Goal: Transaction & Acquisition: Purchase product/service

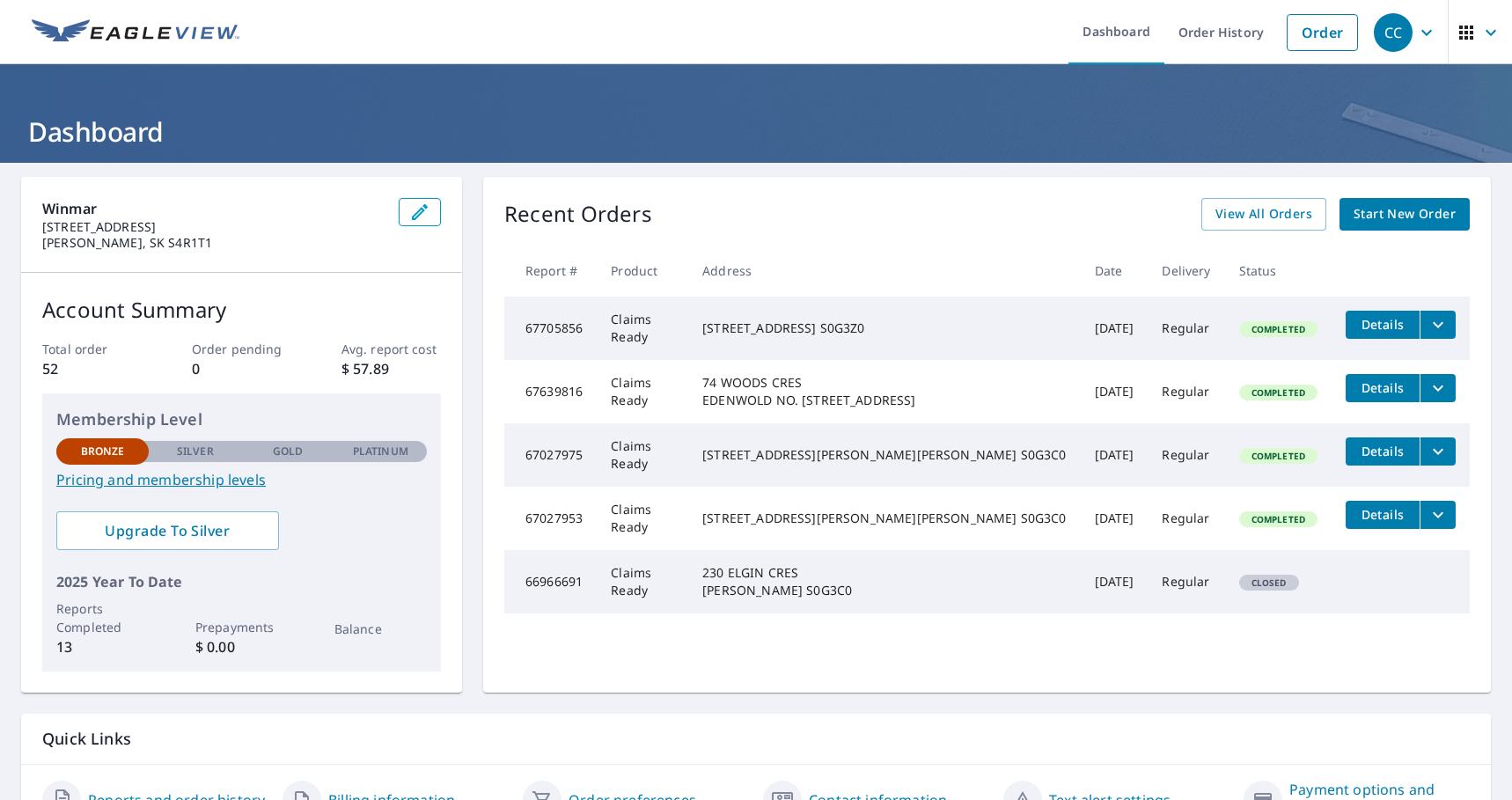
click at [1428, 331] on icon "filesDropdownBtn-67705856" at bounding box center [1438, 324] width 21 height 21
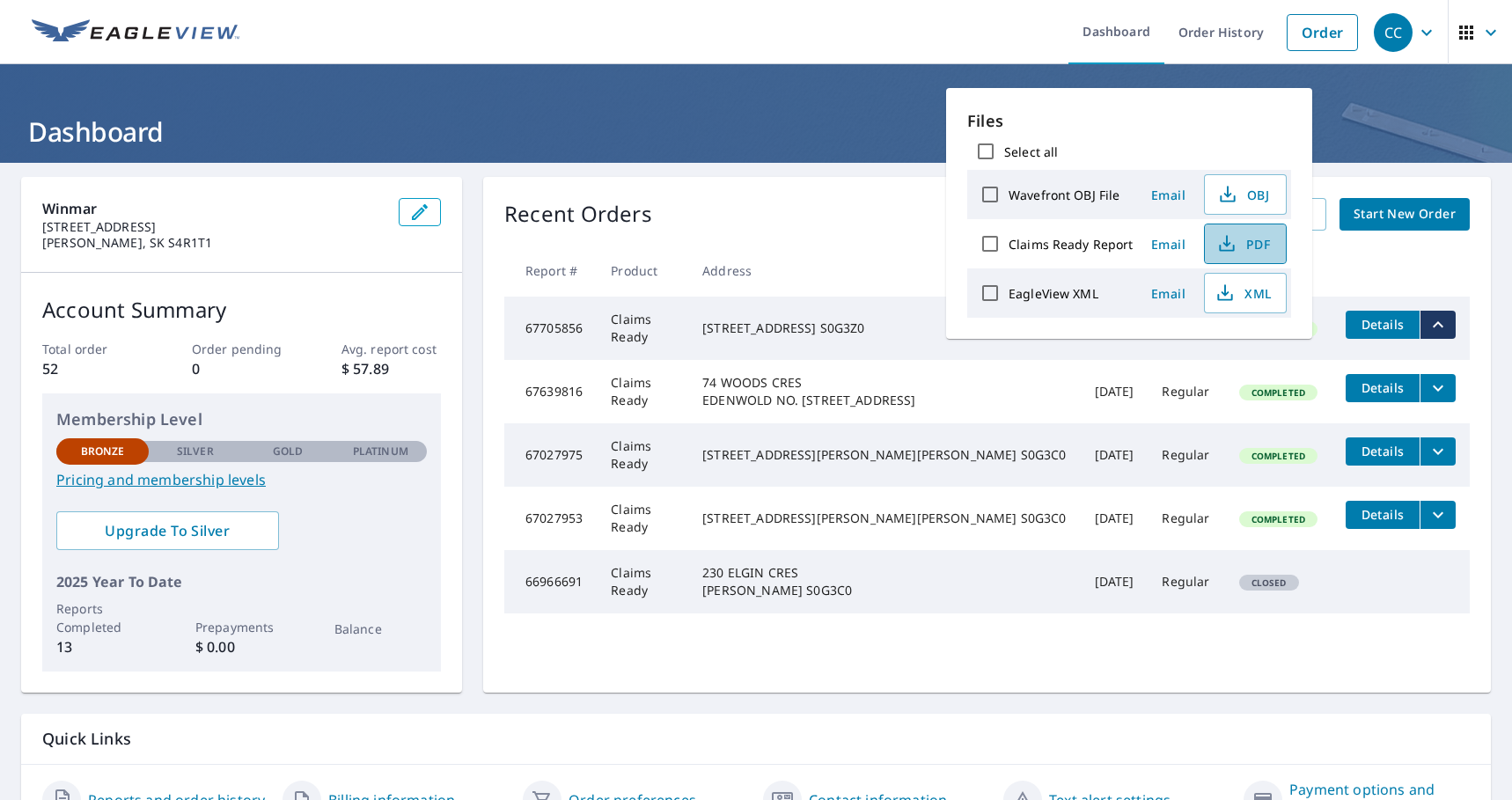
click at [1226, 240] on icon "button" at bounding box center [1227, 243] width 21 height 21
click at [1217, 243] on icon "button" at bounding box center [1227, 243] width 21 height 21
click at [878, 249] on th "Address" at bounding box center [884, 270] width 392 height 52
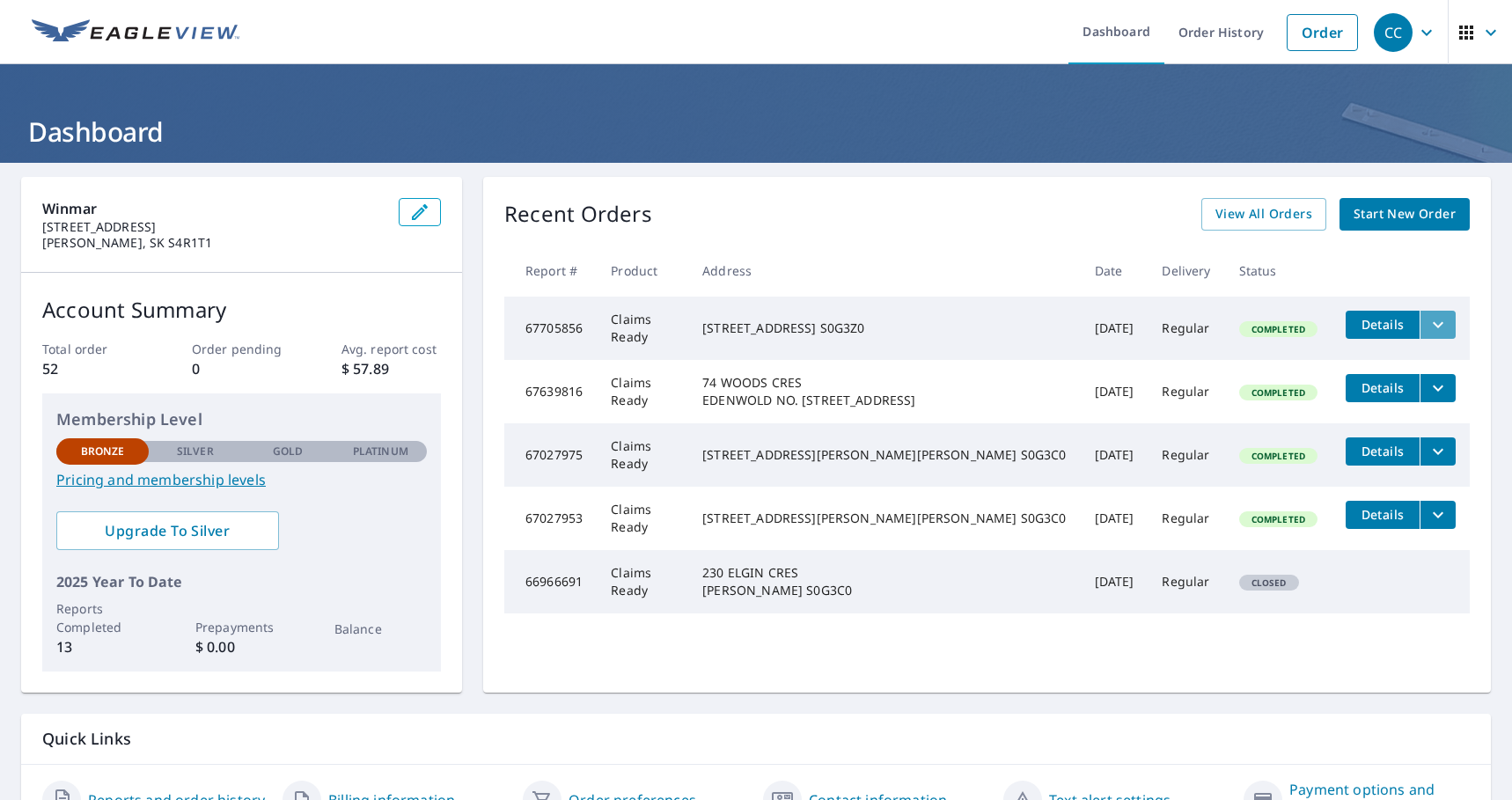
click at [1428, 327] on icon "filesDropdownBtn-67705856" at bounding box center [1438, 324] width 21 height 21
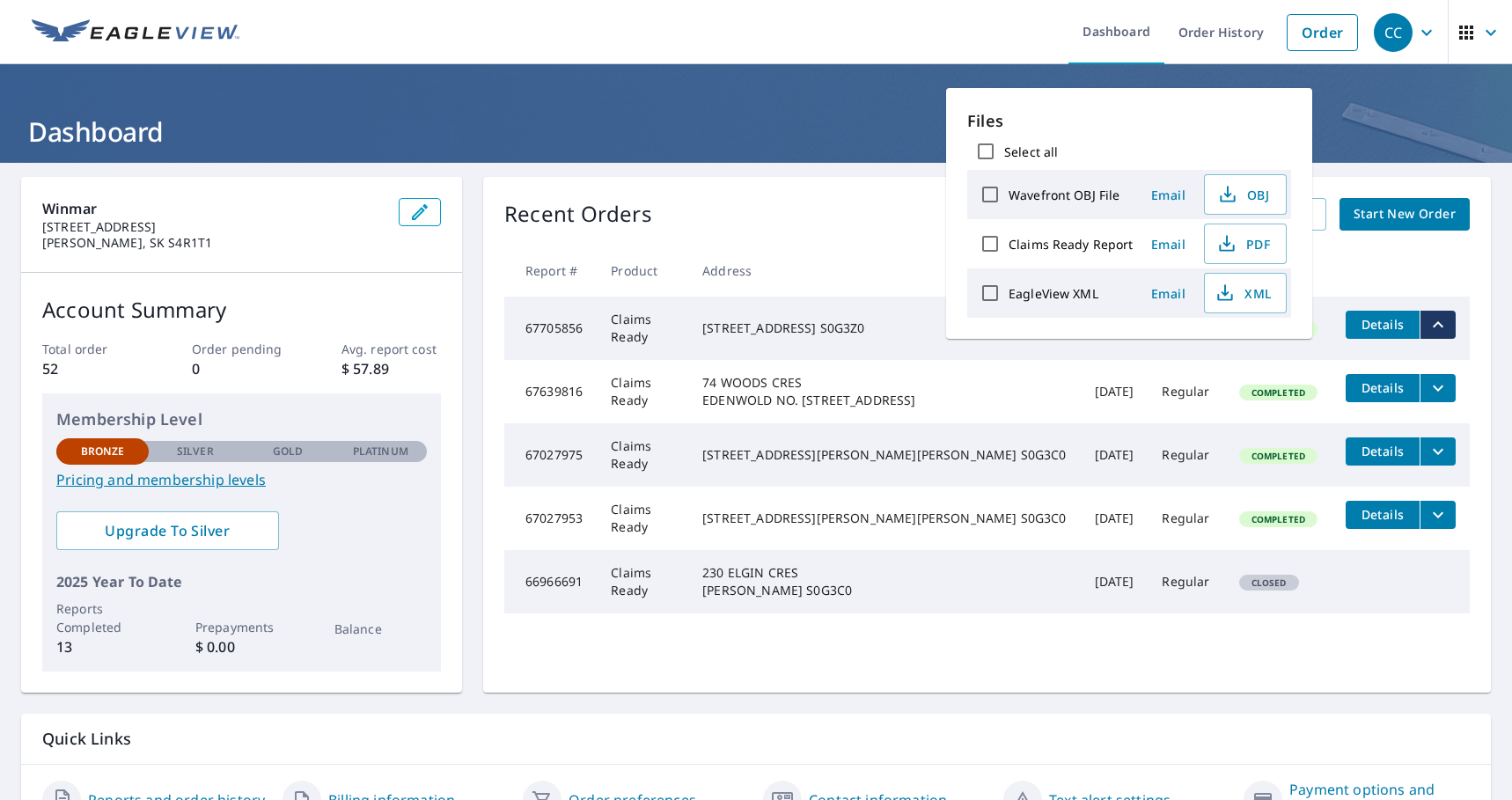
click at [840, 177] on div "Recent Orders View All Orders Start New Order Report # Product Address Date Del…" at bounding box center [987, 434] width 1008 height 515
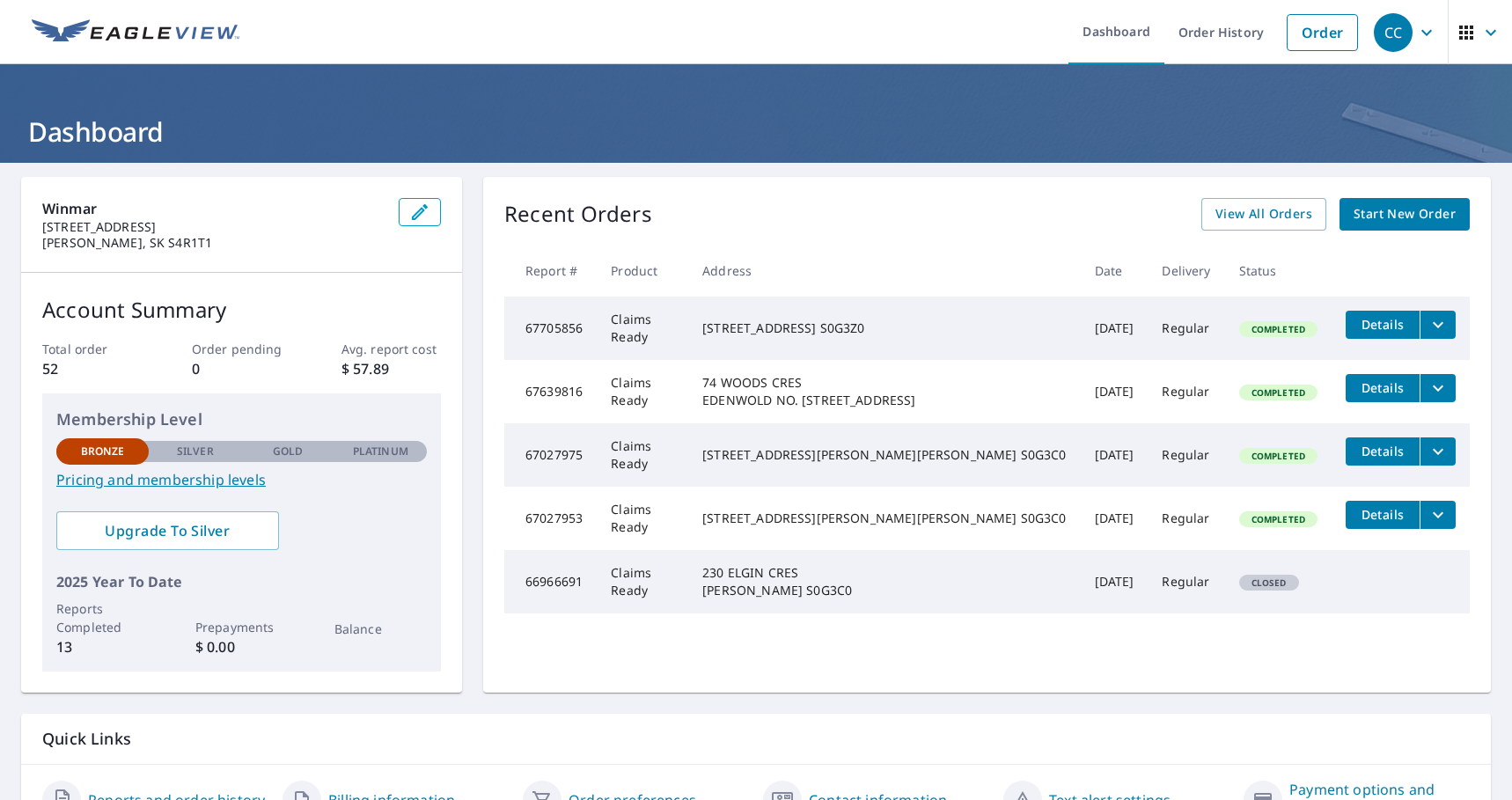
click at [1350, 337] on button "Details" at bounding box center [1383, 325] width 74 height 28
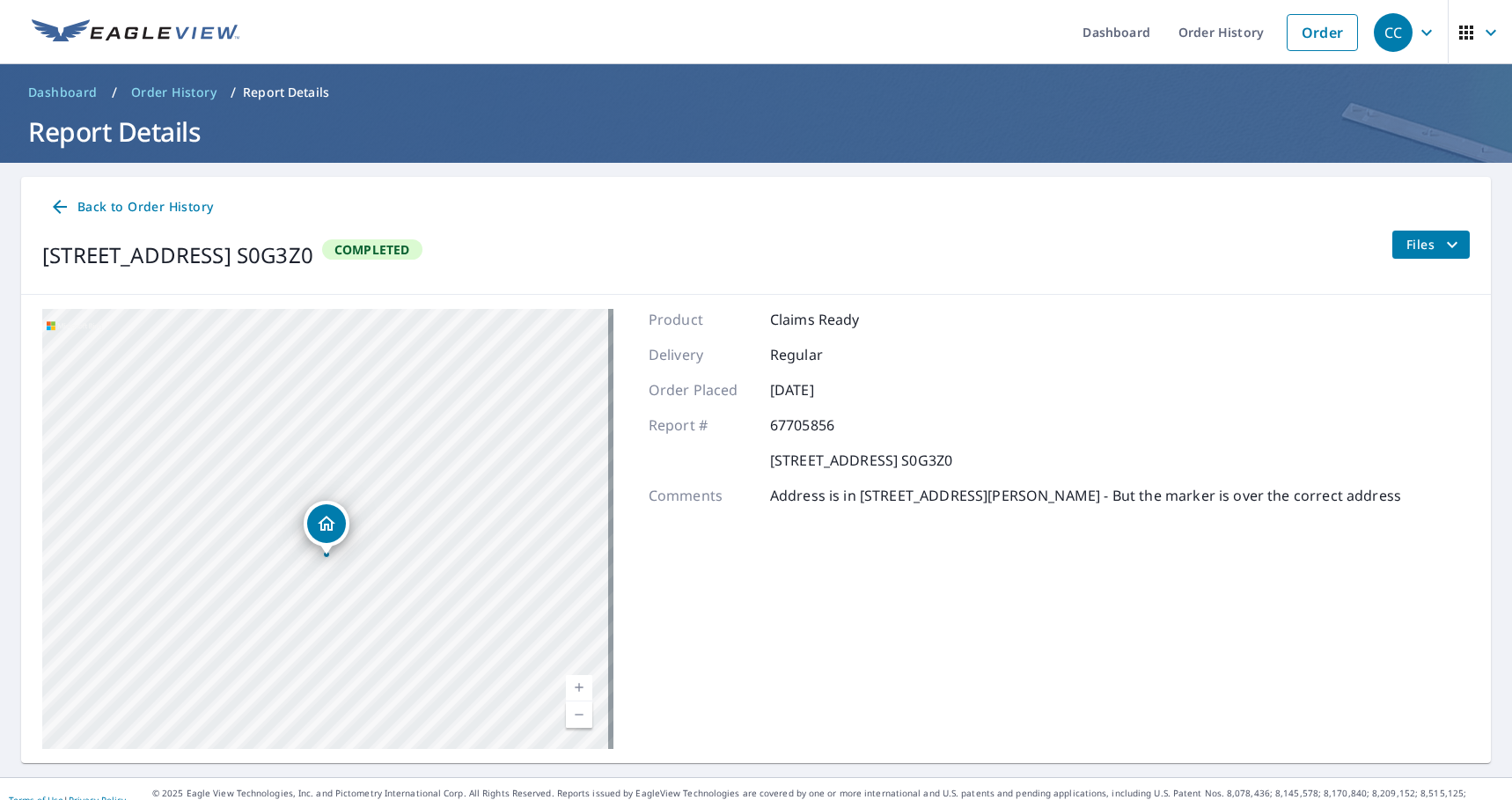
scroll to position [22, 0]
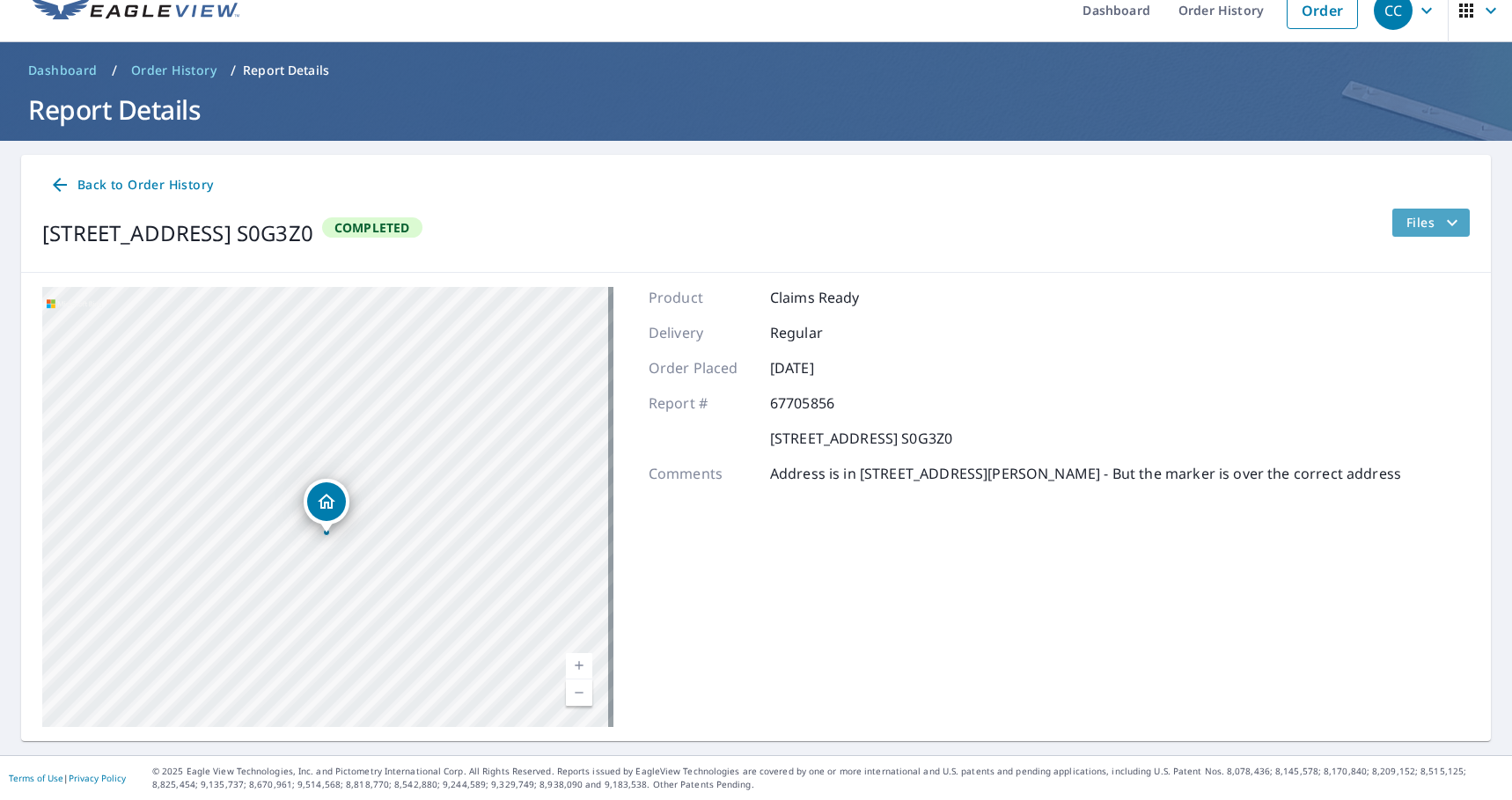
click at [1415, 220] on span "Files" at bounding box center [1435, 222] width 57 height 21
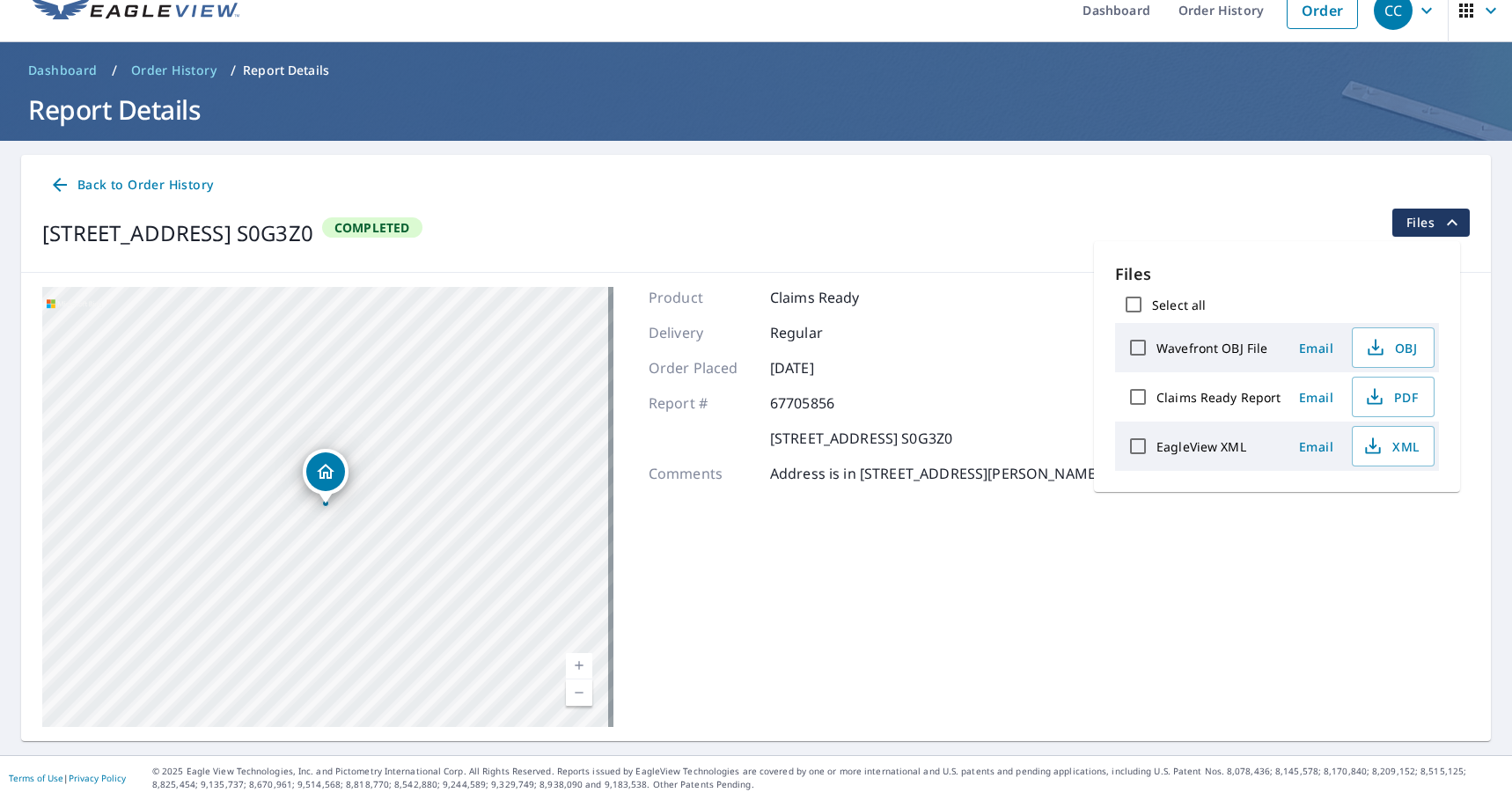
click at [1017, 210] on div "[STREET_ADDRESS] S0G3Z0 Completed Files" at bounding box center [756, 233] width 1428 height 49
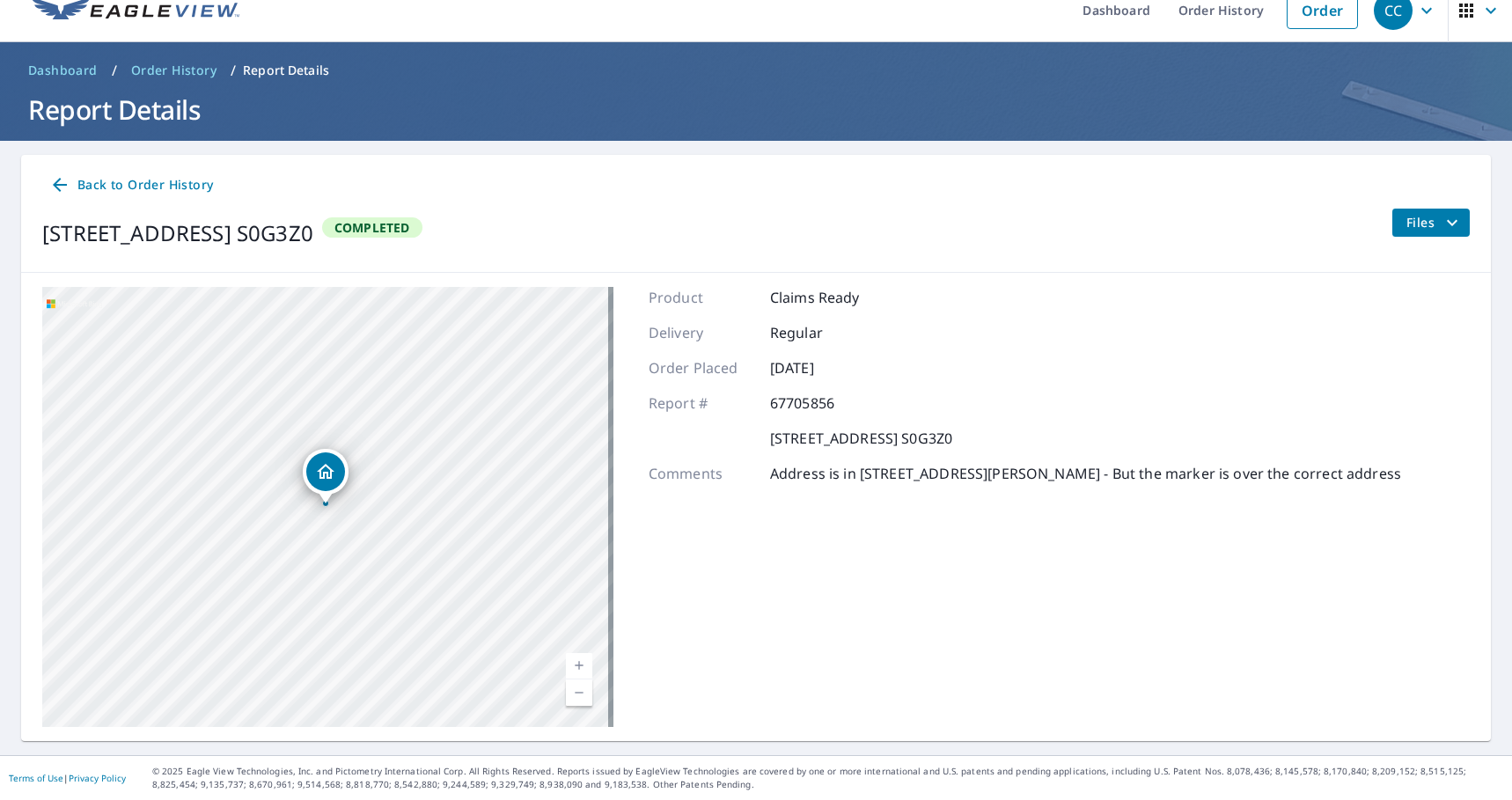
click at [133, 171] on link "Back to Order History" at bounding box center [131, 185] width 178 height 33
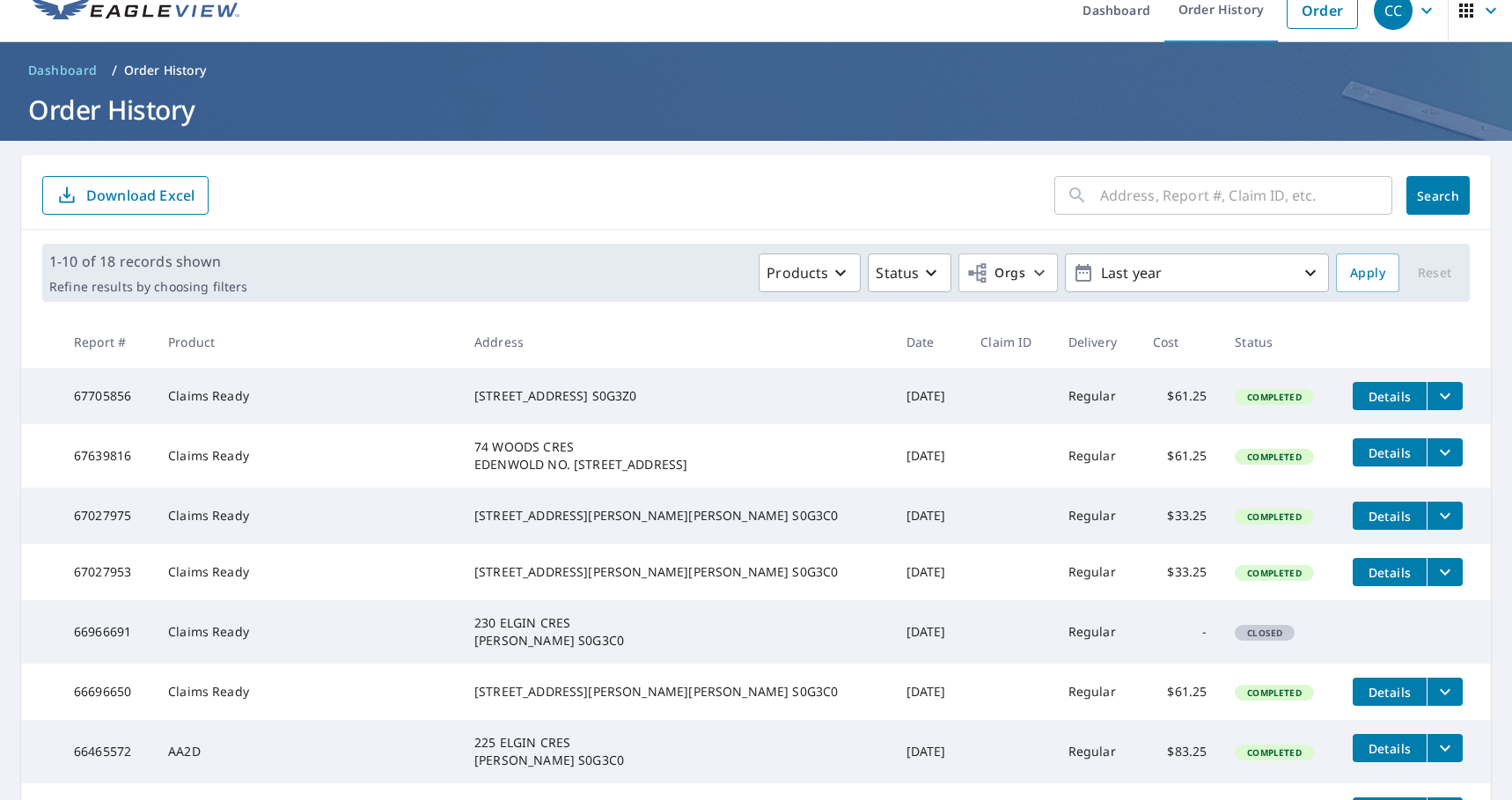
click at [1435, 386] on icon "filesDropdownBtn-67705856" at bounding box center [1445, 396] width 21 height 21
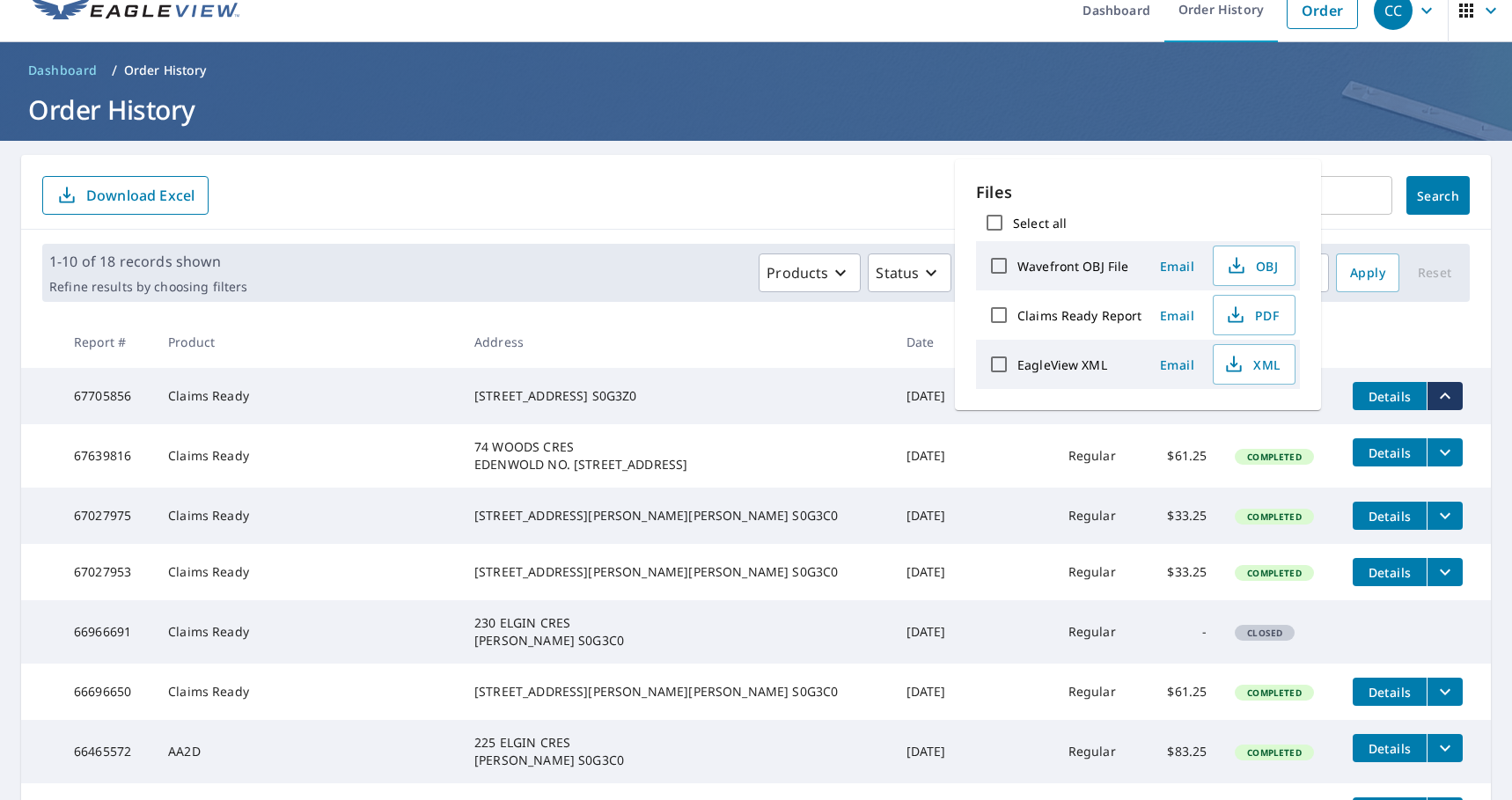
click at [719, 310] on div "1-10 of 18 records shown Refine results by choosing filters Products Status Org…" at bounding box center [755, 273] width 1470 height 87
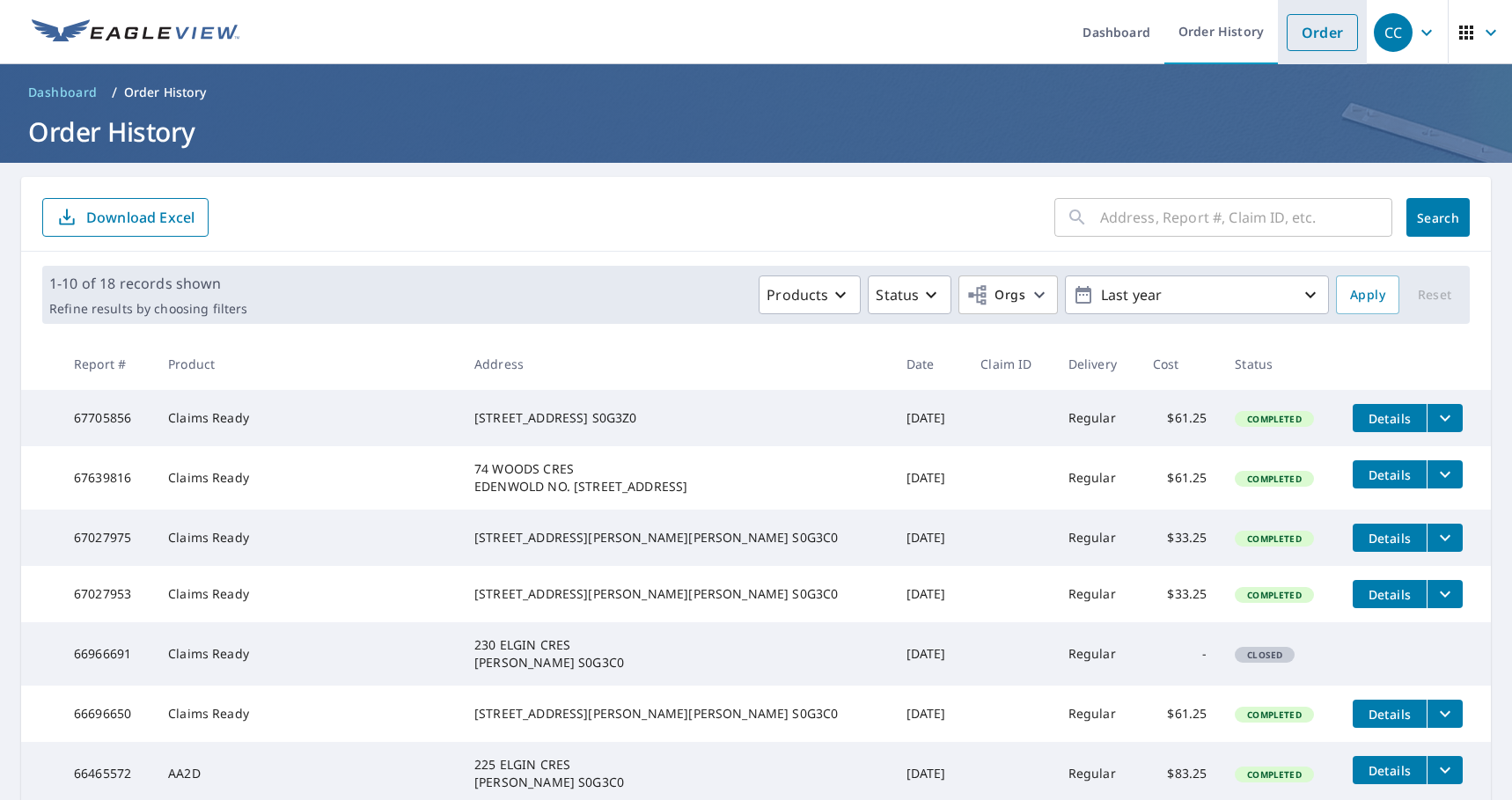
click at [1319, 33] on link "Order" at bounding box center [1323, 32] width 72 height 37
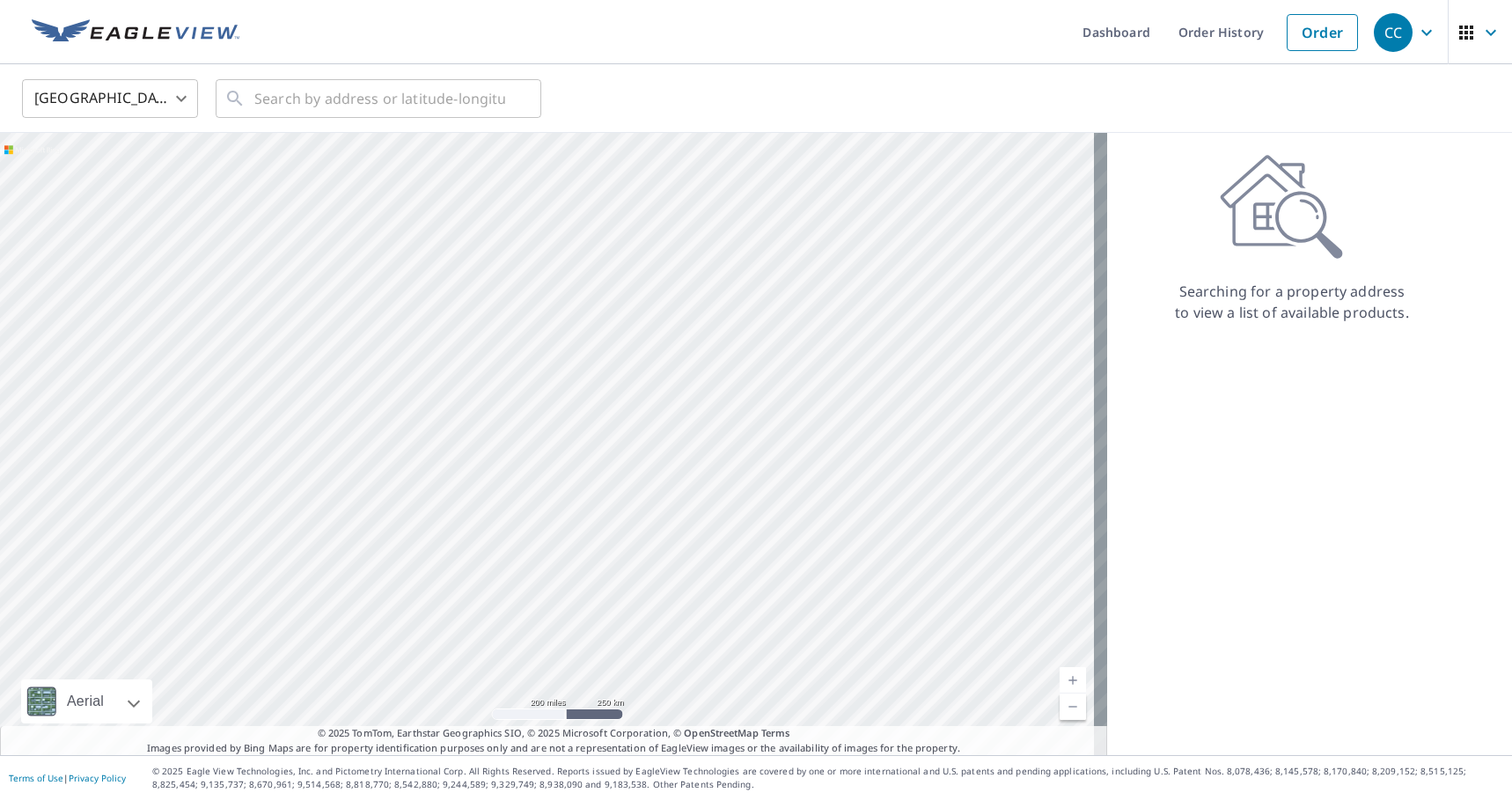
click at [104, 105] on body "CC CC Dashboard Order History Order CC United States US ​ ​ Aerial Road A stand…" at bounding box center [756, 400] width 1512 height 800
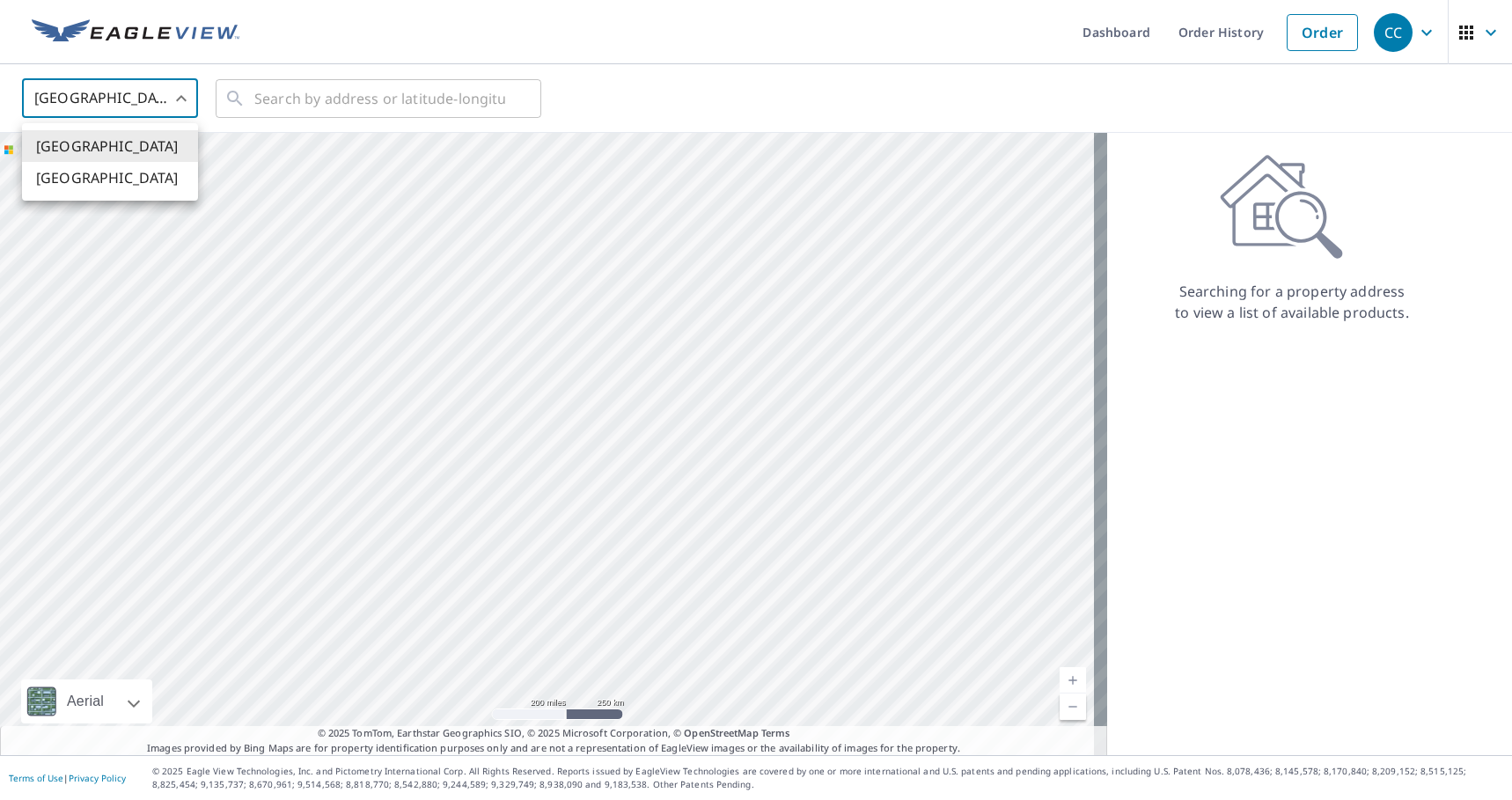
click at [97, 179] on li "[GEOGRAPHIC_DATA]" at bounding box center [109, 178] width 176 height 32
type input "CA"
click at [272, 107] on input "text" at bounding box center [380, 98] width 251 height 49
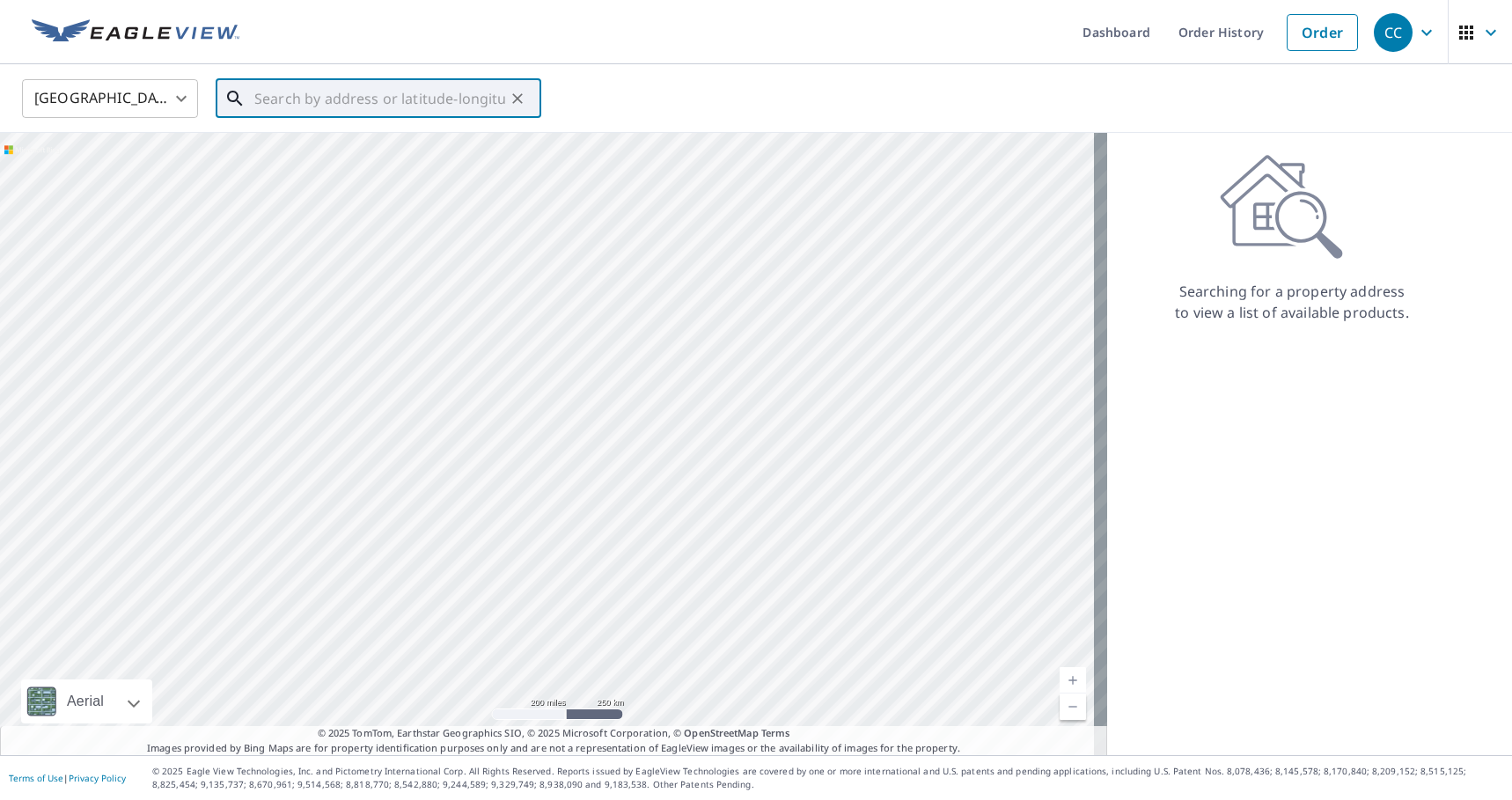
click at [398, 90] on input "text" at bounding box center [380, 98] width 251 height 49
type input "[STREET_ADDRESS][PERSON_NAME]"
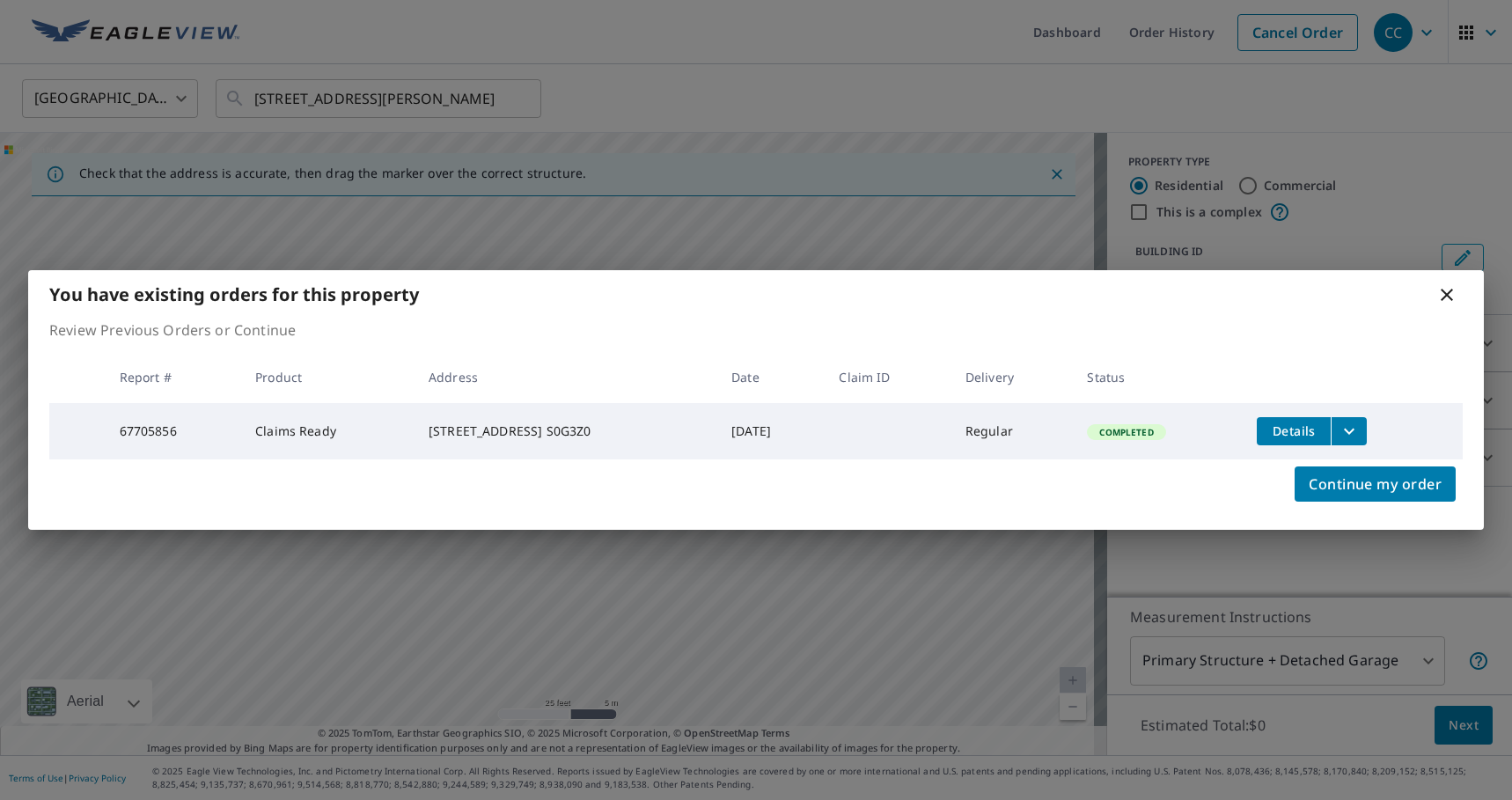
click at [1453, 297] on icon at bounding box center [1447, 294] width 12 height 12
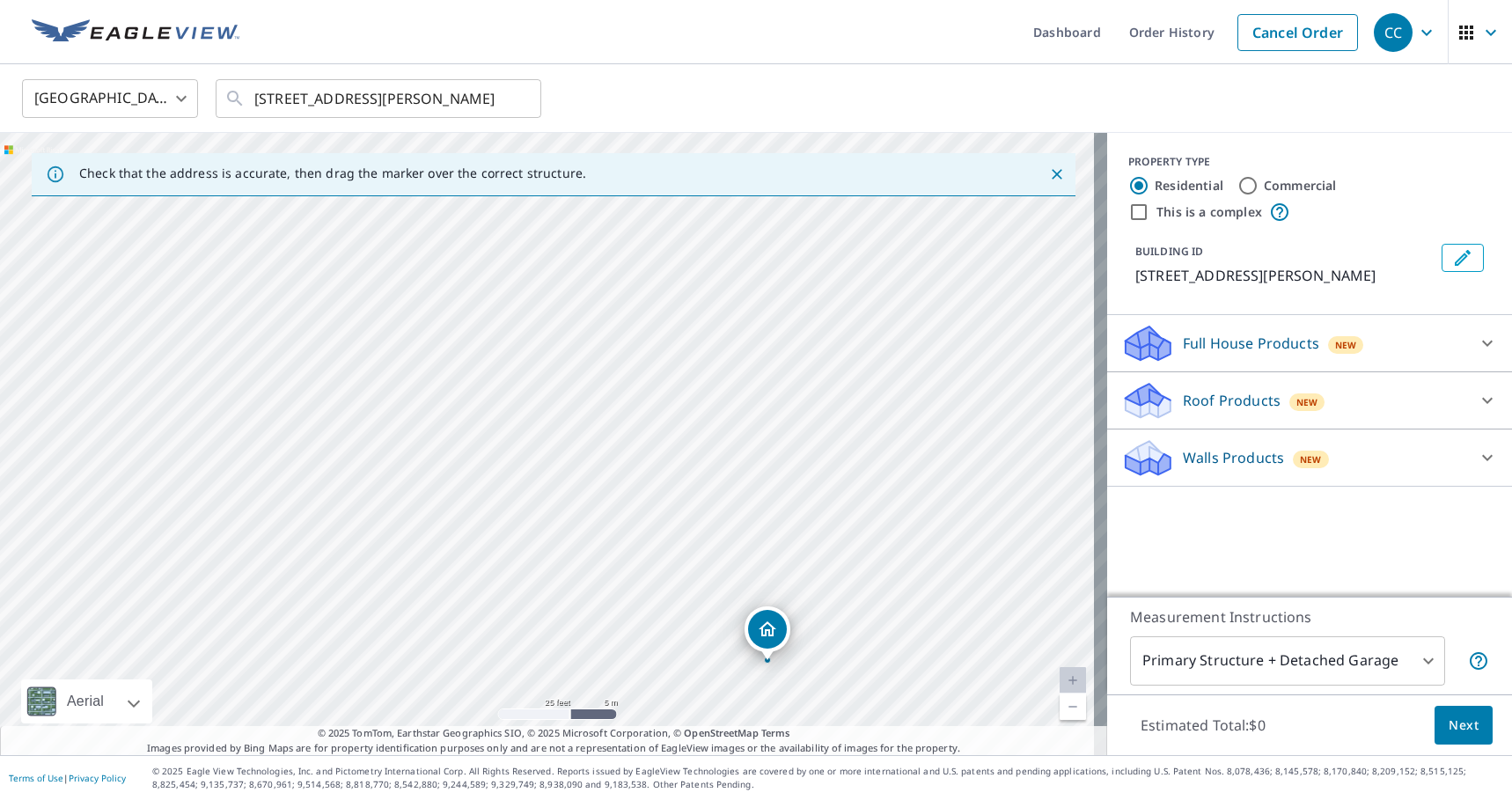
drag, startPoint x: 545, startPoint y: 417, endPoint x: 763, endPoint y: 636, distance: 309.0
drag, startPoint x: 537, startPoint y: 422, endPoint x: 525, endPoint y: 431, distance: 15.0
click at [1244, 398] on p "Roof Products" at bounding box center [1232, 400] width 98 height 21
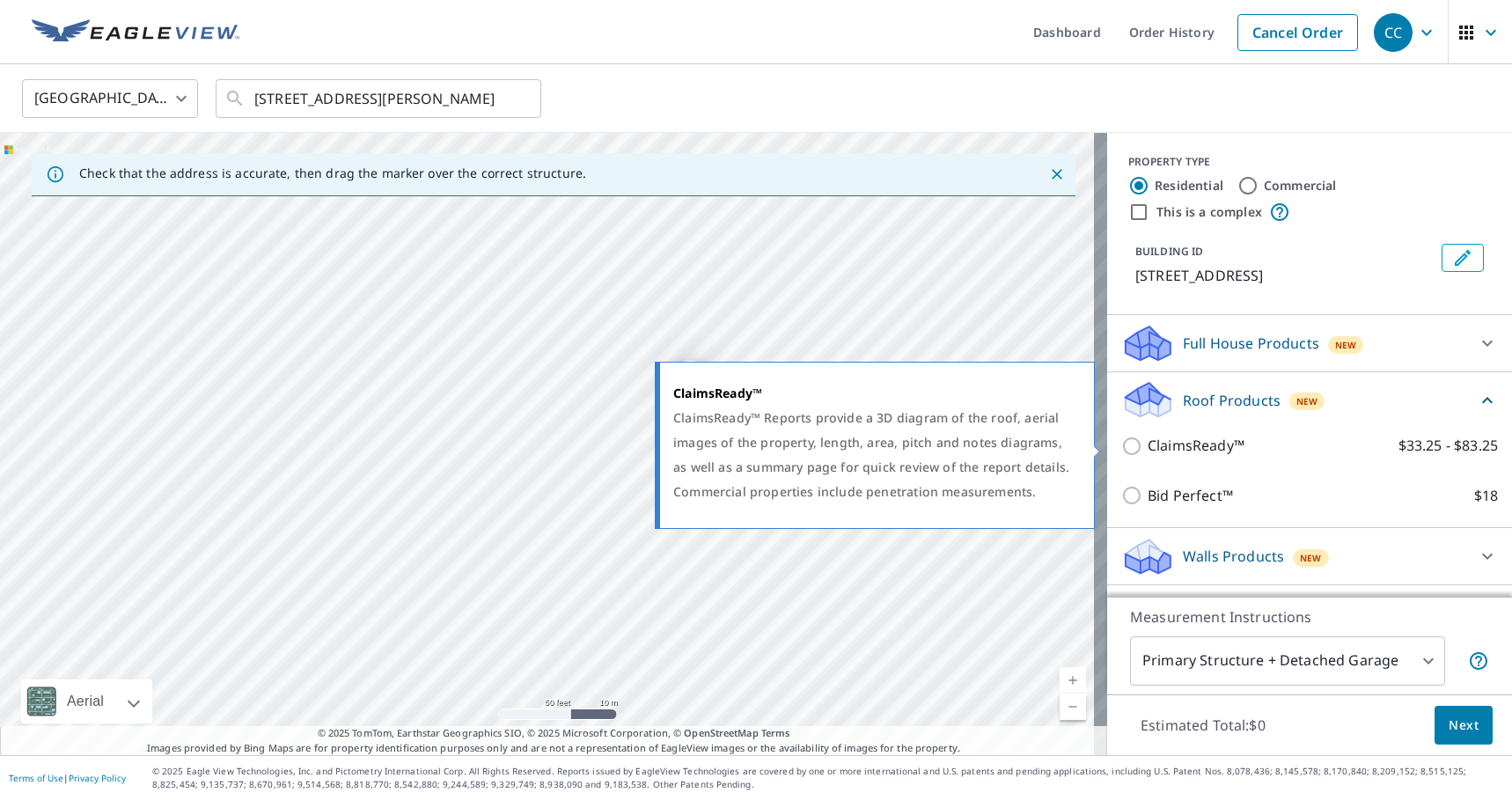
click at [1124, 445] on input "ClaimsReady™ $33.25 - $83.25" at bounding box center [1135, 446] width 26 height 21
checkbox input "true"
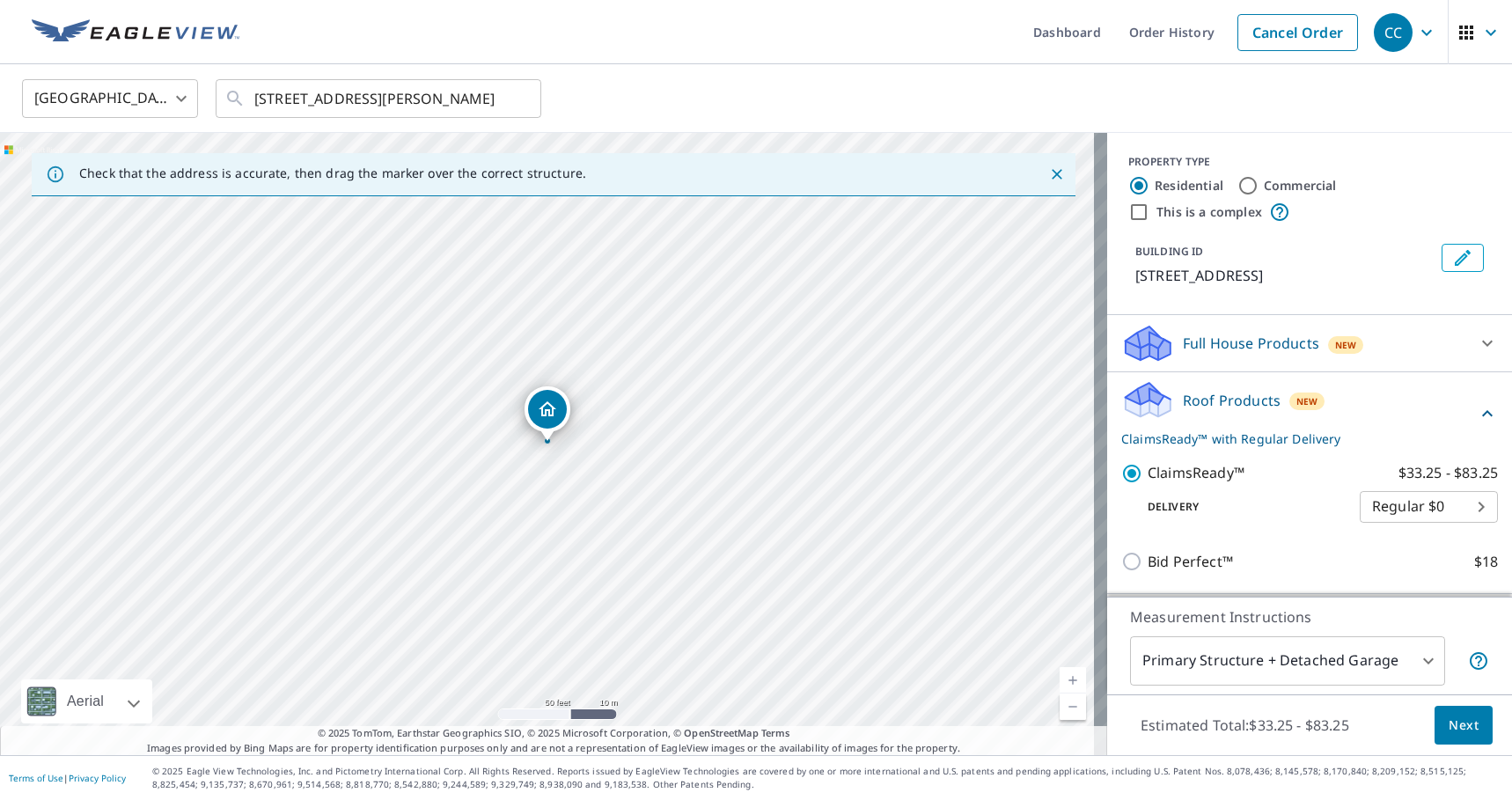
click at [1454, 718] on span "Next" at bounding box center [1464, 725] width 30 height 22
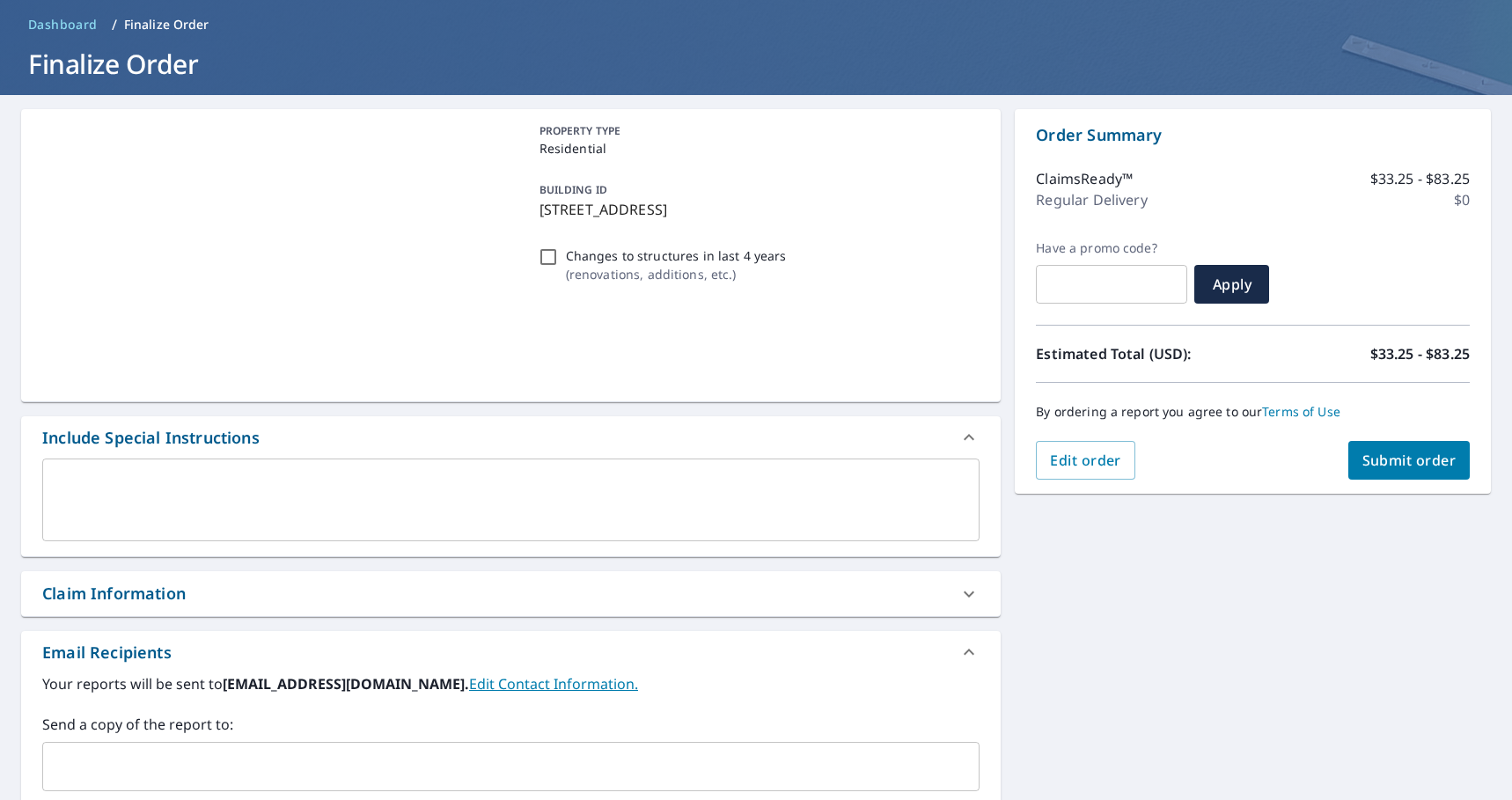
scroll to position [73, 0]
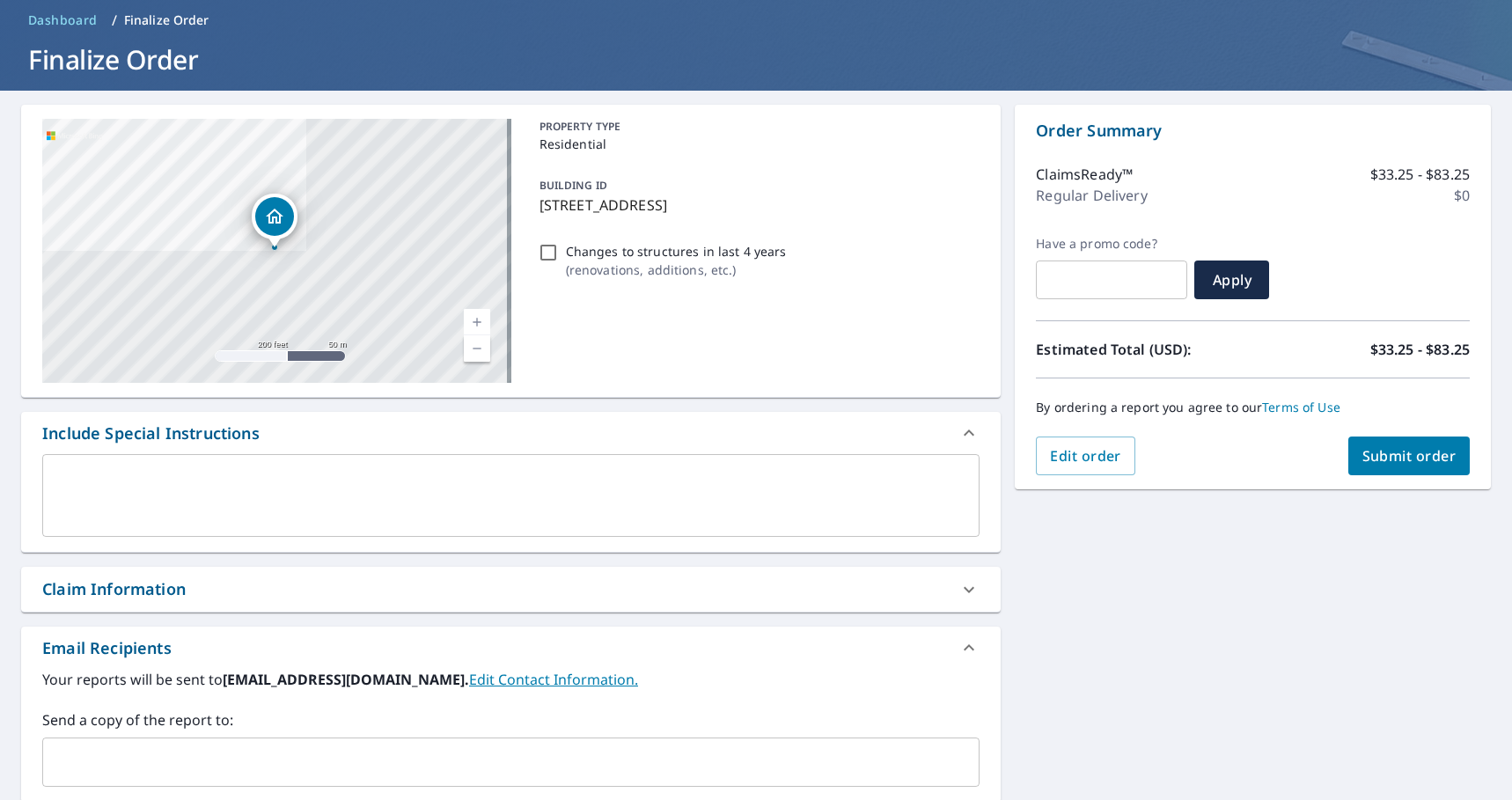
click at [134, 462] on div "x ​" at bounding box center [511, 496] width 937 height 83
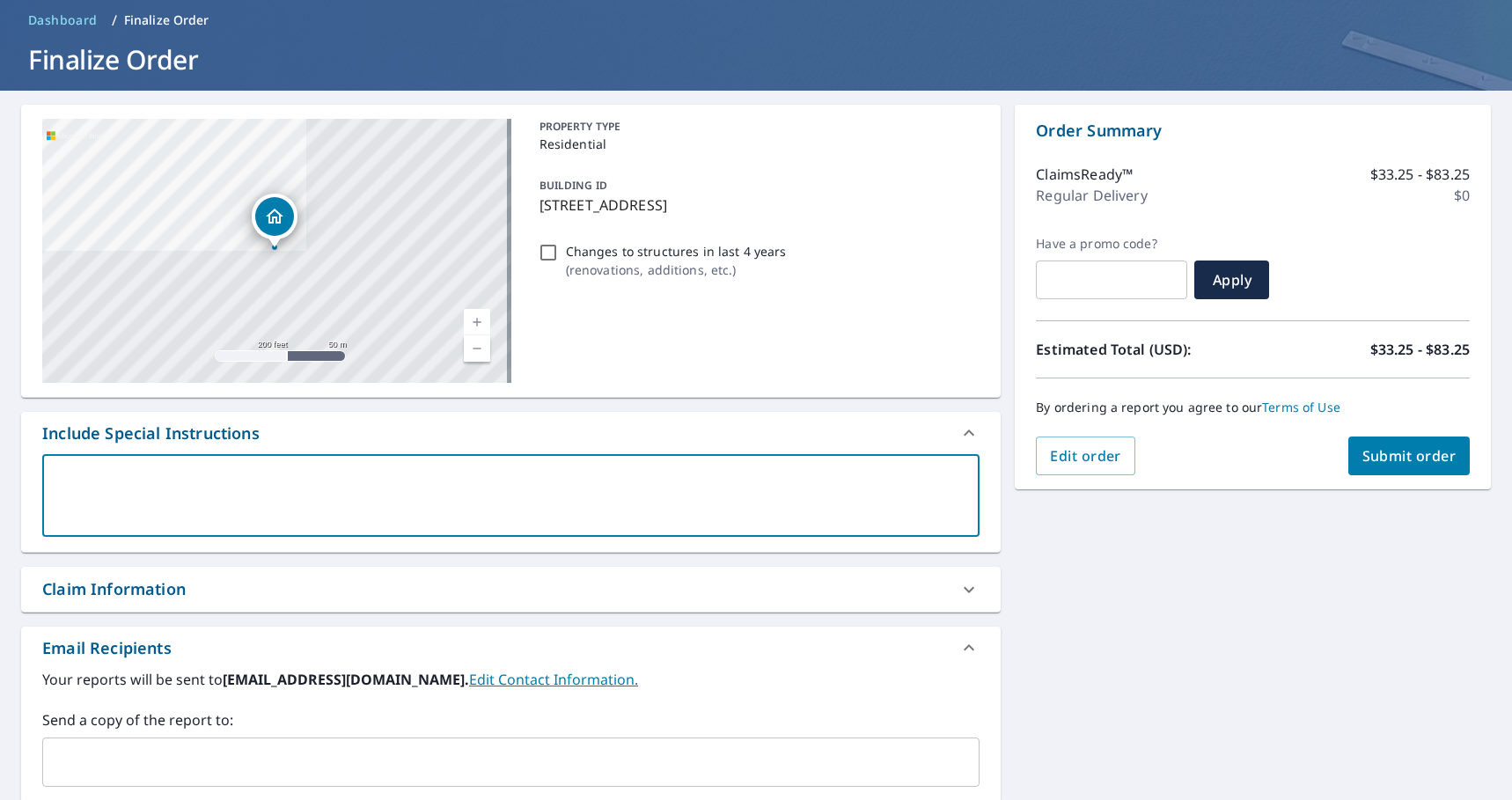
type textarea "A"
type textarea "x"
type textarea "Ad"
type textarea "x"
type textarea "Add"
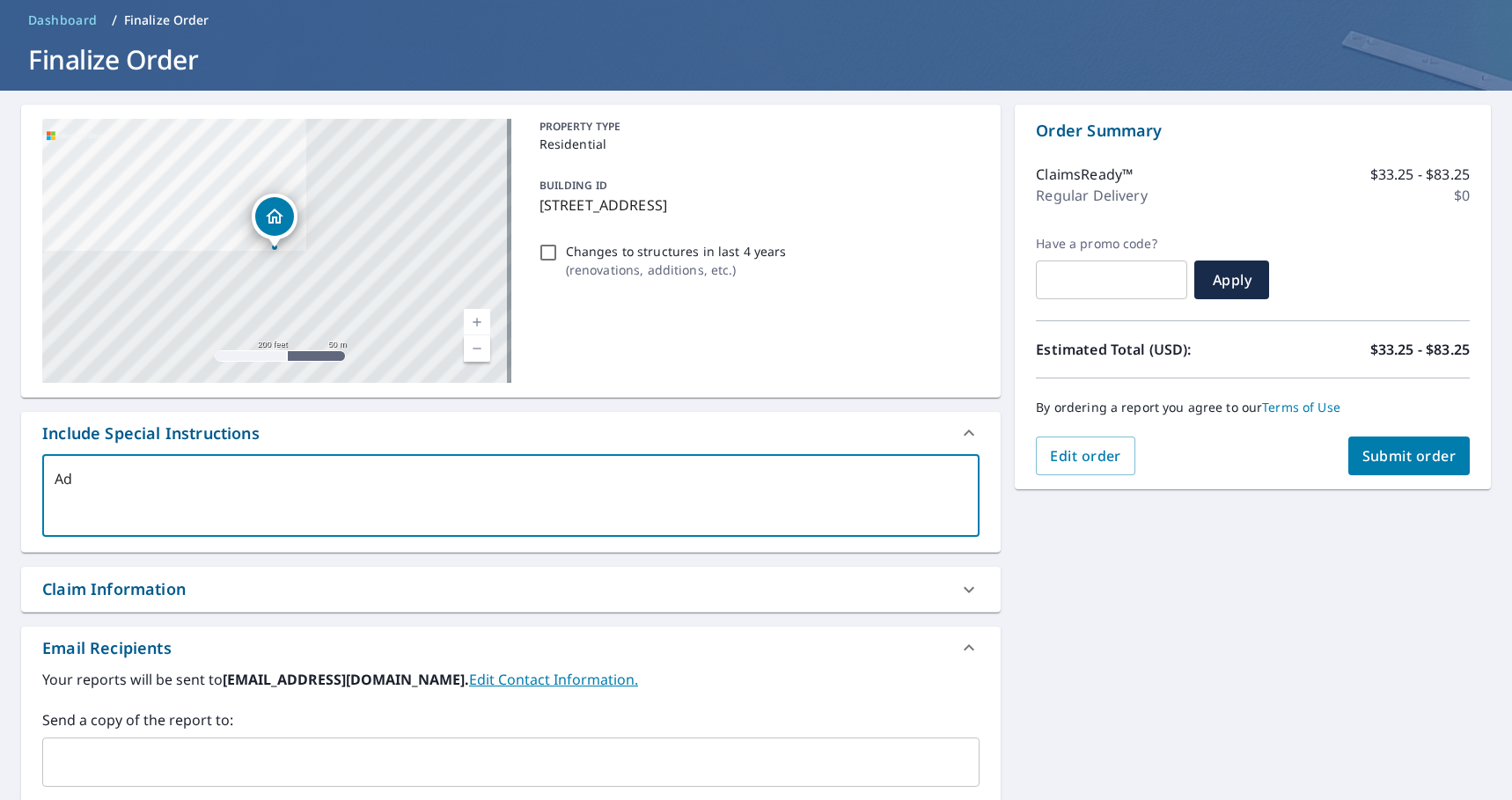
type textarea "x"
type textarea "Addr"
type textarea "x"
type textarea "Addre"
type textarea "x"
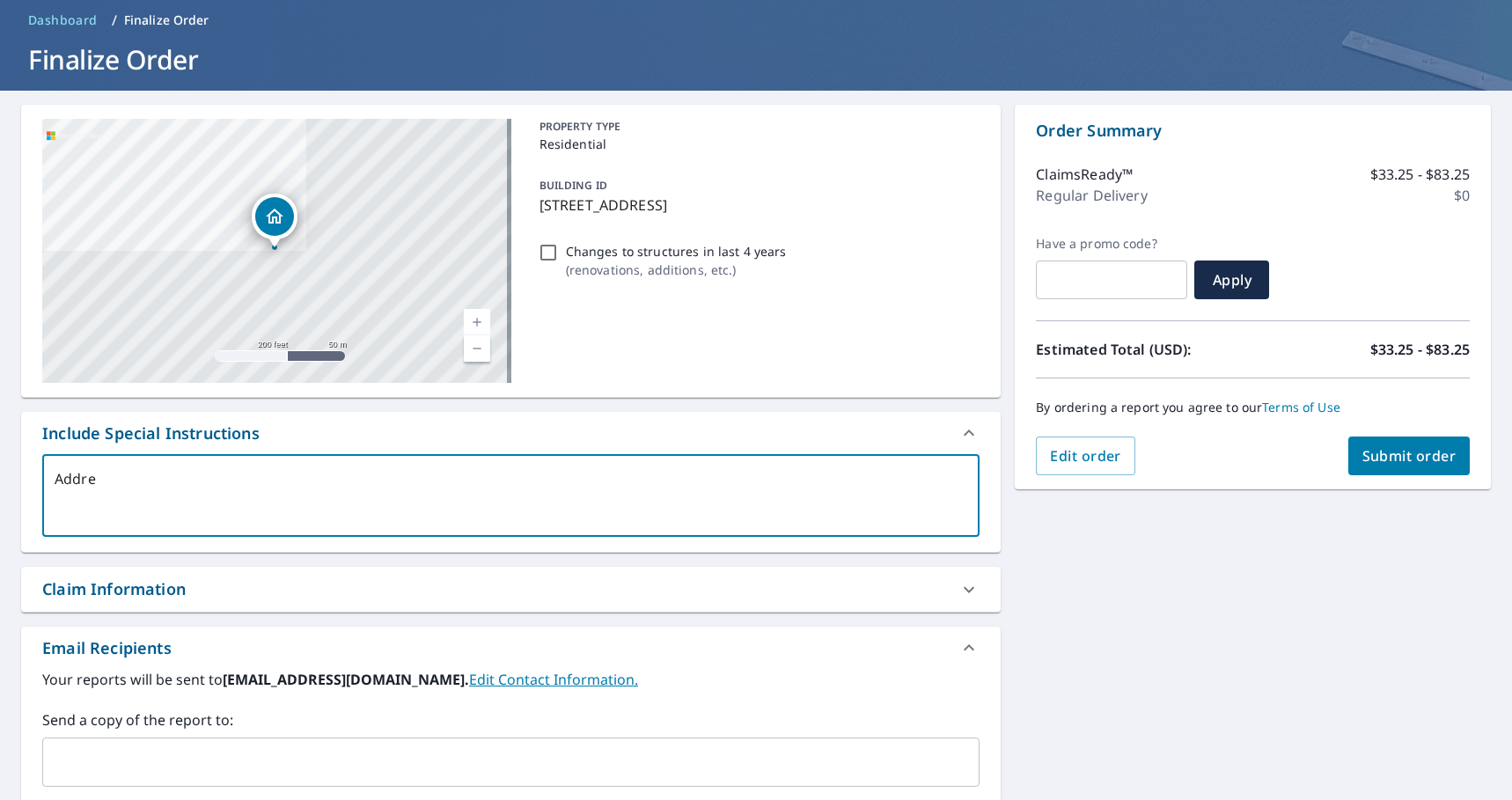
type textarea "Addres"
type textarea "x"
type textarea "Address"
type textarea "x"
type textarea "Address"
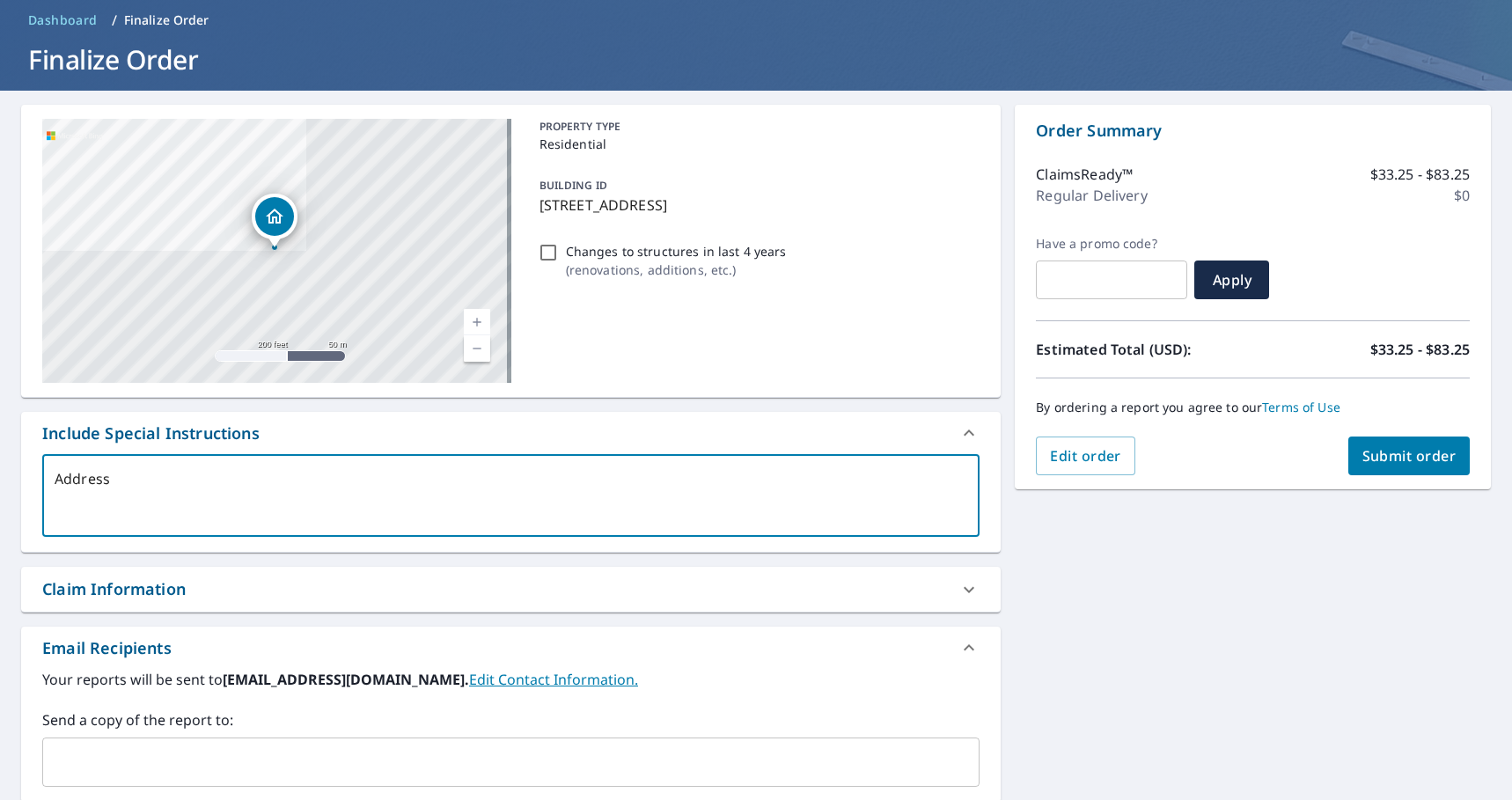
type textarea "x"
type textarea "Address i"
type textarea "x"
type textarea "Address is"
type textarea "x"
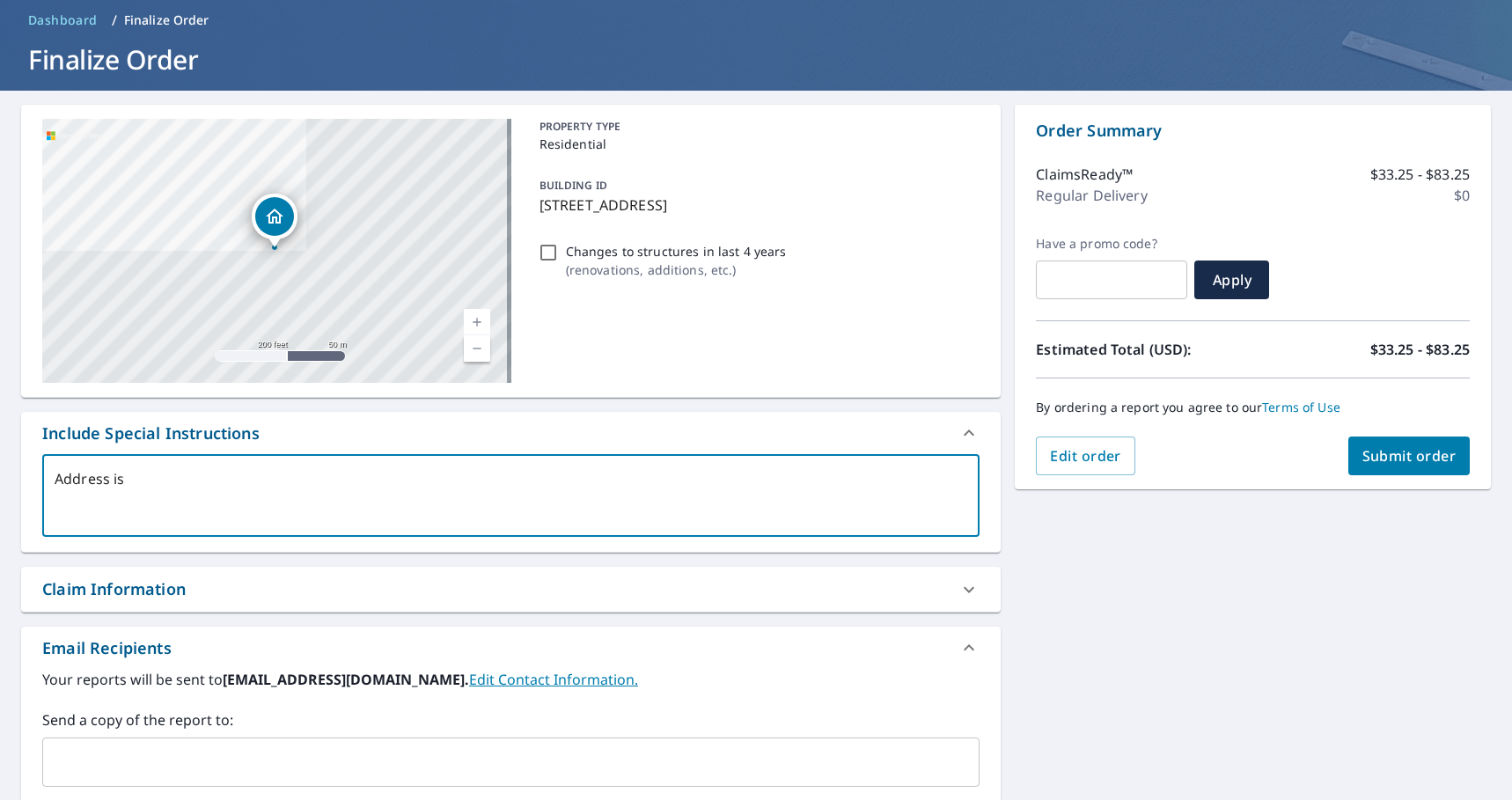
type textarea "Address is"
type textarea "x"
type textarea "Address is i"
type textarea "x"
type textarea "Address is in"
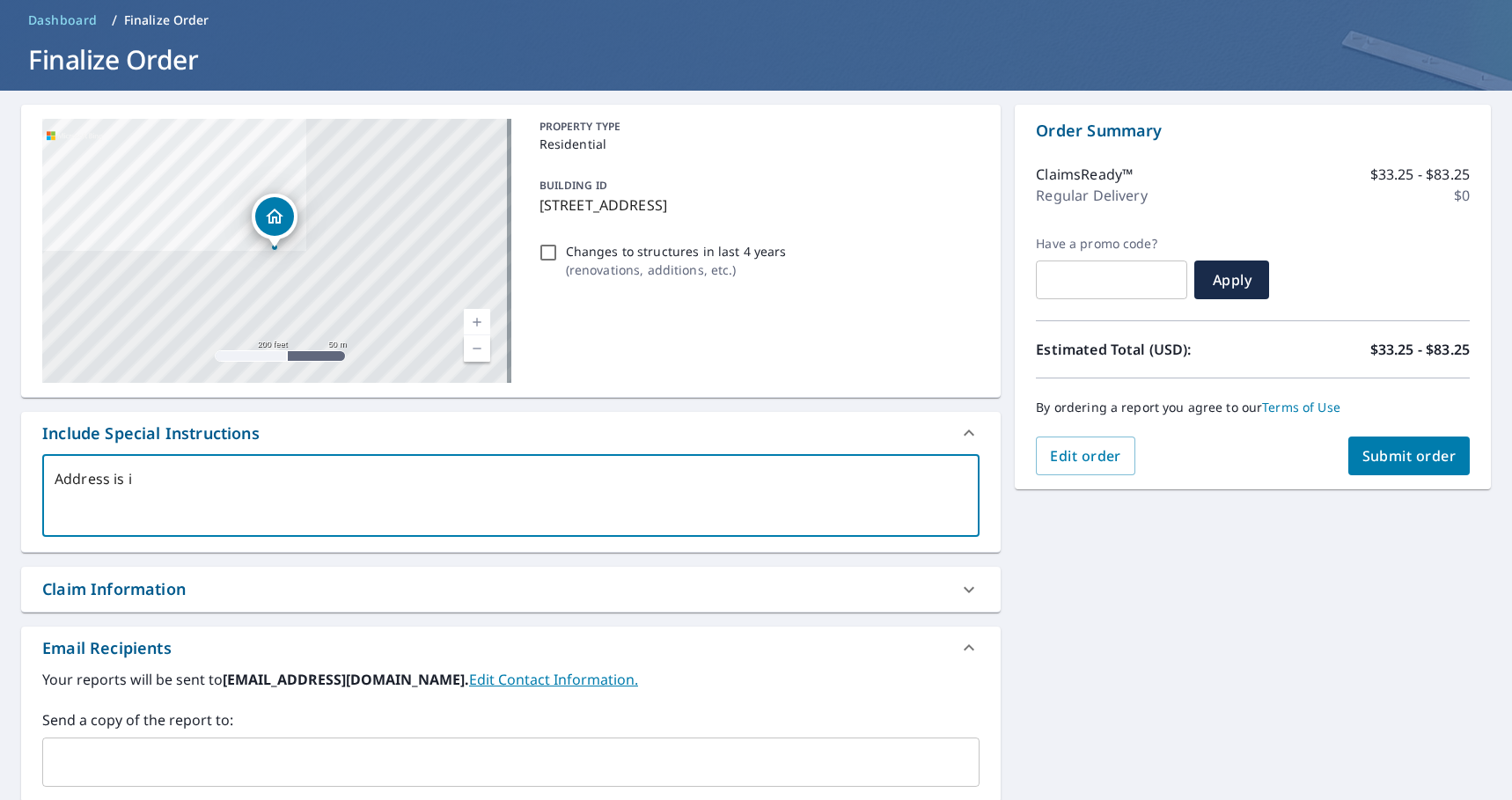
type textarea "x"
type textarea "Address is in"
type textarea "x"
type textarea "Address is in f"
type textarea "x"
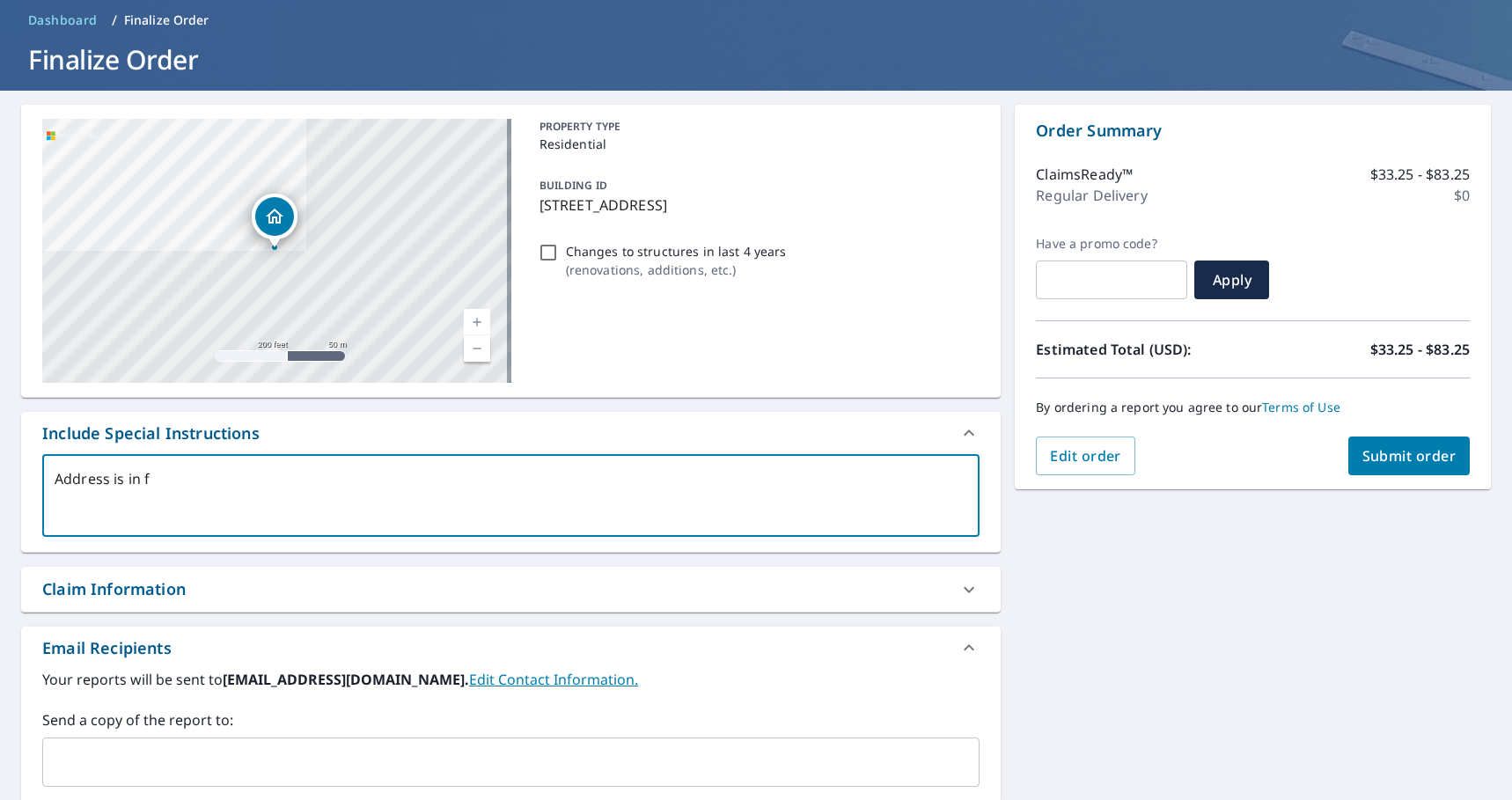
type textarea "Address is in fa"
type textarea "x"
type textarea "Address is in fac"
type textarea "x"
type textarea "Address is in fact"
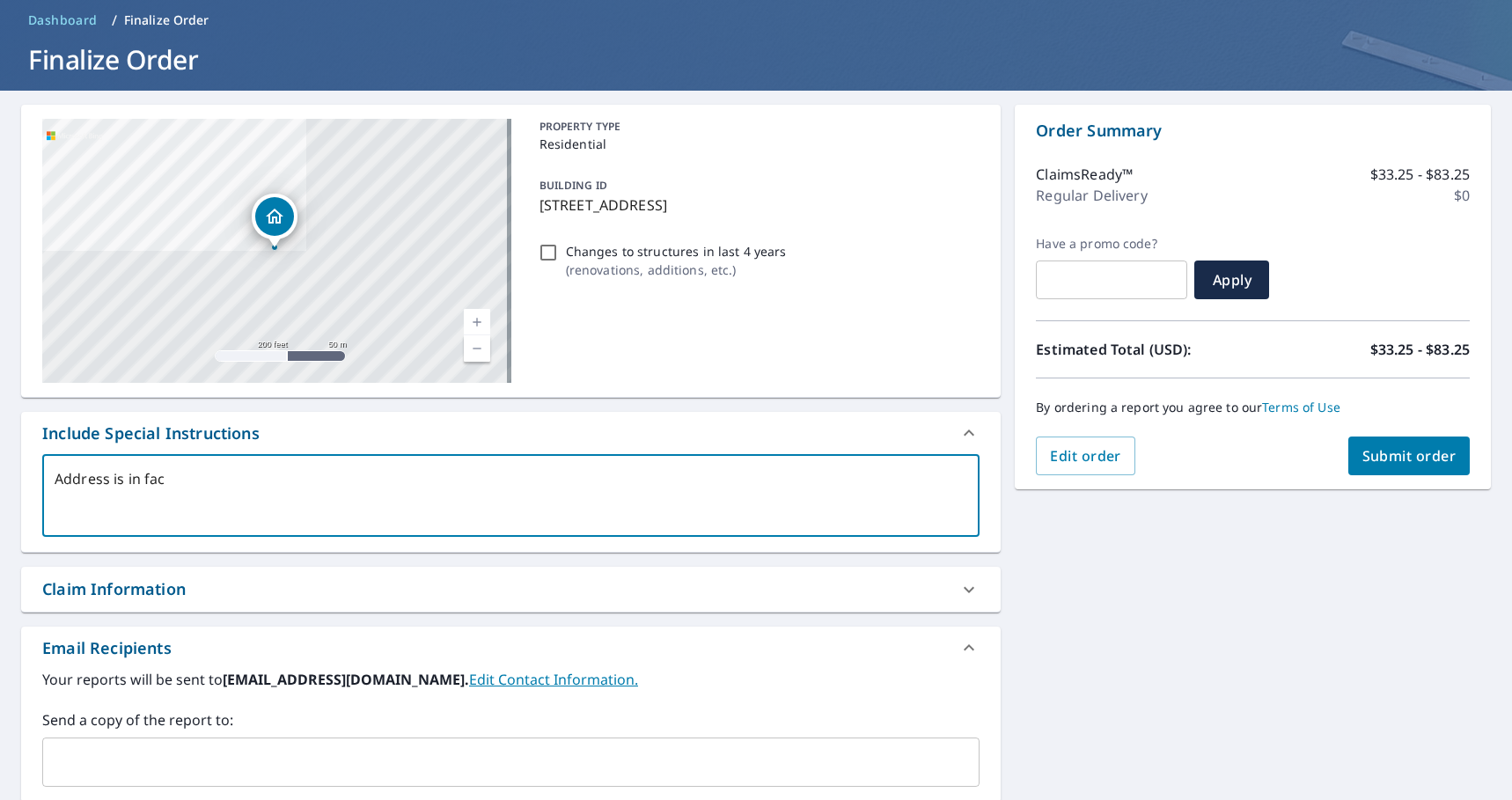
type textarea "x"
type textarea "Address is in fact"
type textarea "x"
type textarea "Address is in fact 2"
type textarea "x"
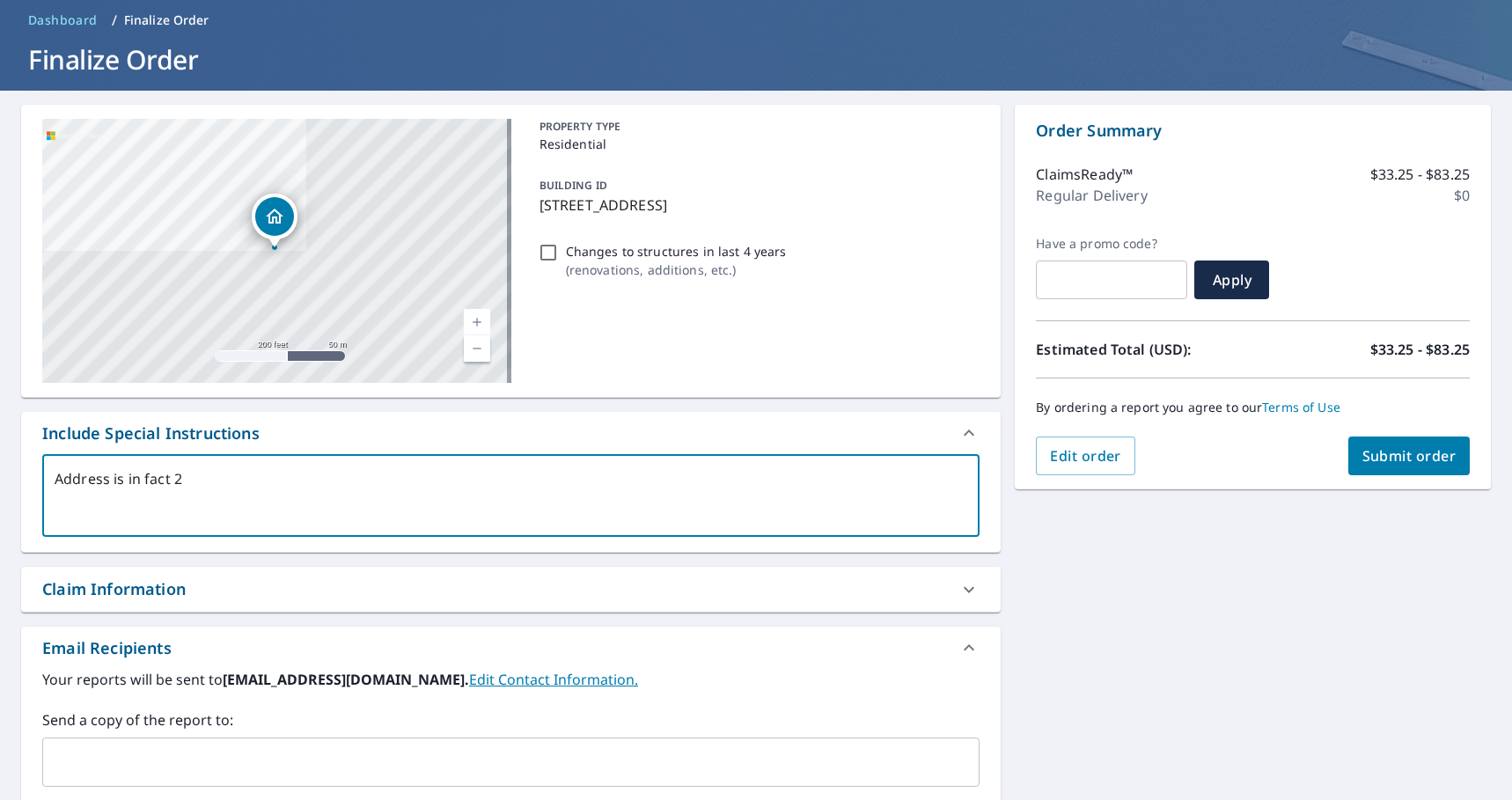
type textarea "Address is in fact 23"
type textarea "x"
type textarea "Address is in fact 23"
type textarea "x"
type textarea "Address is in fact 23"
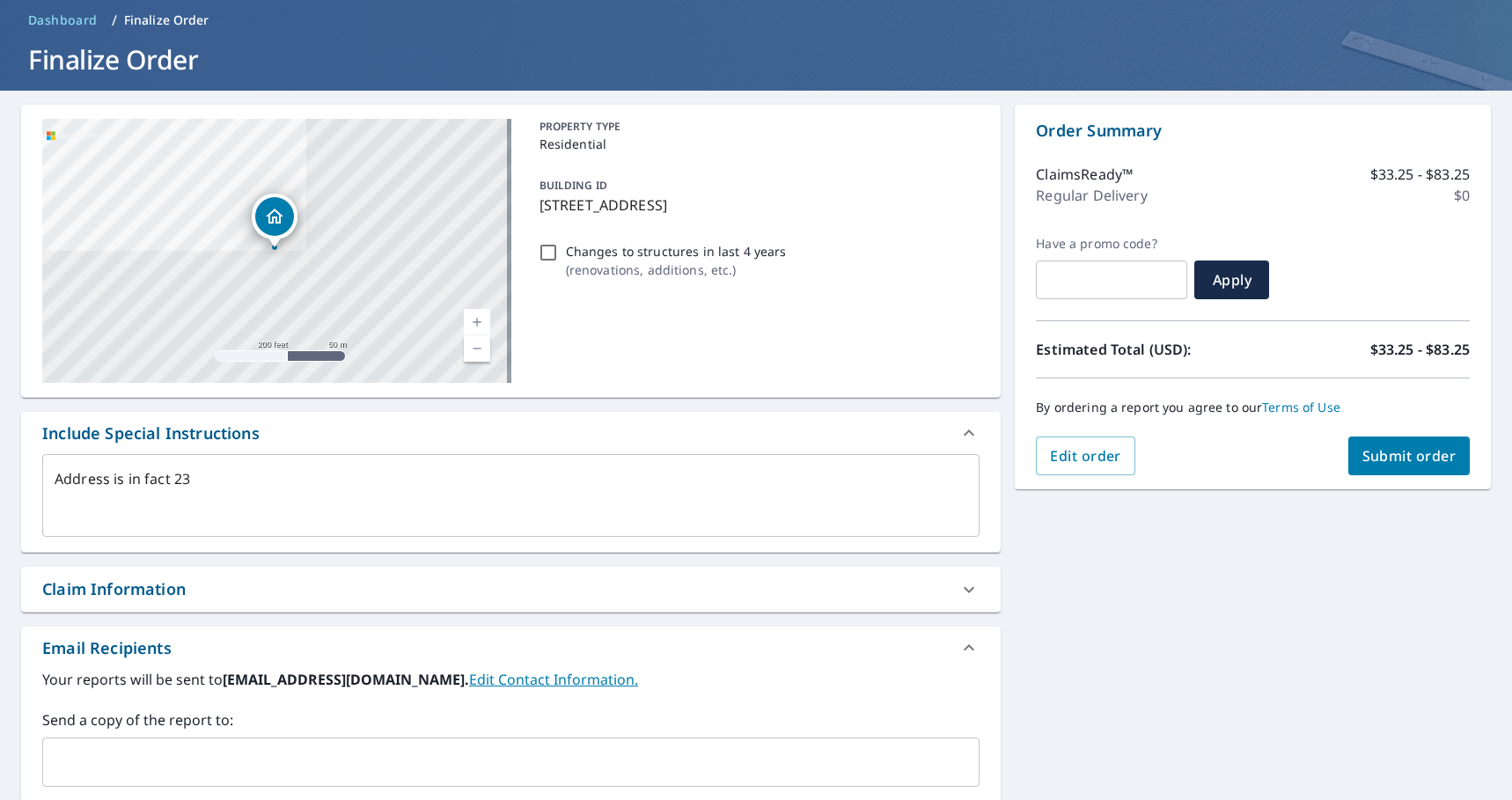
type textarea "x"
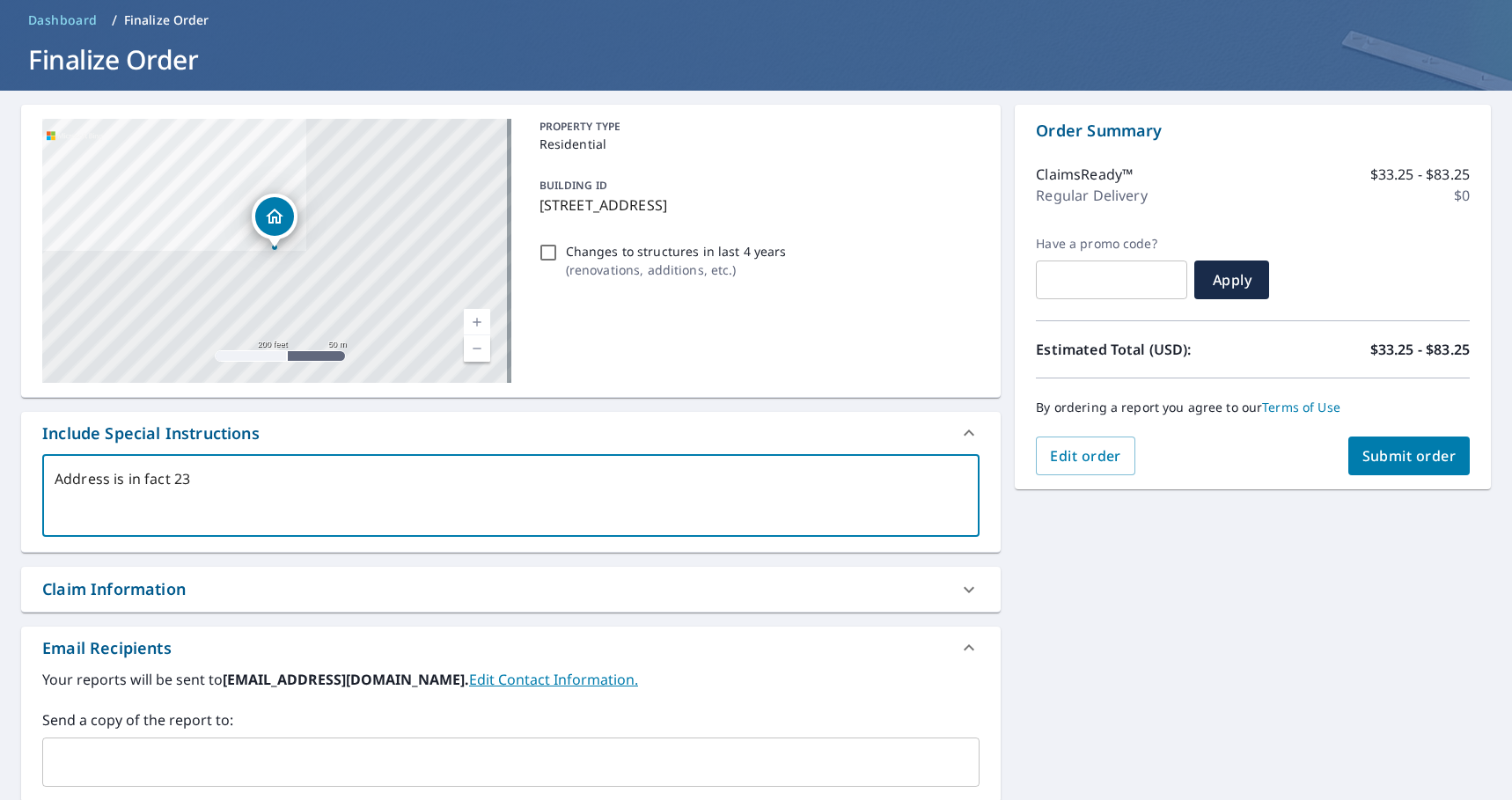
type textarea "Address is in fact 23 H"
type textarea "x"
type textarea "Address is in fact 23 Hu"
type textarea "x"
type textarea "Address is in fact 23 Hud"
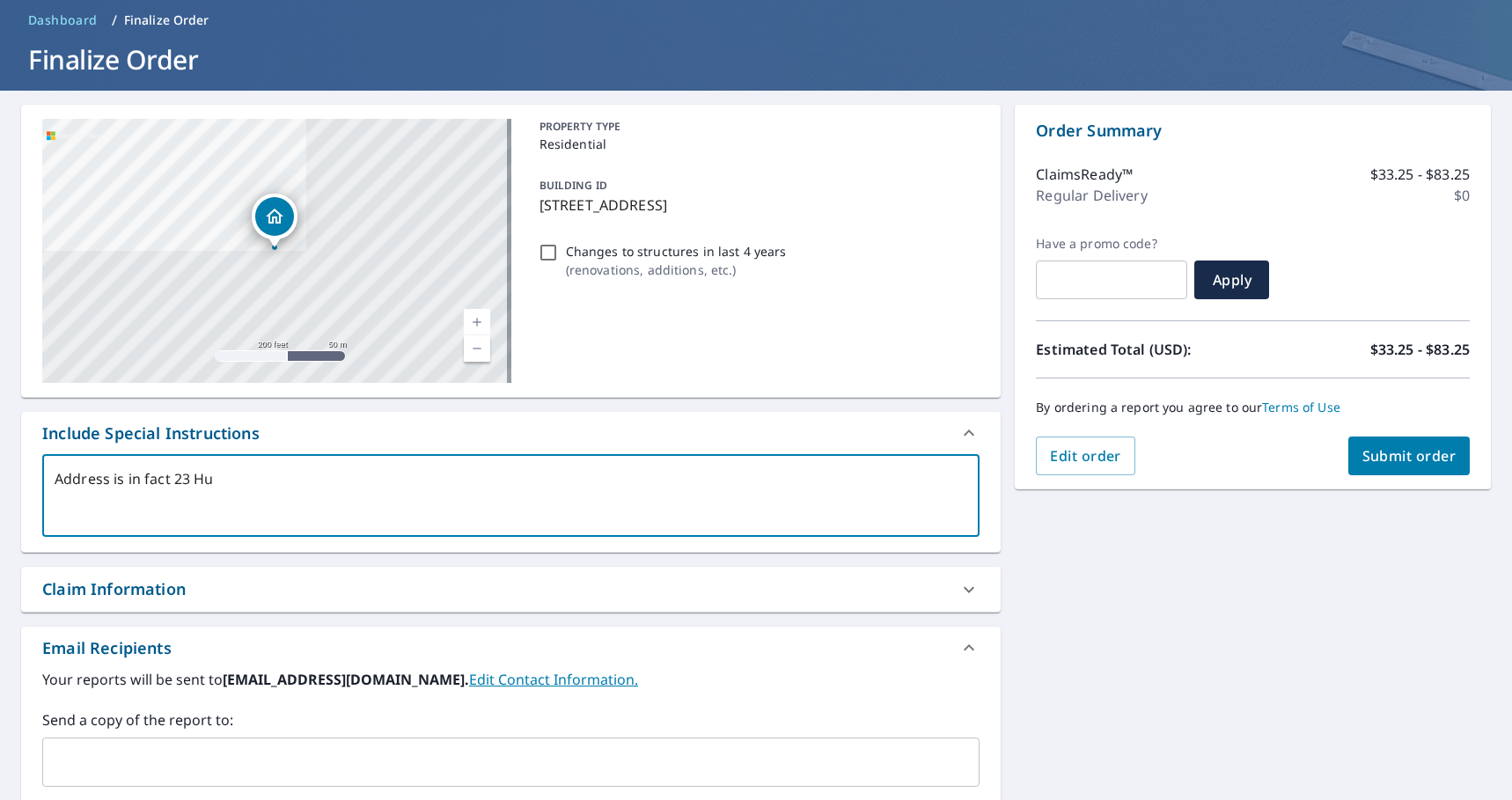
type textarea "x"
type textarea "Address is in fact 23 Huds"
type textarea "x"
type textarea "Address is in fact 23 Hudso"
type textarea "x"
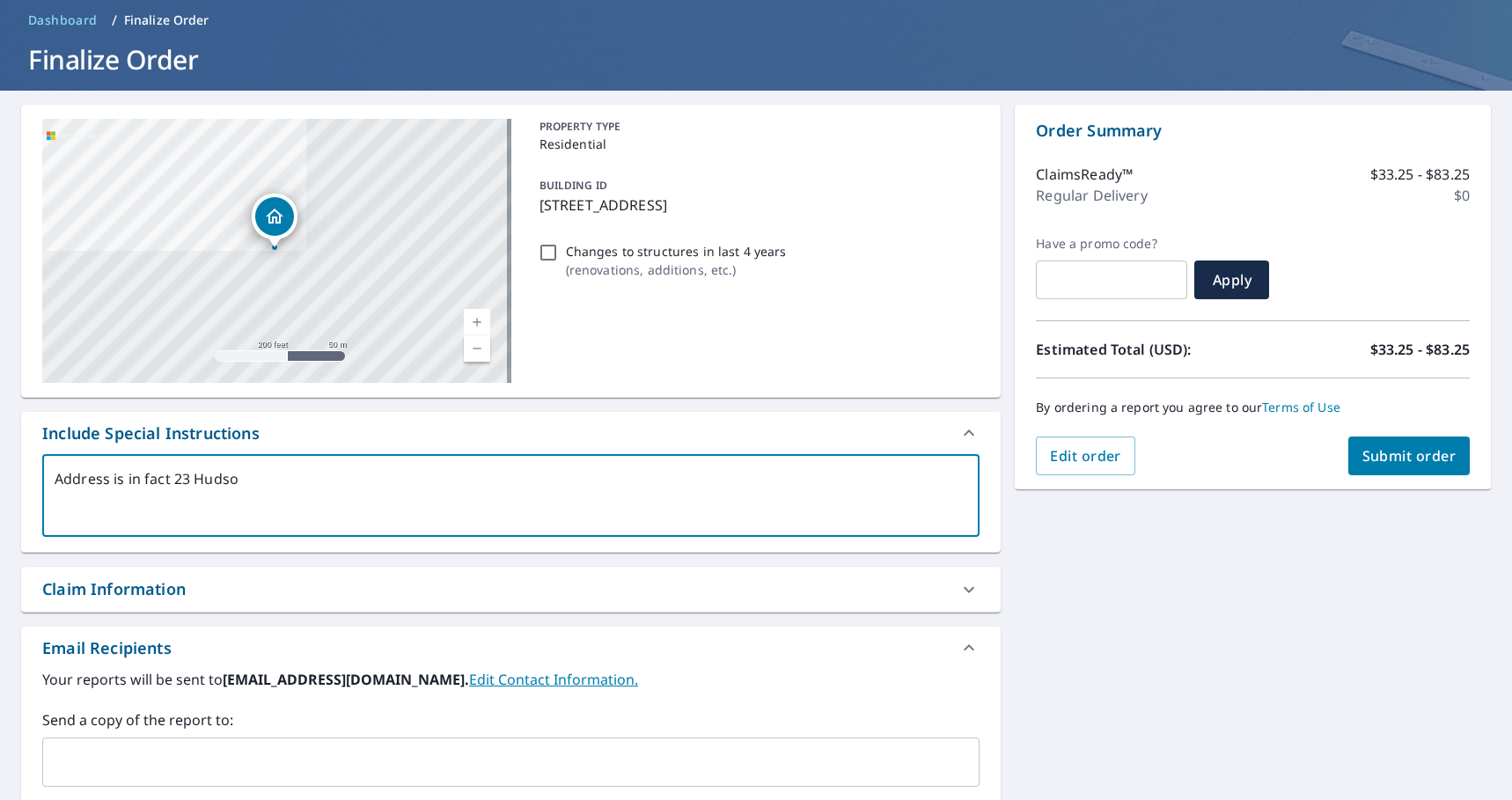
type textarea "Address is in fact 23 [PERSON_NAME]"
type textarea "x"
type textarea "Address is in fact 23 [PERSON_NAME]"
type textarea "x"
type textarea "Address is in fact 23 [PERSON_NAME] d"
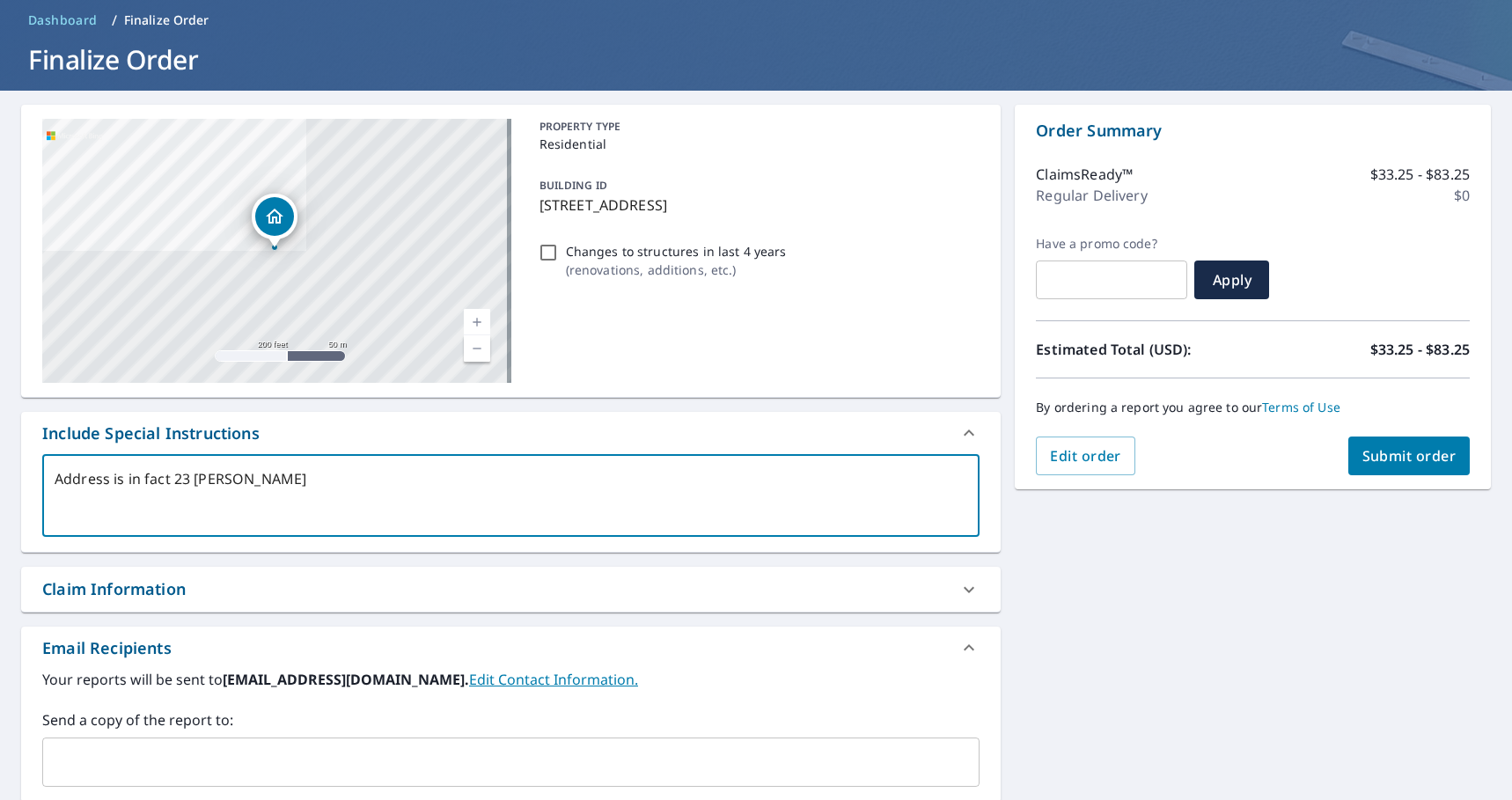
type textarea "x"
type textarea "Address is in [STREET_ADDRESS][PERSON_NAME]"
type textarea "x"
type textarea "Address is in [STREET_ADDRESS][PERSON_NAME]"
type textarea "x"
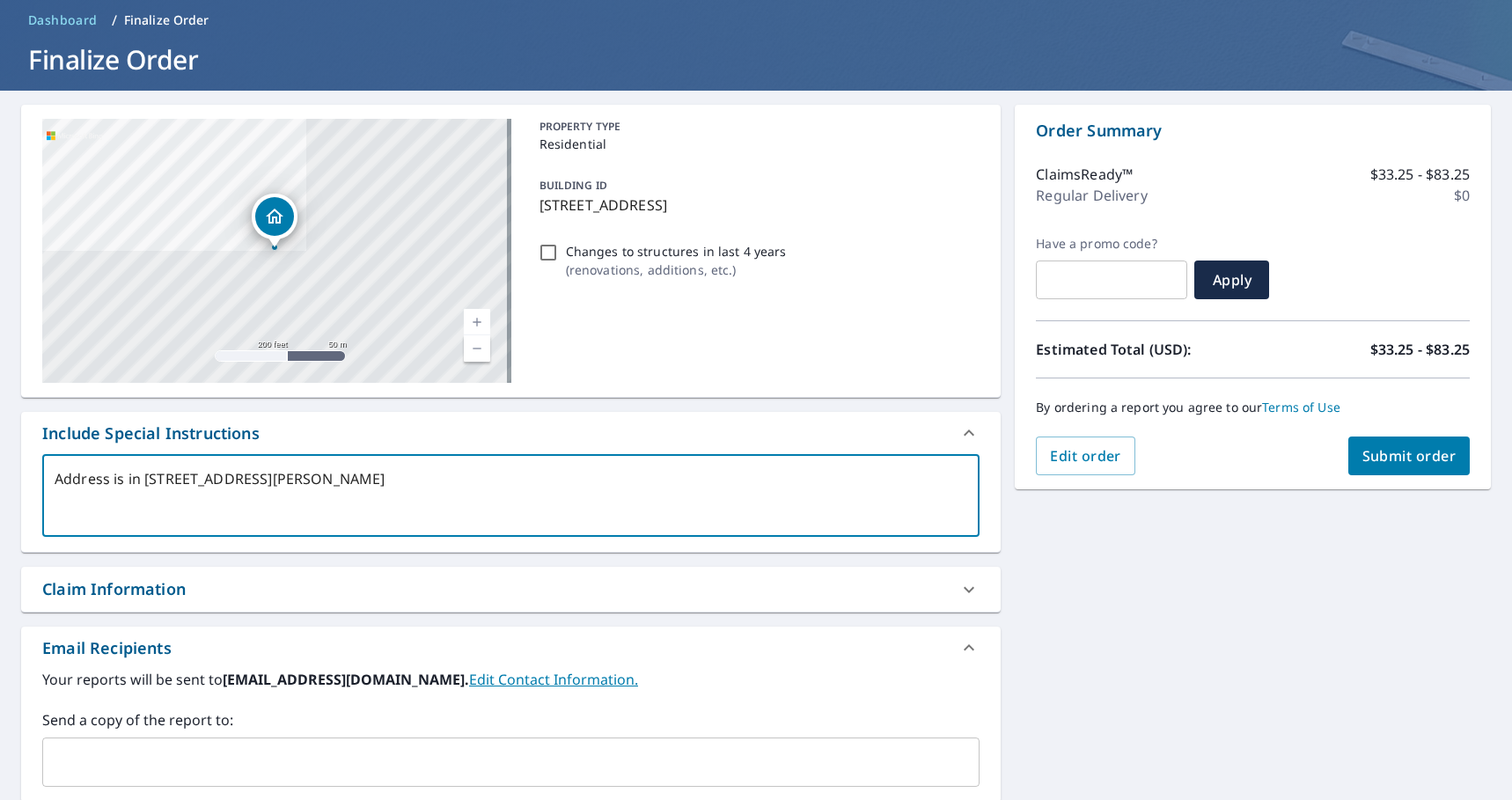
type textarea "Address is in [STREET_ADDRESS][PERSON_NAME]"
type textarea "x"
type textarea "Address is in [STREET_ADDRESS][PERSON_NAME]"
type textarea "x"
type textarea "Address is in [STREET_ADDRESS][PERSON_NAME]"
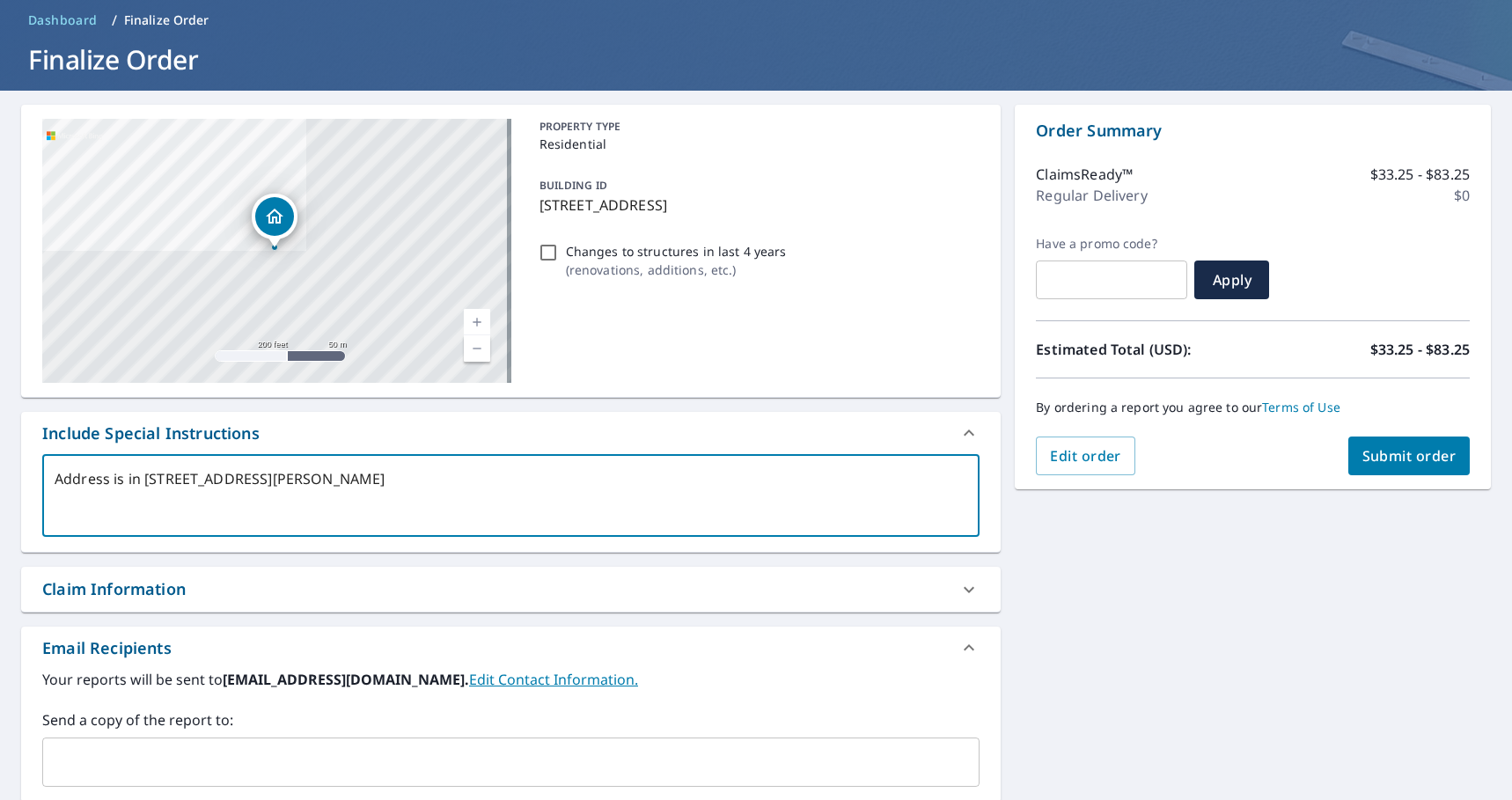
type textarea "x"
type textarea "Address is in [STREET_ADDRESS][PERSON_NAME] -"
type textarea "x"
type textarea "Address is in [STREET_ADDRESS][PERSON_NAME] -"
type textarea "x"
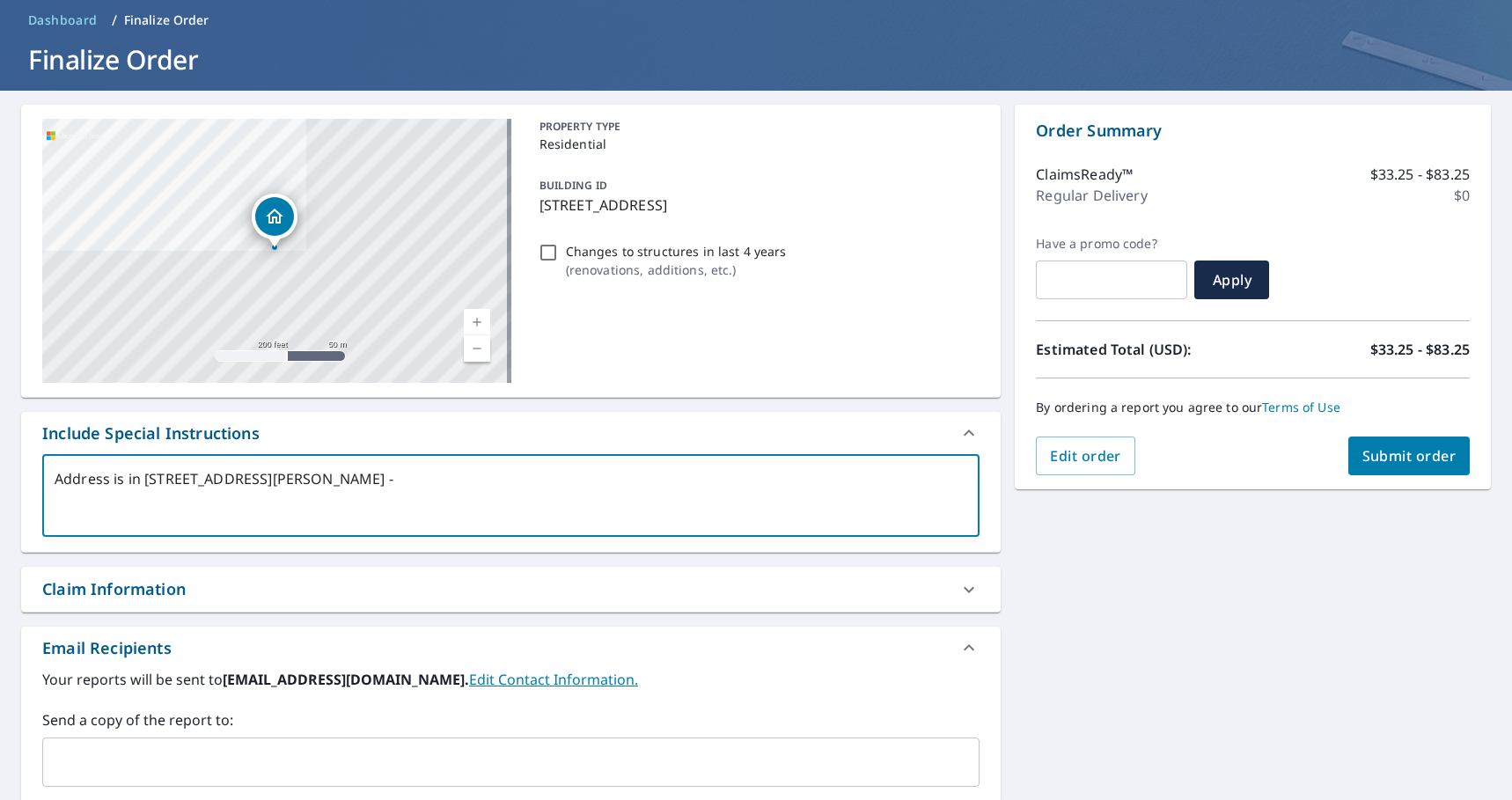
type textarea "Address is in fact [STREET_ADDRESS][PERSON_NAME]"
type textarea "x"
type textarea "Address is in fact [STREET_ADDRESS][PERSON_NAME]"
type textarea "x"
type textarea "Address is in fact [STREET_ADDRESS][PERSON_NAME]"
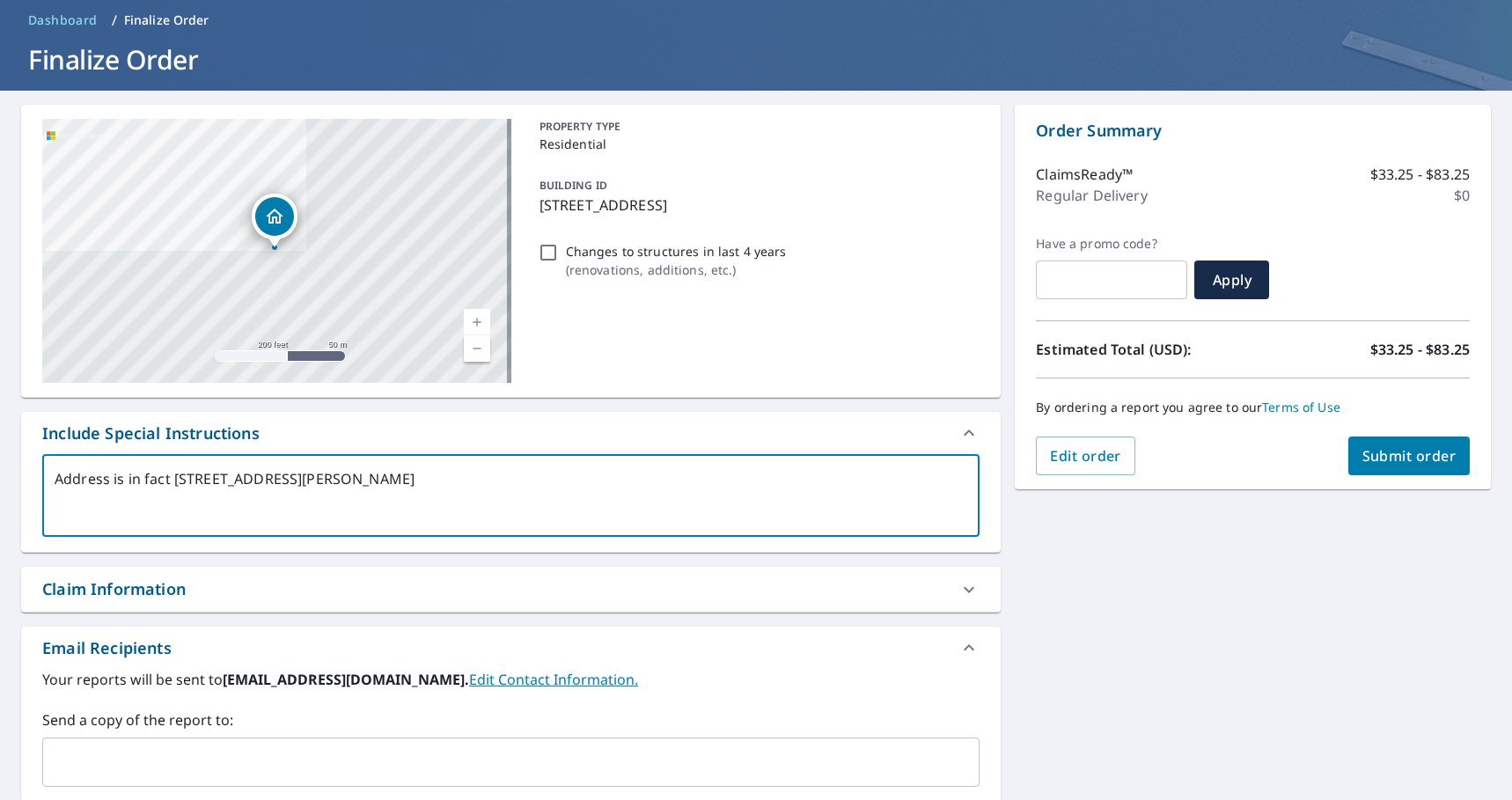
type textarea "x"
type textarea "Address is in fact [STREET_ADDRESS][PERSON_NAME]"
type textarea "x"
type textarea "Address is in fact [STREET_ADDRESS][PERSON_NAME]"
type textarea "x"
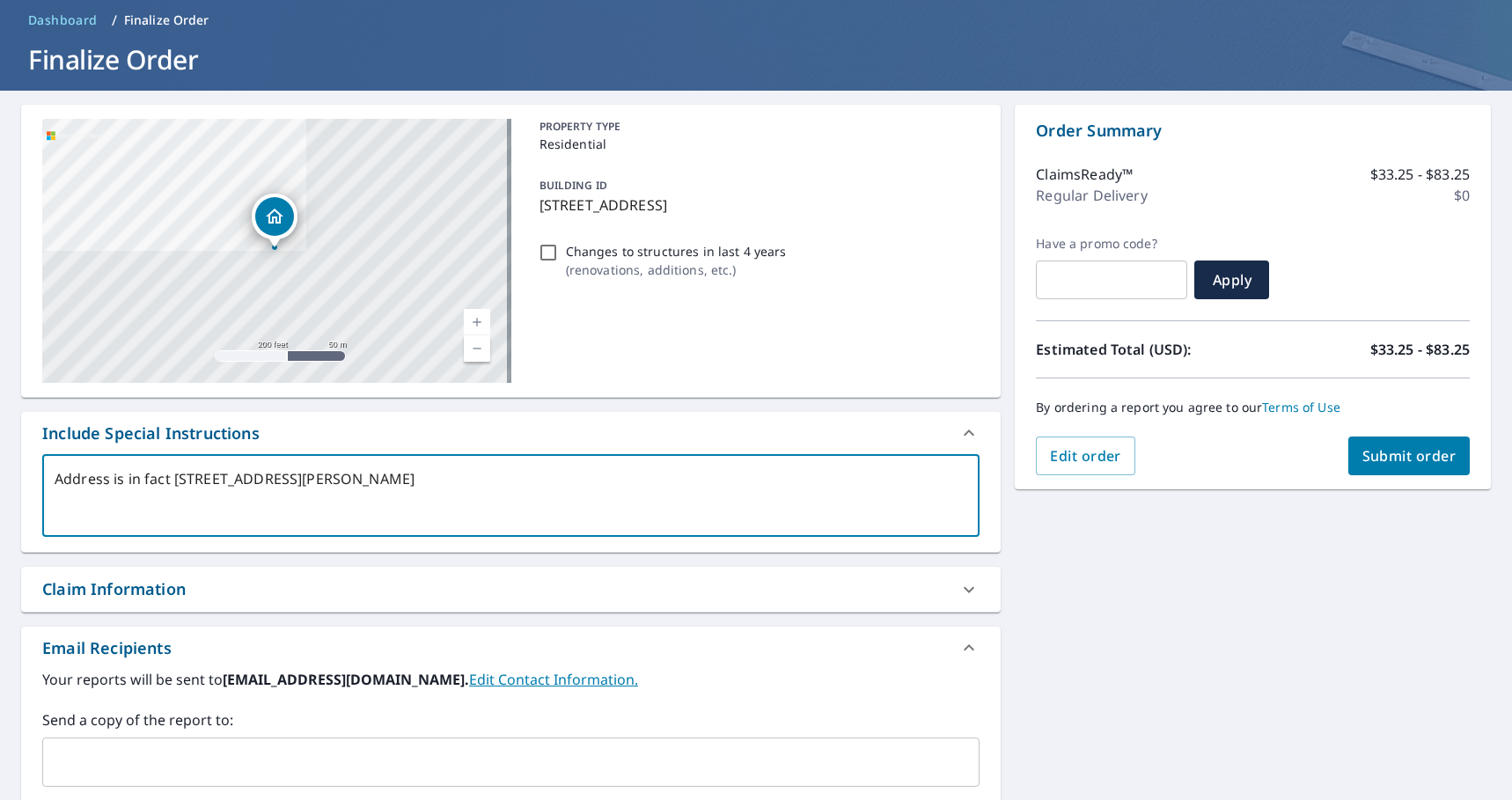
type textarea "Address is in fact [STREET_ADDRESS][PERSON_NAME]"
type textarea "x"
type textarea "Address is in fact [STREET_ADDRESS][PERSON_NAME]"
type textarea "x"
type textarea "Address is in fact [STREET_ADDRESS][PERSON_NAME]"
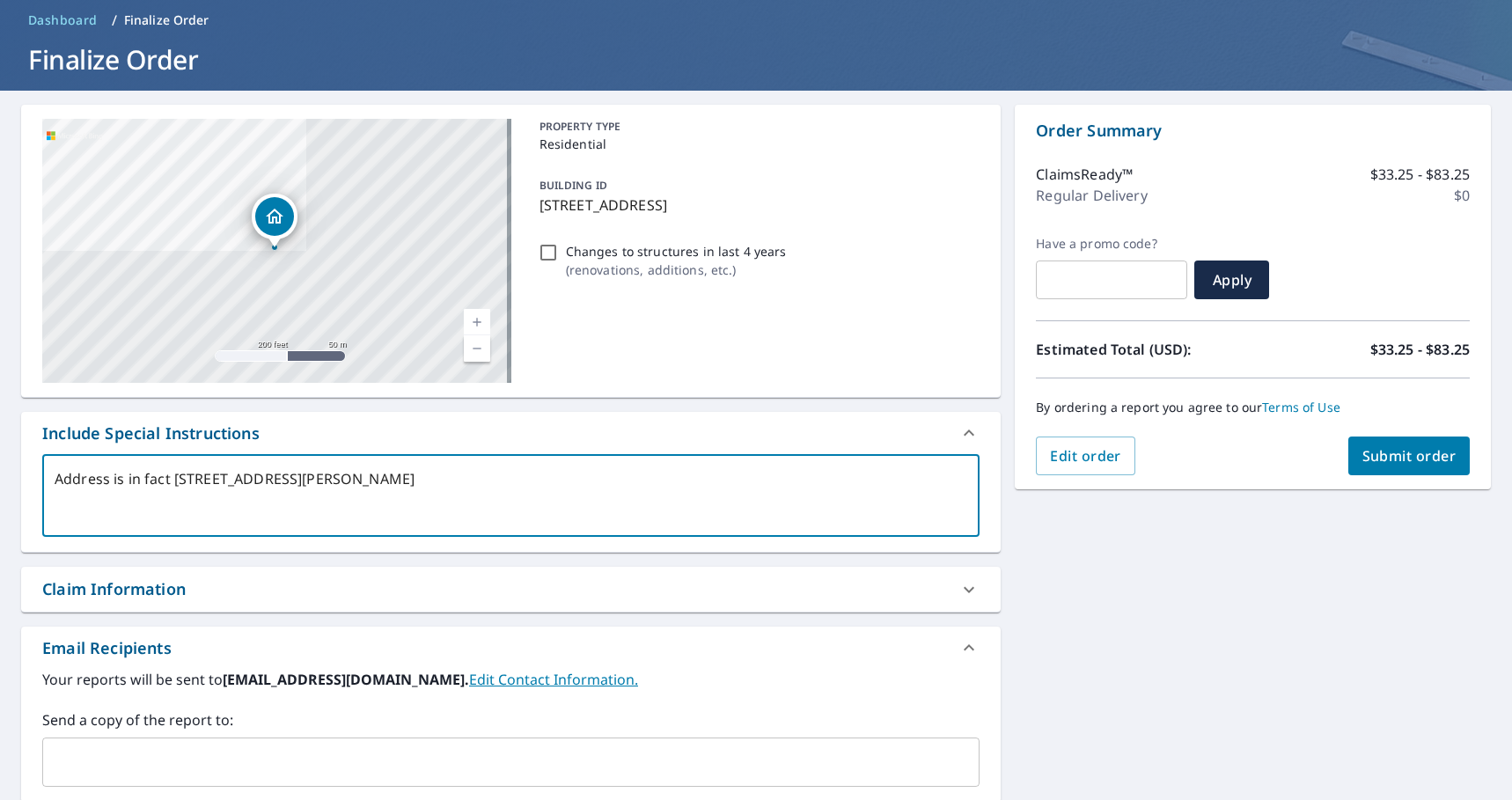
type textarea "x"
type textarea "Address is in fact [STREET_ADDRESS][PERSON_NAME] - Marker is"
type textarea "x"
type textarea "Address is in fact [STREET_ADDRESS][PERSON_NAME] - Marker is"
type textarea "x"
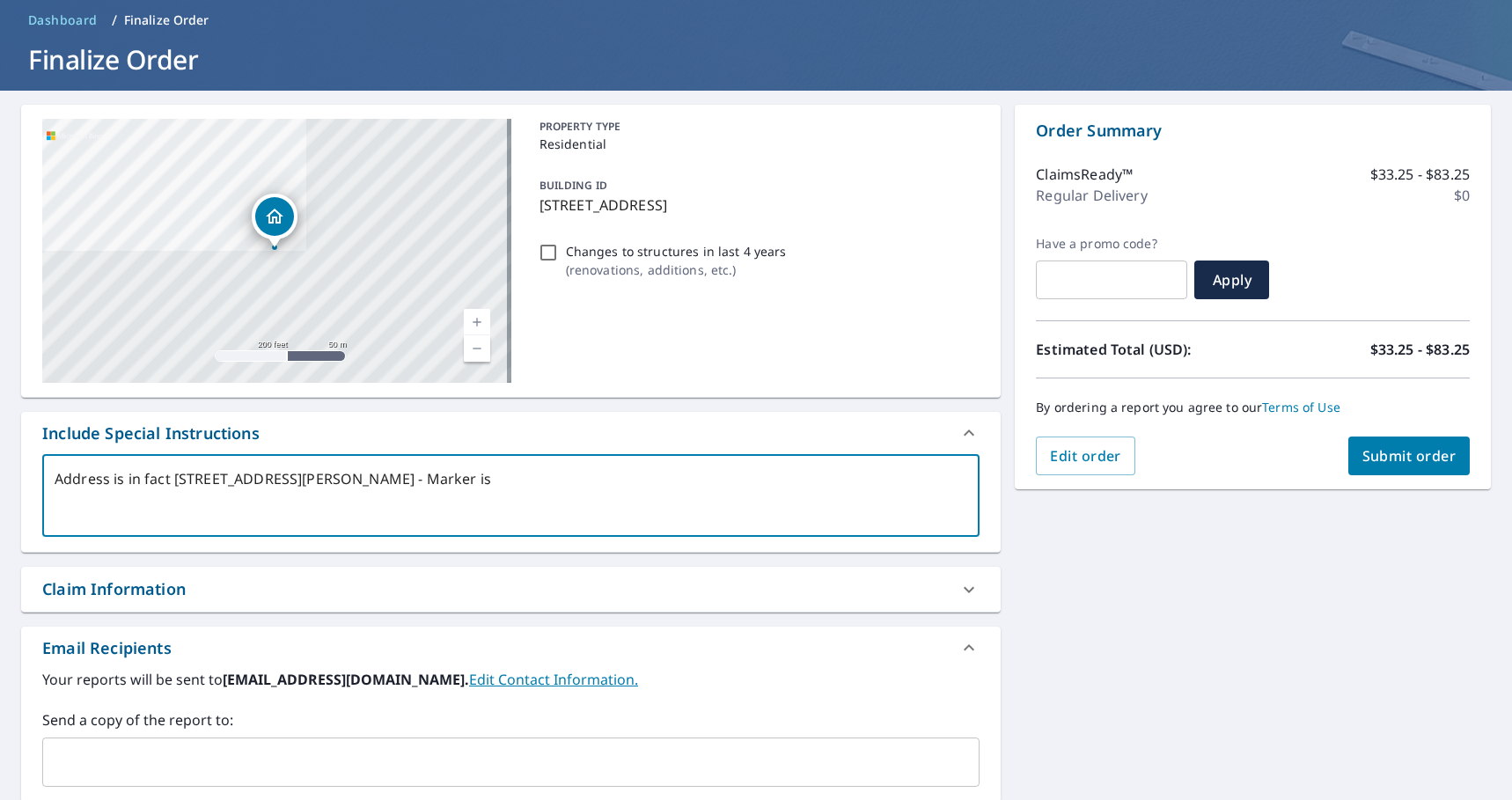
type textarea "Address is in [STREET_ADDRESS][PERSON_NAME] - Marker is o"
type textarea "x"
type textarea "Address is in fact [STREET_ADDRESS][PERSON_NAME] - Marker is ov"
type textarea "x"
type textarea "Address is in fact [STREET_ADDRESS][PERSON_NAME] - Marker is ove"
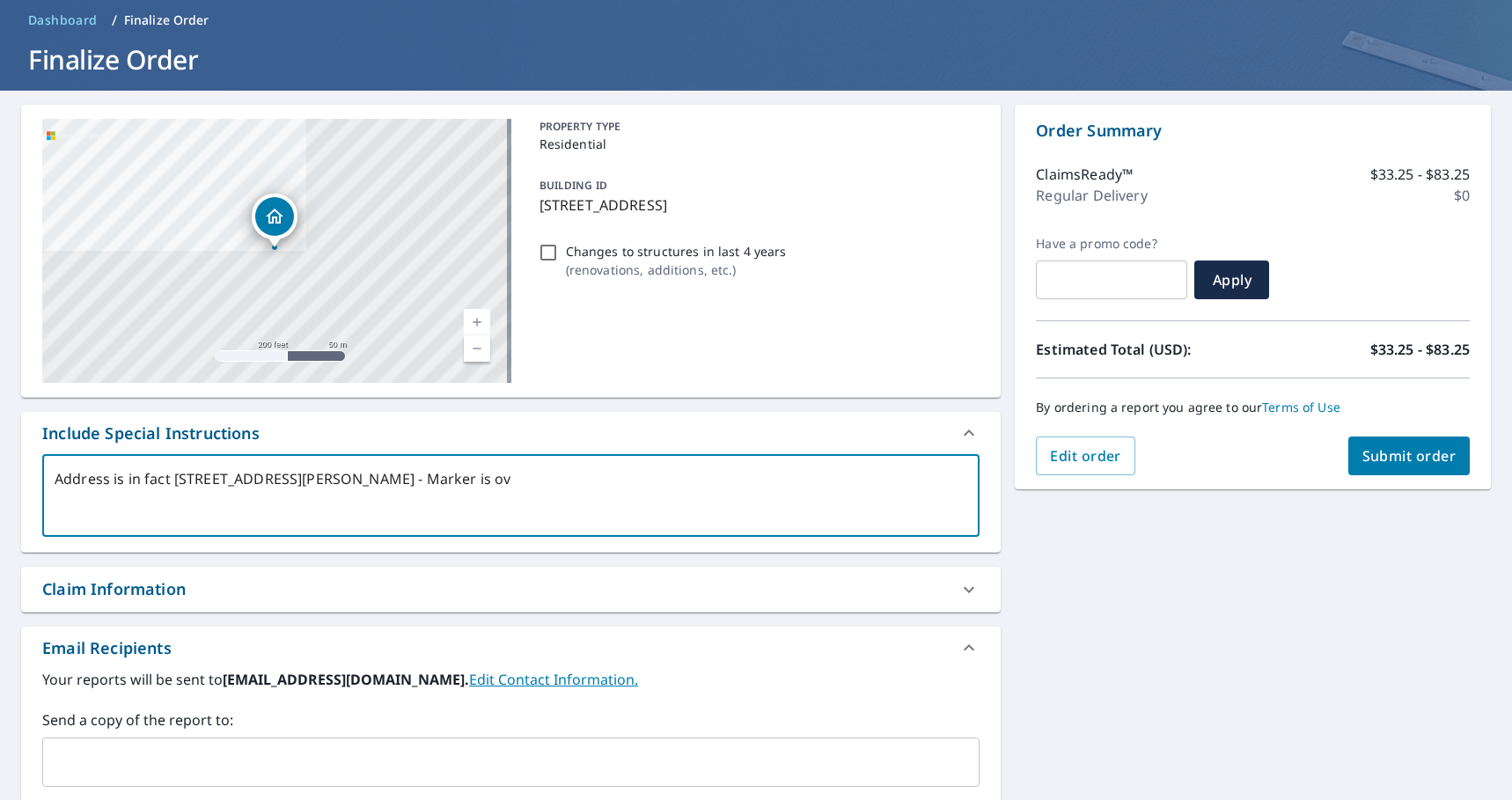
type textarea "x"
type textarea "Address is in fact [STREET_ADDRESS][PERSON_NAME] - Marker is over"
type textarea "x"
type textarea "Address is in fact [STREET_ADDRESS][PERSON_NAME] - Marker is over"
type textarea "x"
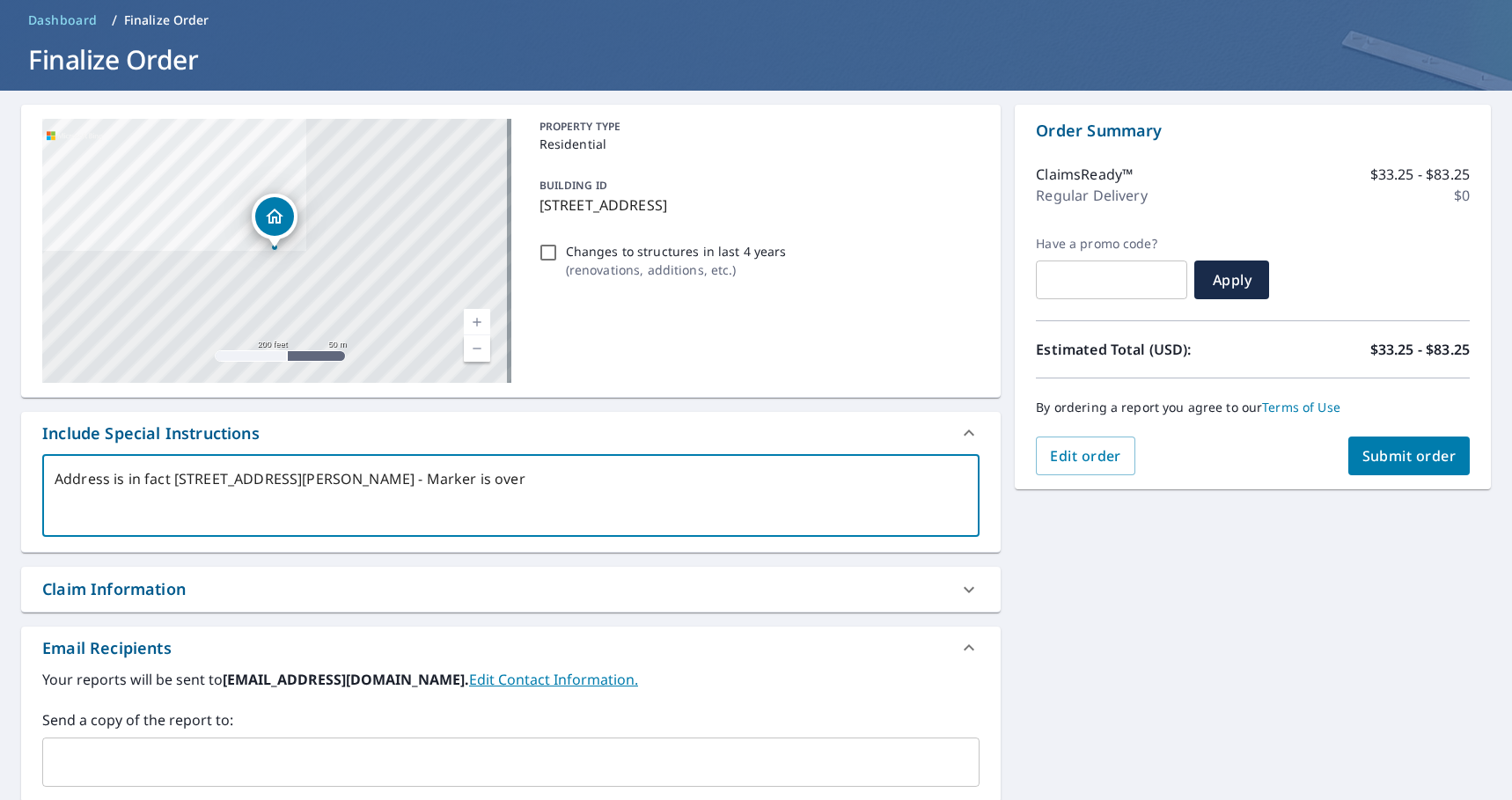
type textarea "Address is in fact [STREET_ADDRESS][PERSON_NAME] - Marker is over t"
type textarea "x"
type textarea "Address is in fact [STREET_ADDRESS][PERSON_NAME] - Marker is over th"
type textarea "x"
type textarea "Address is in fact [STREET_ADDRESS][PERSON_NAME] - Marker is over the"
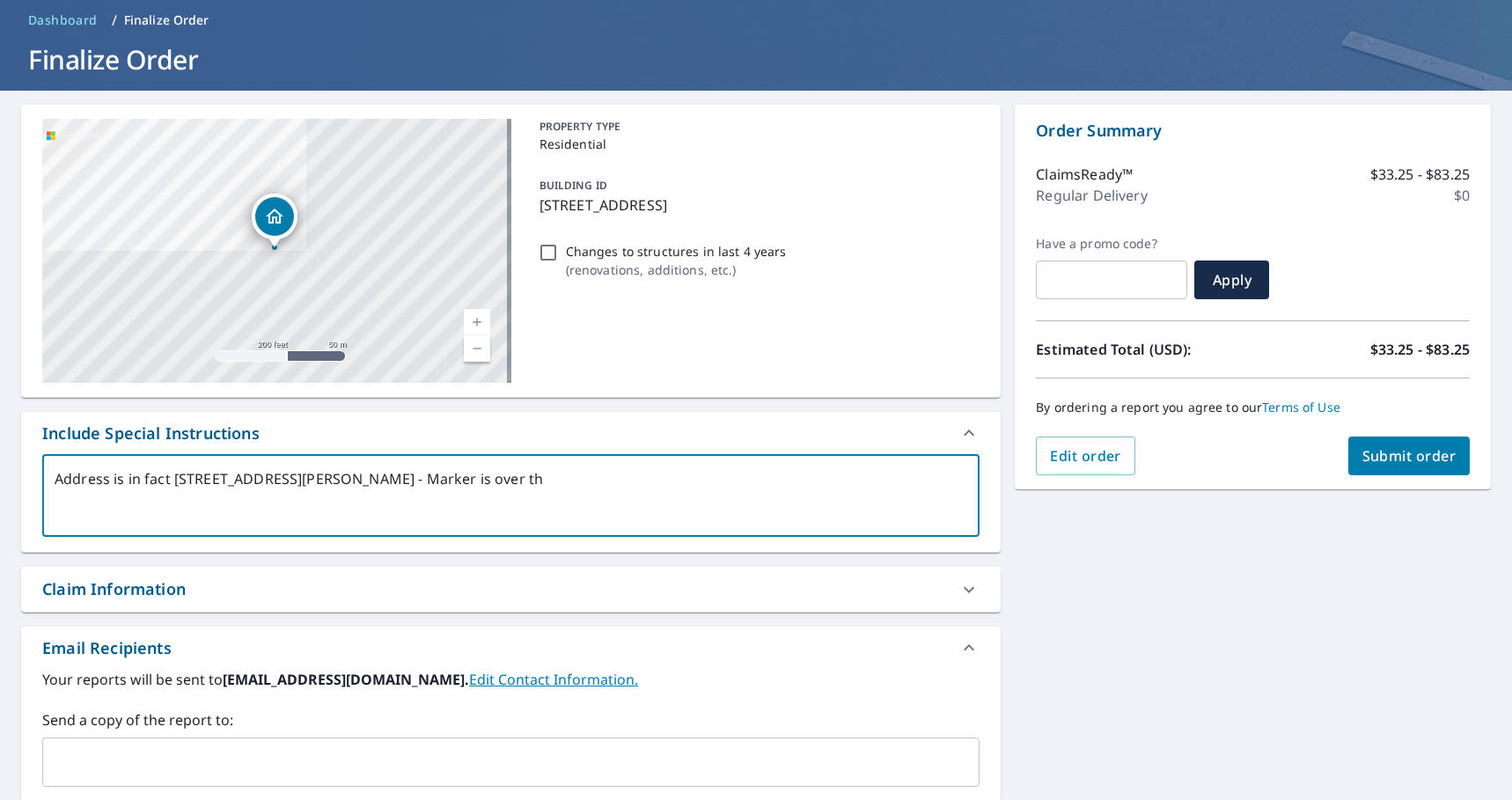
type textarea "x"
type textarea "Address is in fact [STREET_ADDRESS][PERSON_NAME] - Marker is over the"
type textarea "x"
type textarea "Address is in fact [STREET_ADDRESS][PERSON_NAME] - Marker is over the c"
type textarea "x"
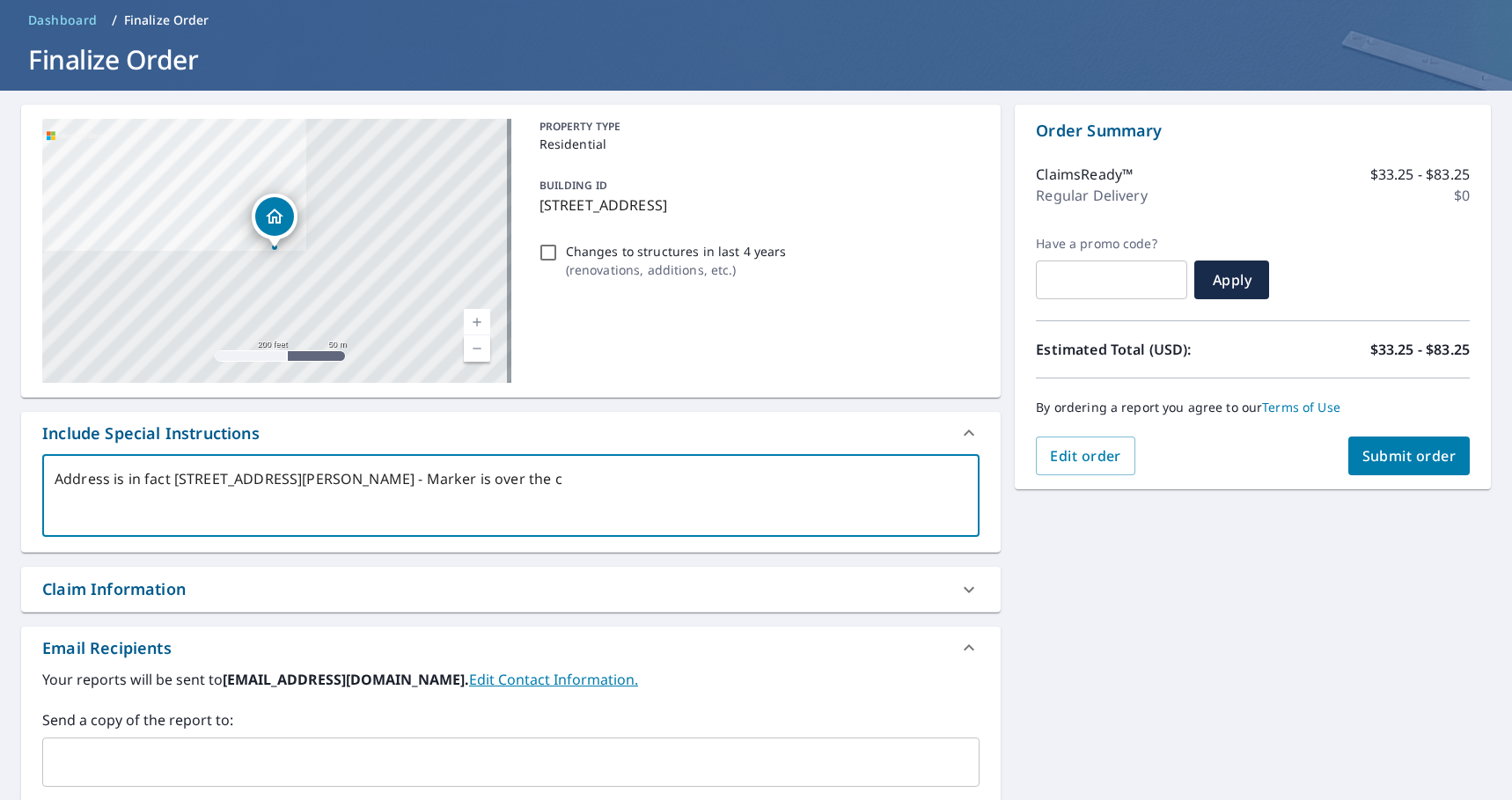
type textarea "Address is in fact [STREET_ADDRESS][PERSON_NAME] - Marker is over the co"
type textarea "x"
type textarea "Address is in [STREET_ADDRESS][PERSON_NAME] - Marker is over the cor"
type textarea "x"
type textarea "Address is in [STREET_ADDRESS][PERSON_NAME] - Marker is over the corr"
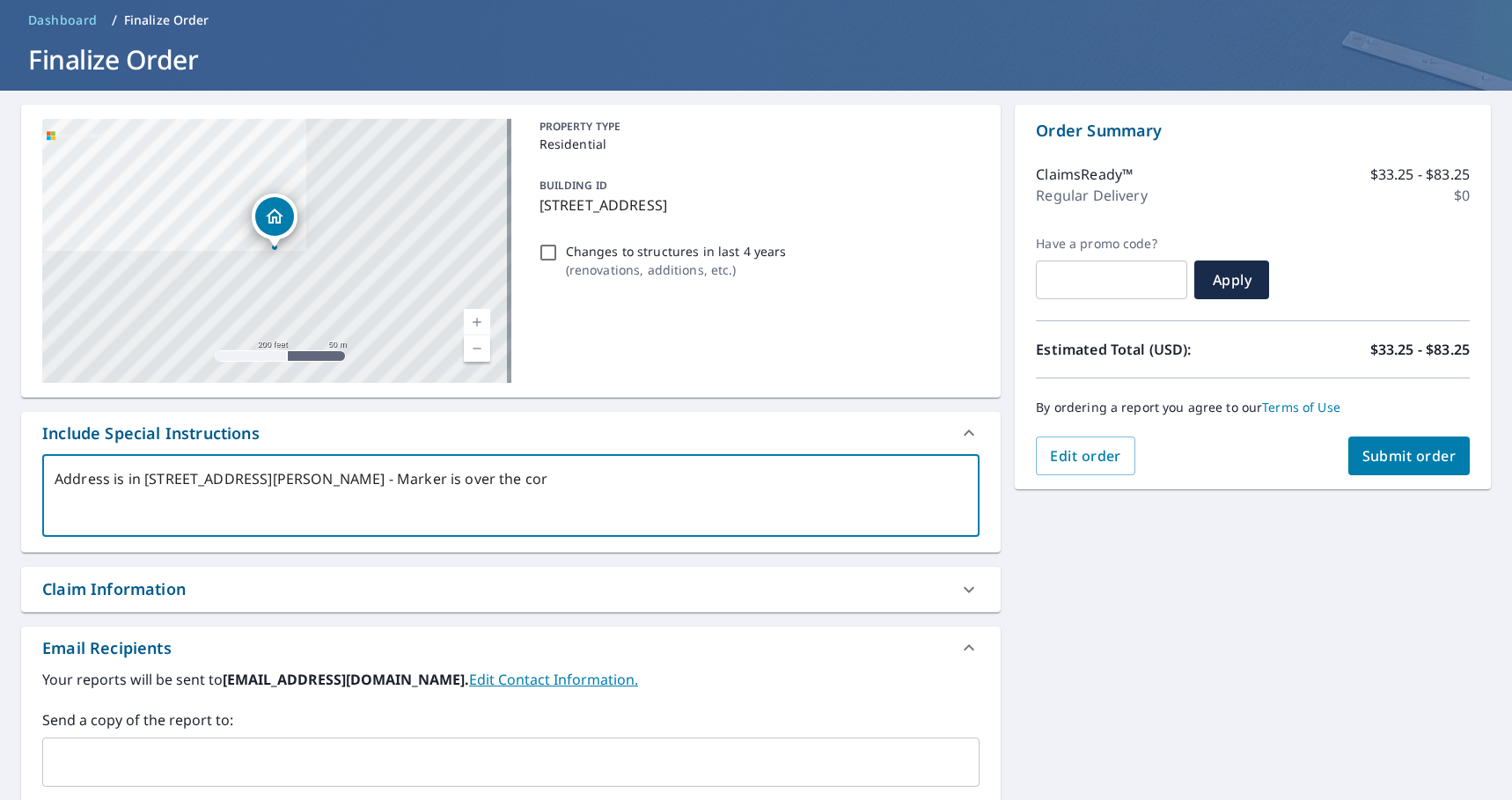
type textarea "x"
type textarea "Address is in [STREET_ADDRESS][PERSON_NAME] - Marker is over the corre"
type textarea "x"
type textarea "Address is in [STREET_ADDRESS][PERSON_NAME] - Marker is over the correc"
type textarea "x"
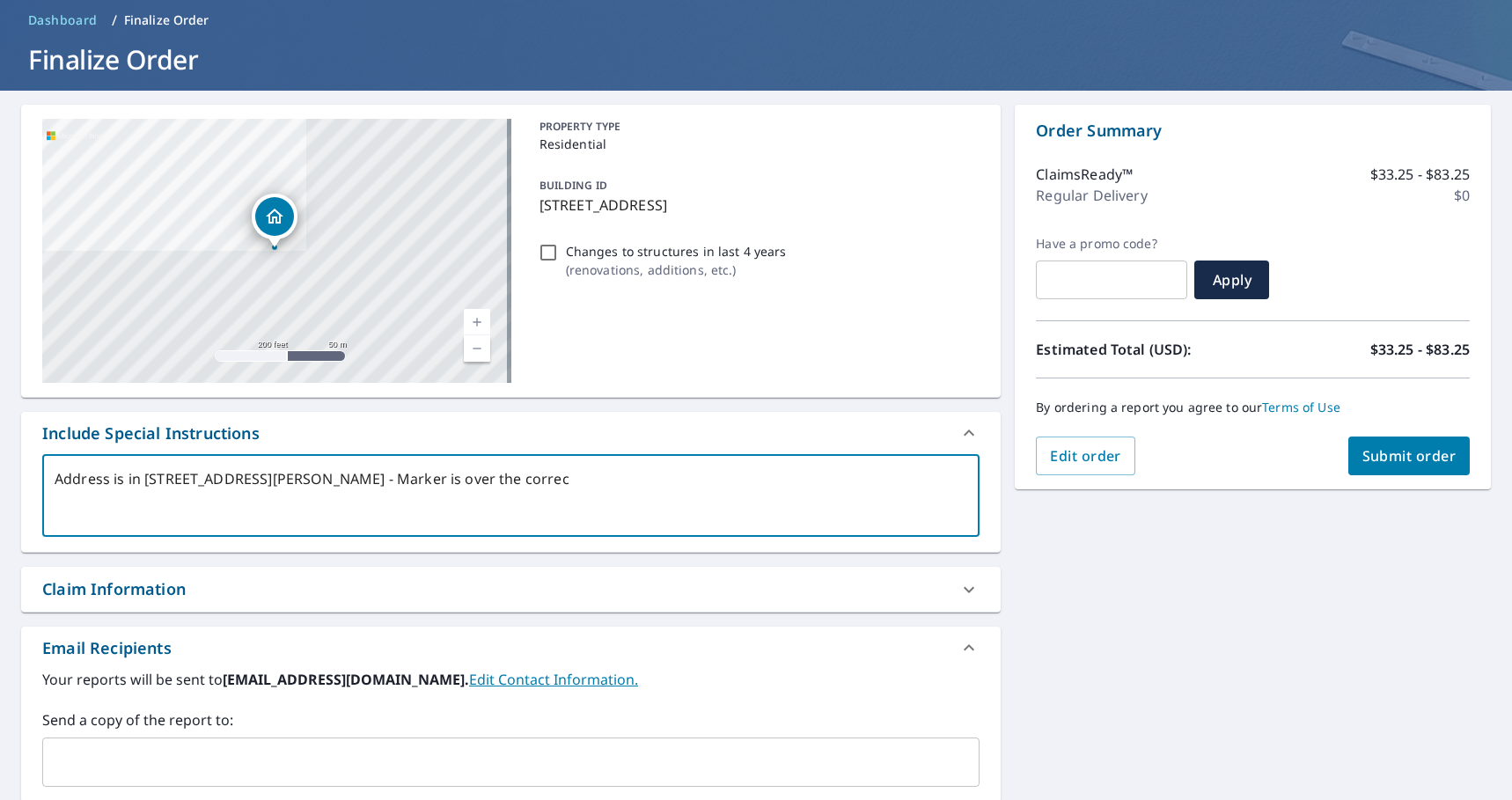
type textarea "Address is in [STREET_ADDRESS][PERSON_NAME] - Marker is over the correct"
type textarea "x"
type textarea "Address is in [STREET_ADDRESS][PERSON_NAME] - Marker is over the correct"
type textarea "x"
type textarea "Address is in [STREET_ADDRESS][PERSON_NAME] - Marker is over the correct h"
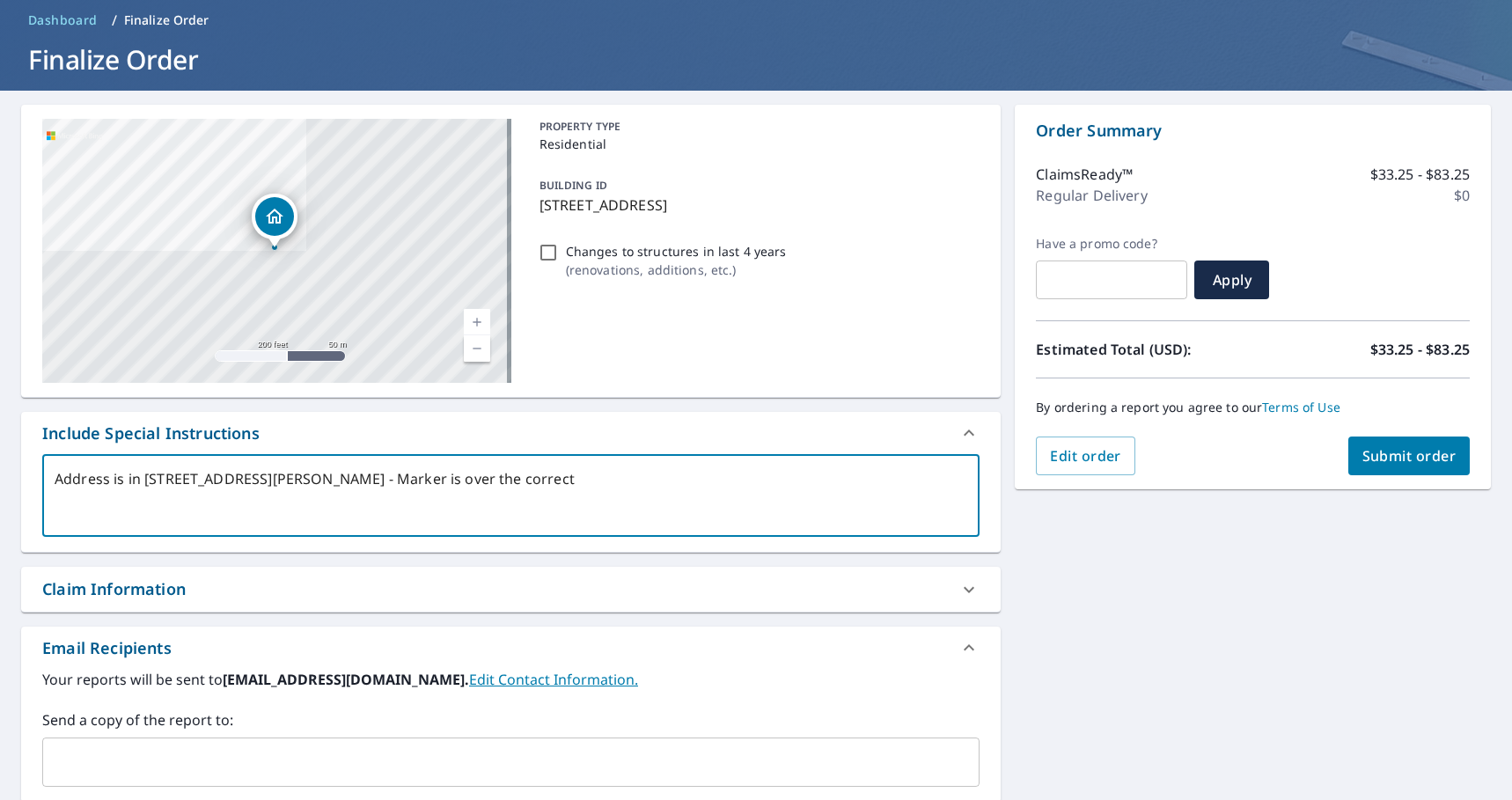
type textarea "x"
type textarea "Address is in [STREET_ADDRESS][PERSON_NAME] - Marker is over the correct ho"
type textarea "x"
type textarea "Address is in [STREET_ADDRESS][PERSON_NAME] - Marker is over the correct hou"
type textarea "x"
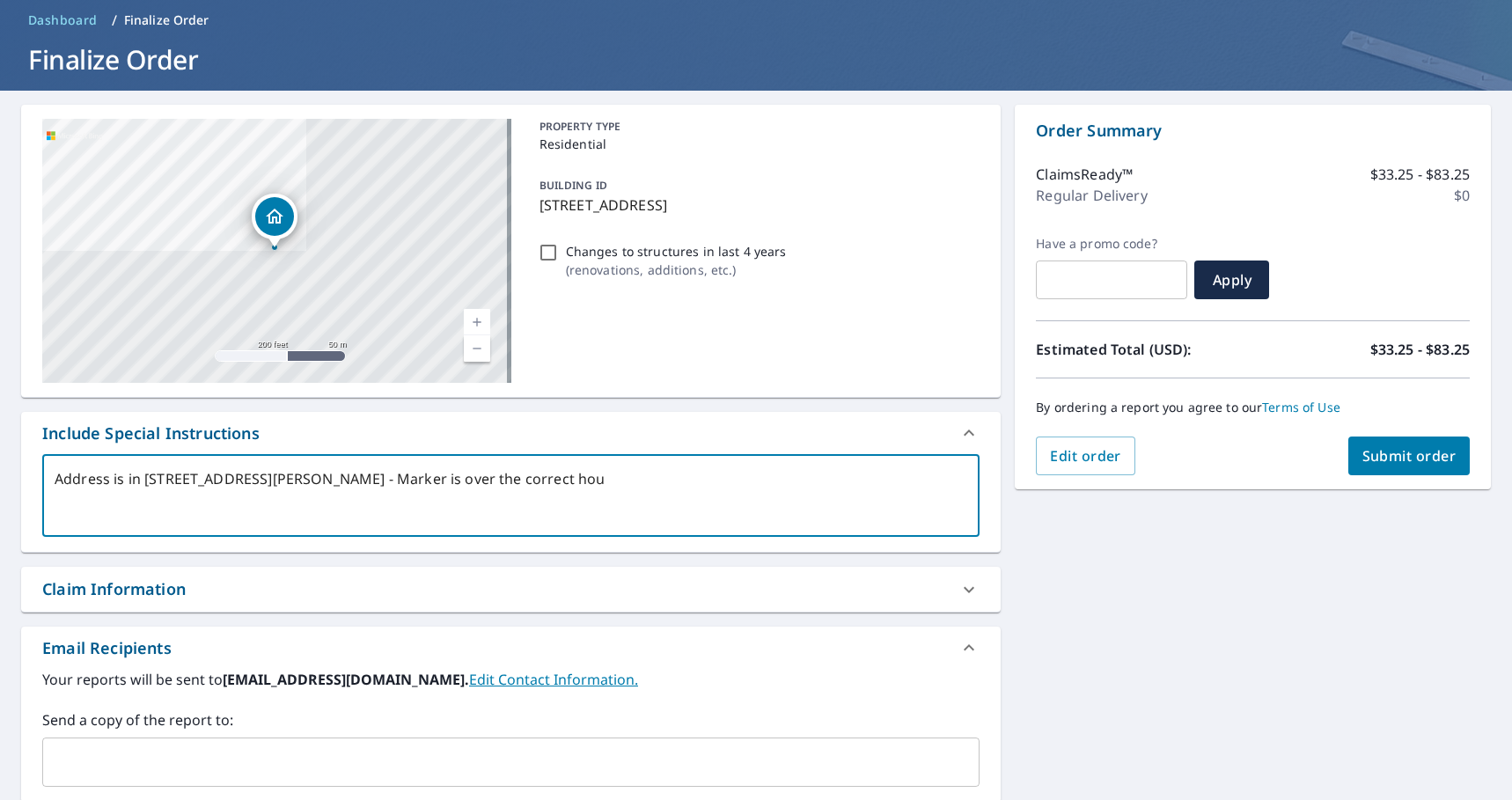
type textarea "Address is in [STREET_ADDRESS][PERSON_NAME] - Marker is over the correct hous"
type textarea "x"
type textarea "Address is in [STREET_ADDRESS][PERSON_NAME] - Marker is over the correct house"
type textarea "x"
type textarea "Address is in [STREET_ADDRESS][PERSON_NAME] - Marker is over the correct house"
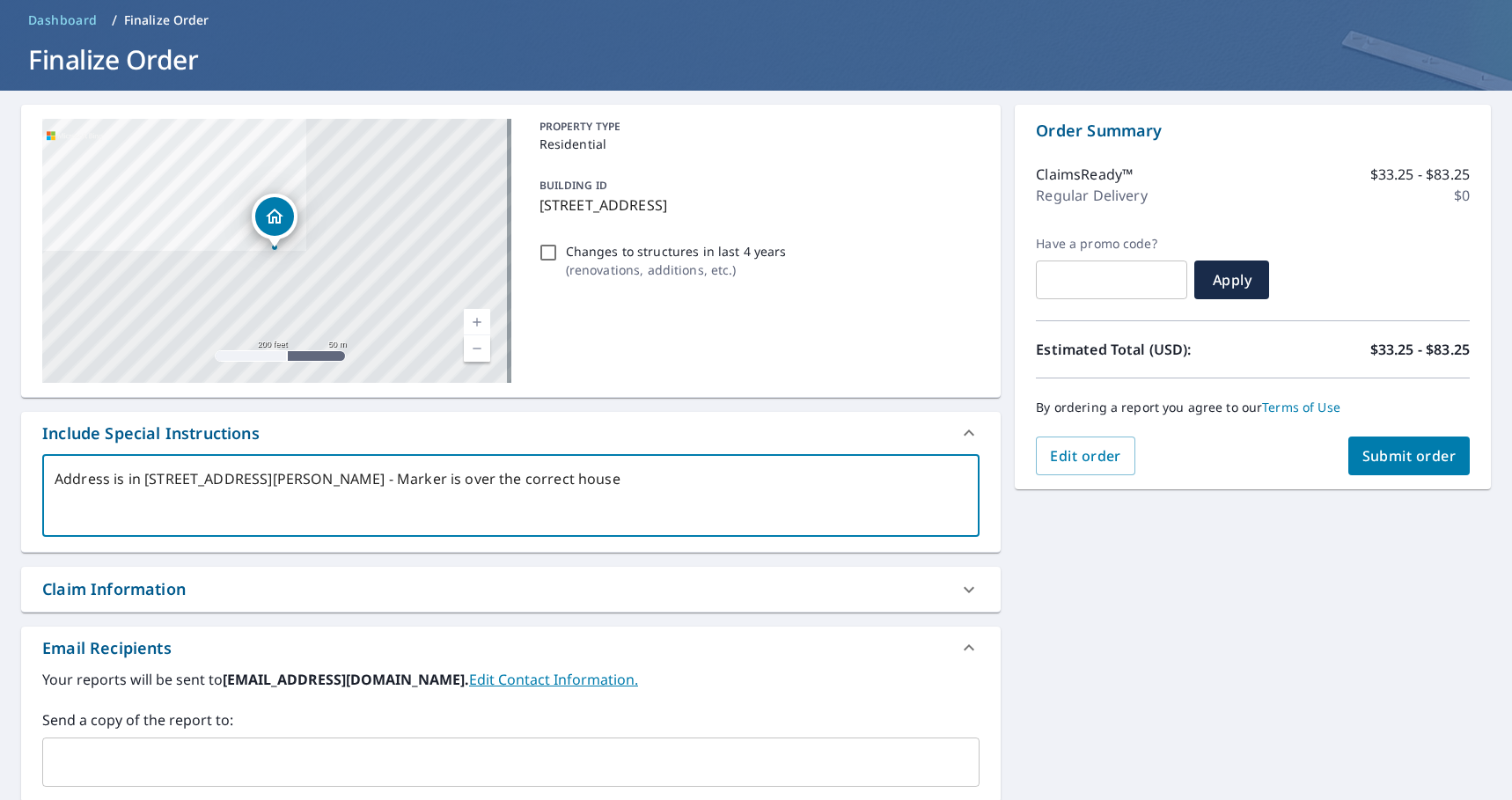
type textarea "x"
type textarea "Address is in [STREET_ADDRESS][PERSON_NAME] - Marker is over the correct house"
type textarea "x"
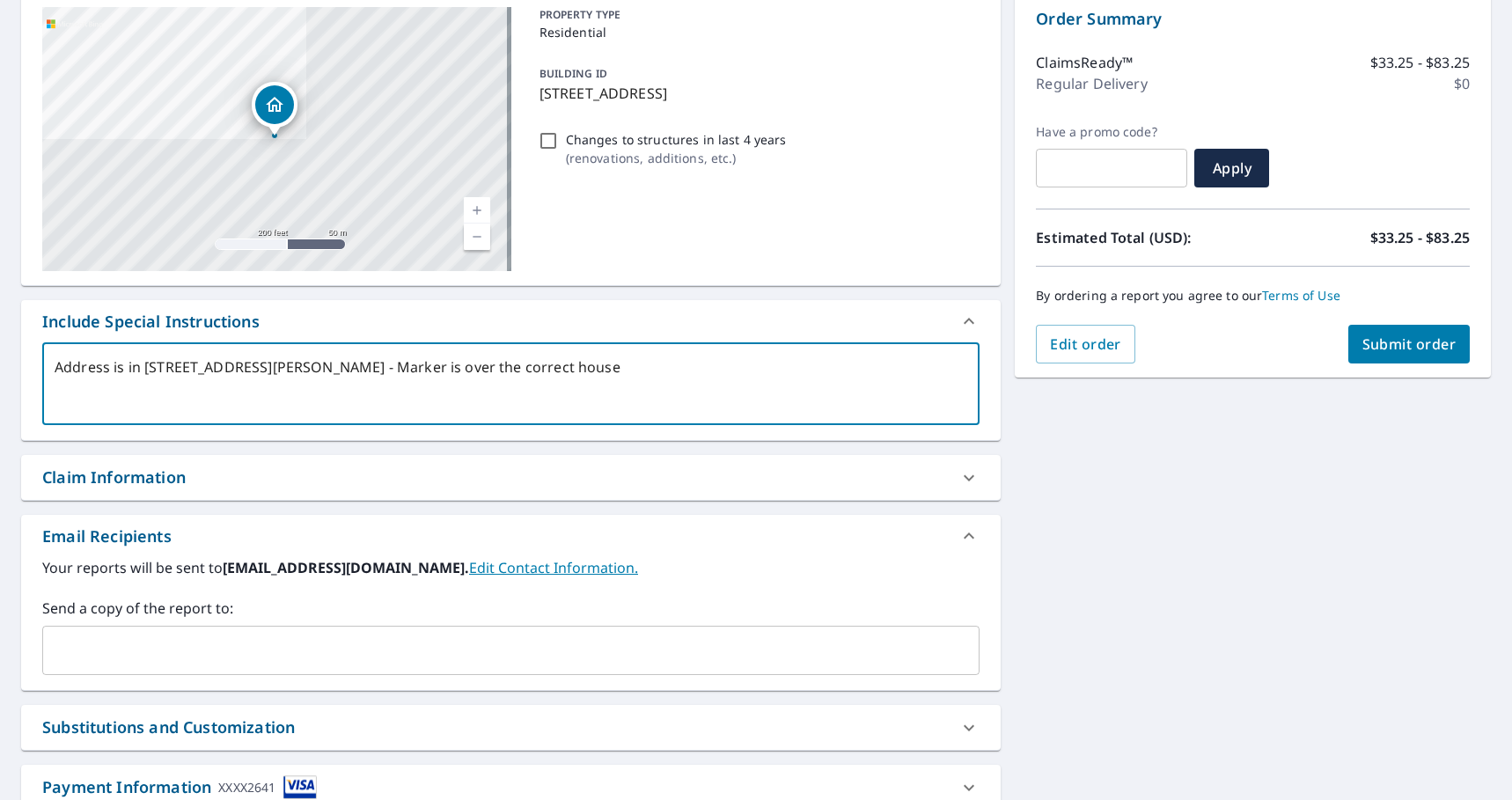
scroll to position [191, 0]
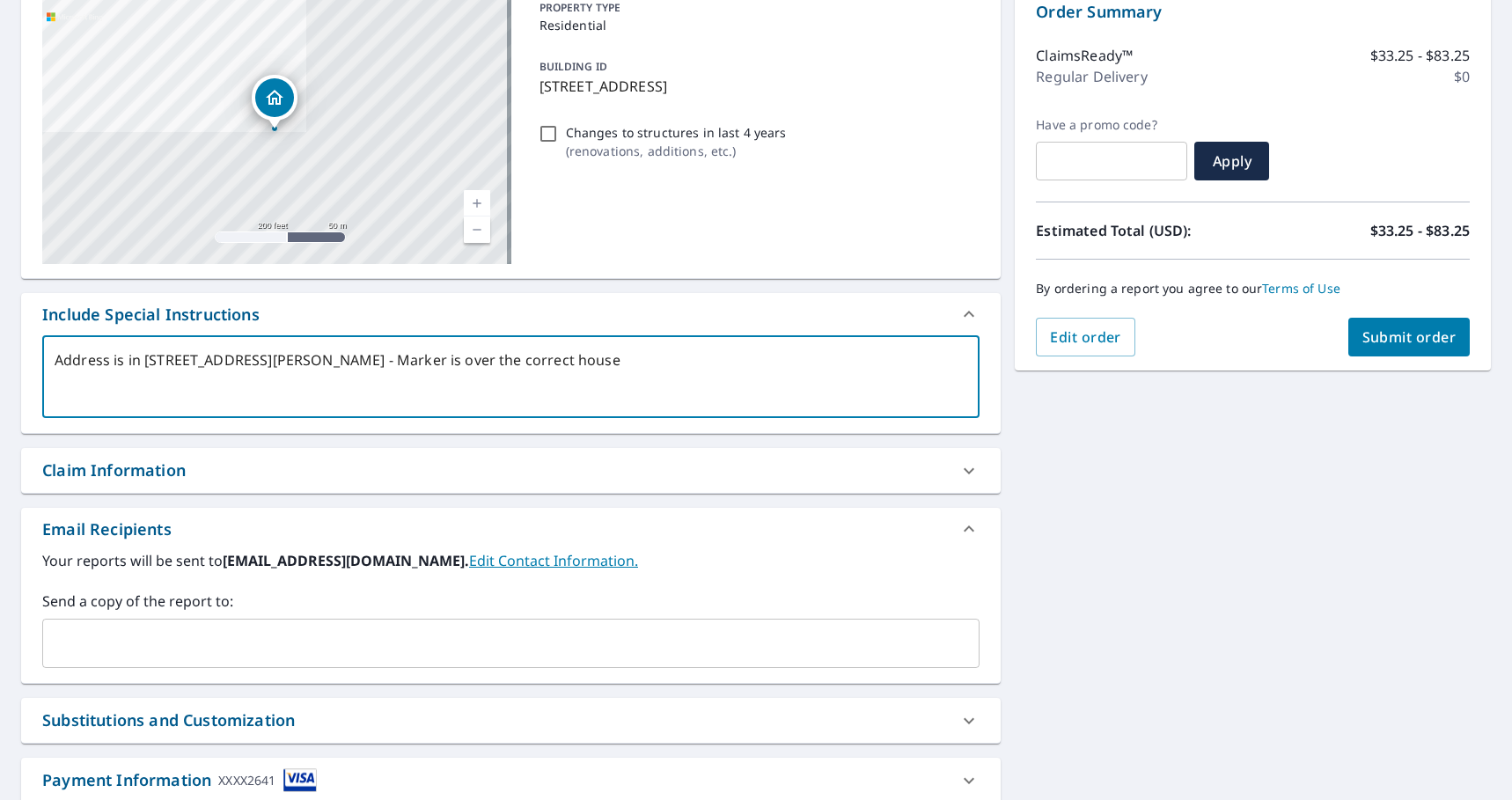
type textarea "Address is in [STREET_ADDRESS][PERSON_NAME] - Marker is over the correct house"
type textarea "x"
click at [223, 618] on div "Send a copy of the report to: ​" at bounding box center [511, 629] width 937 height 77
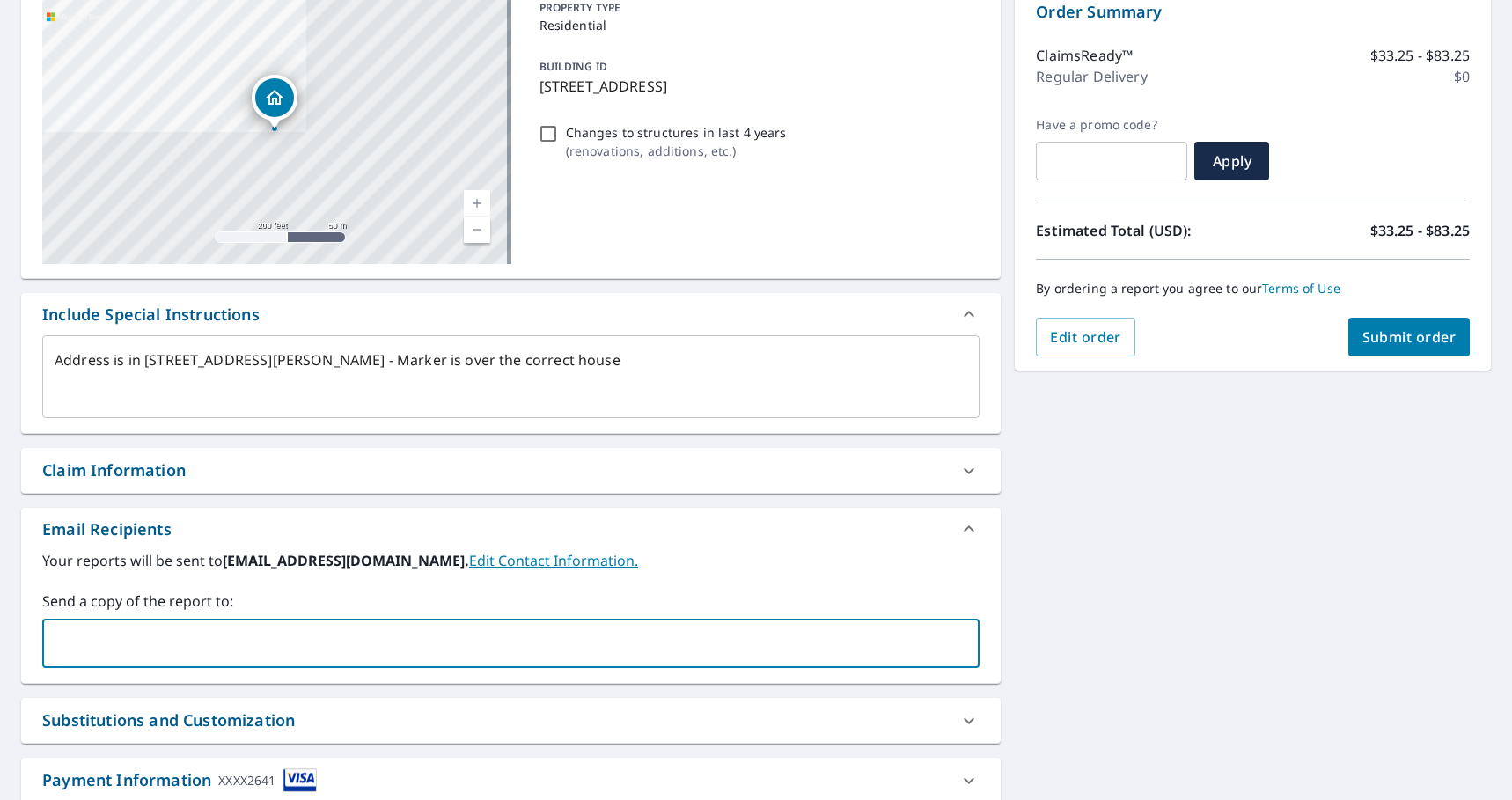
click at [212, 631] on input "text" at bounding box center [498, 643] width 896 height 33
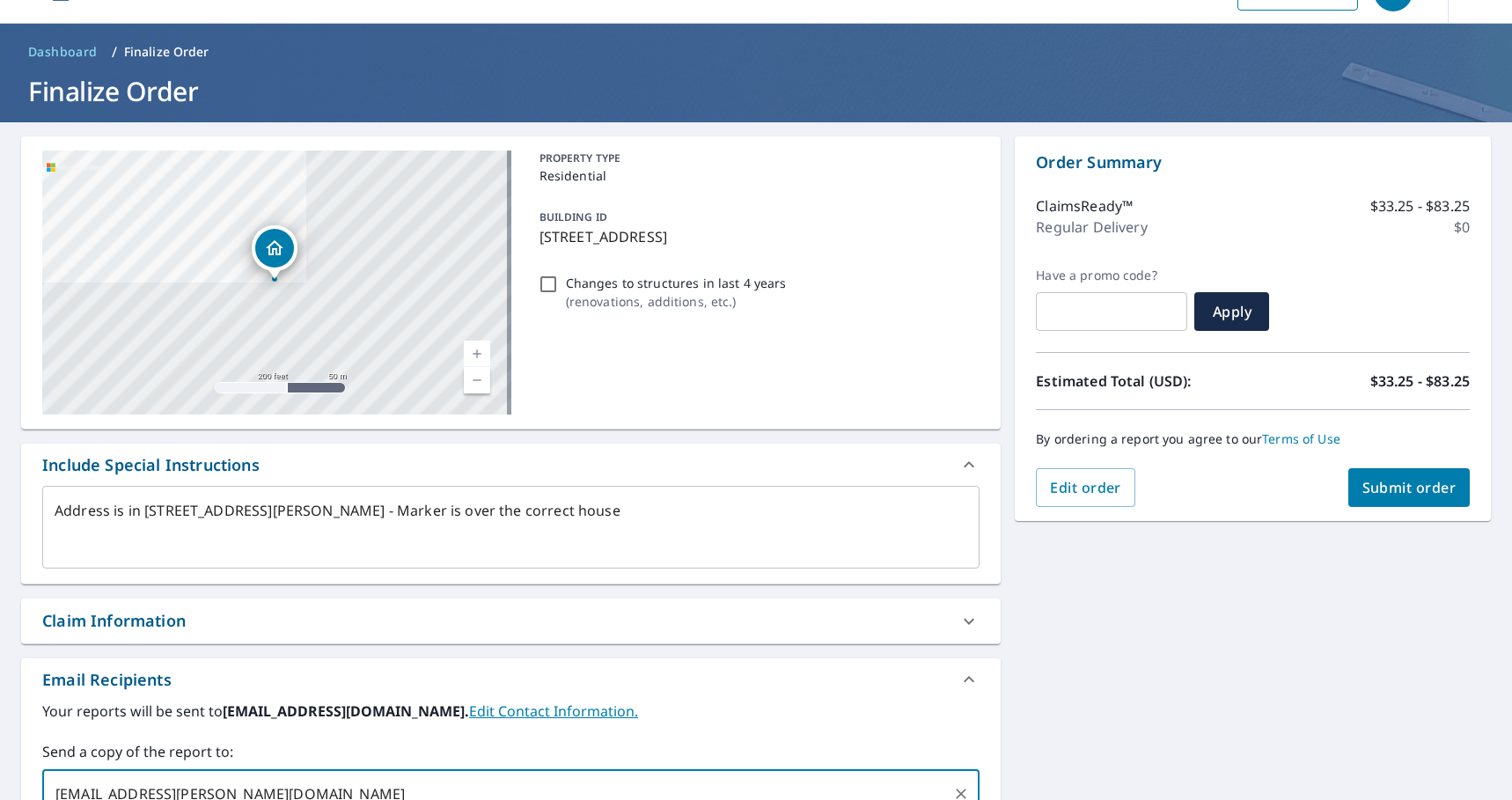
scroll to position [0, 0]
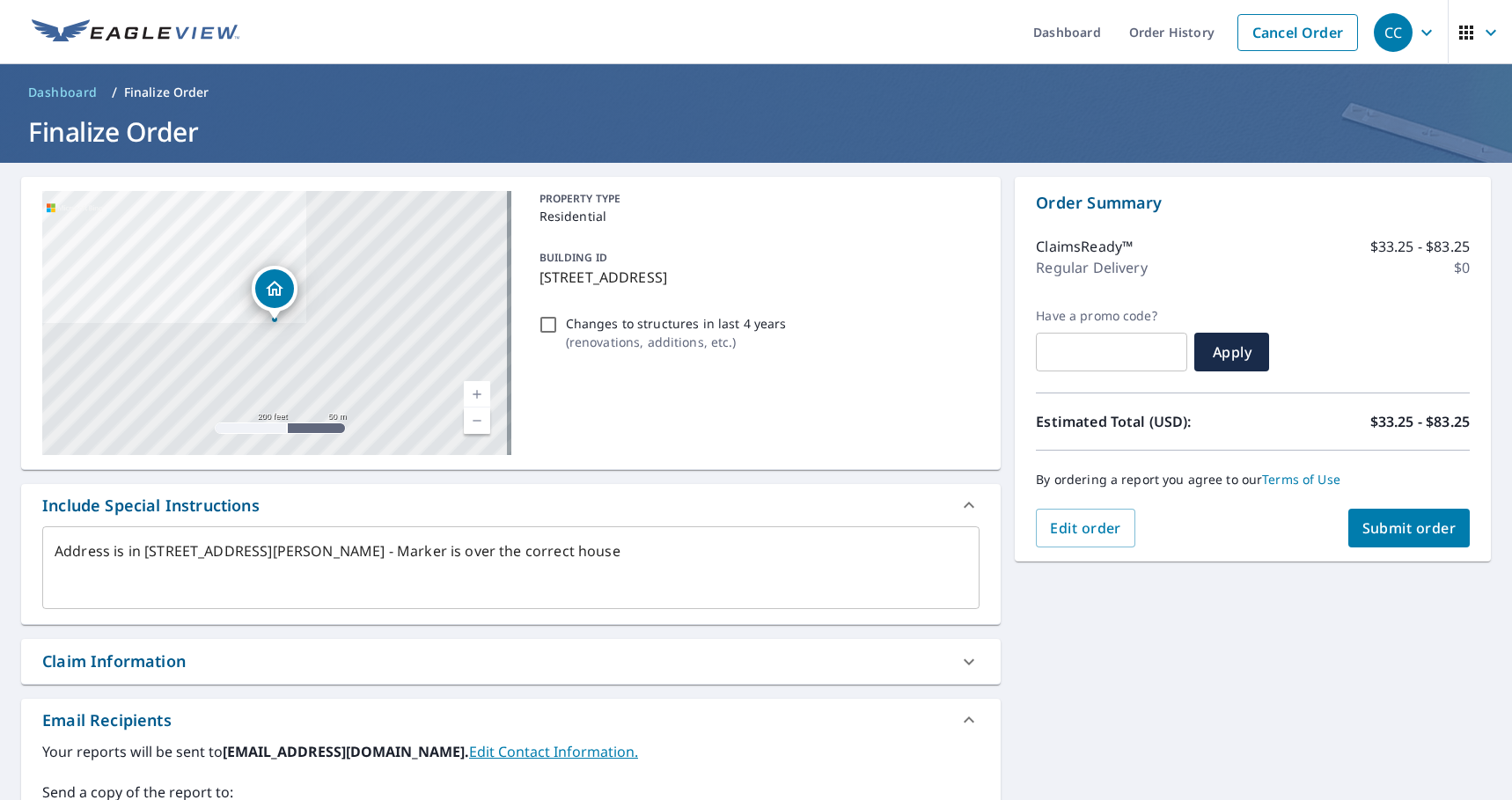
type input "[EMAIL_ADDRESS][PERSON_NAME][DOMAIN_NAME]"
type textarea "x"
click at [692, 549] on textarea "Address is in [STREET_ADDRESS][PERSON_NAME] - Marker is over the correct house" at bounding box center [511, 567] width 912 height 50
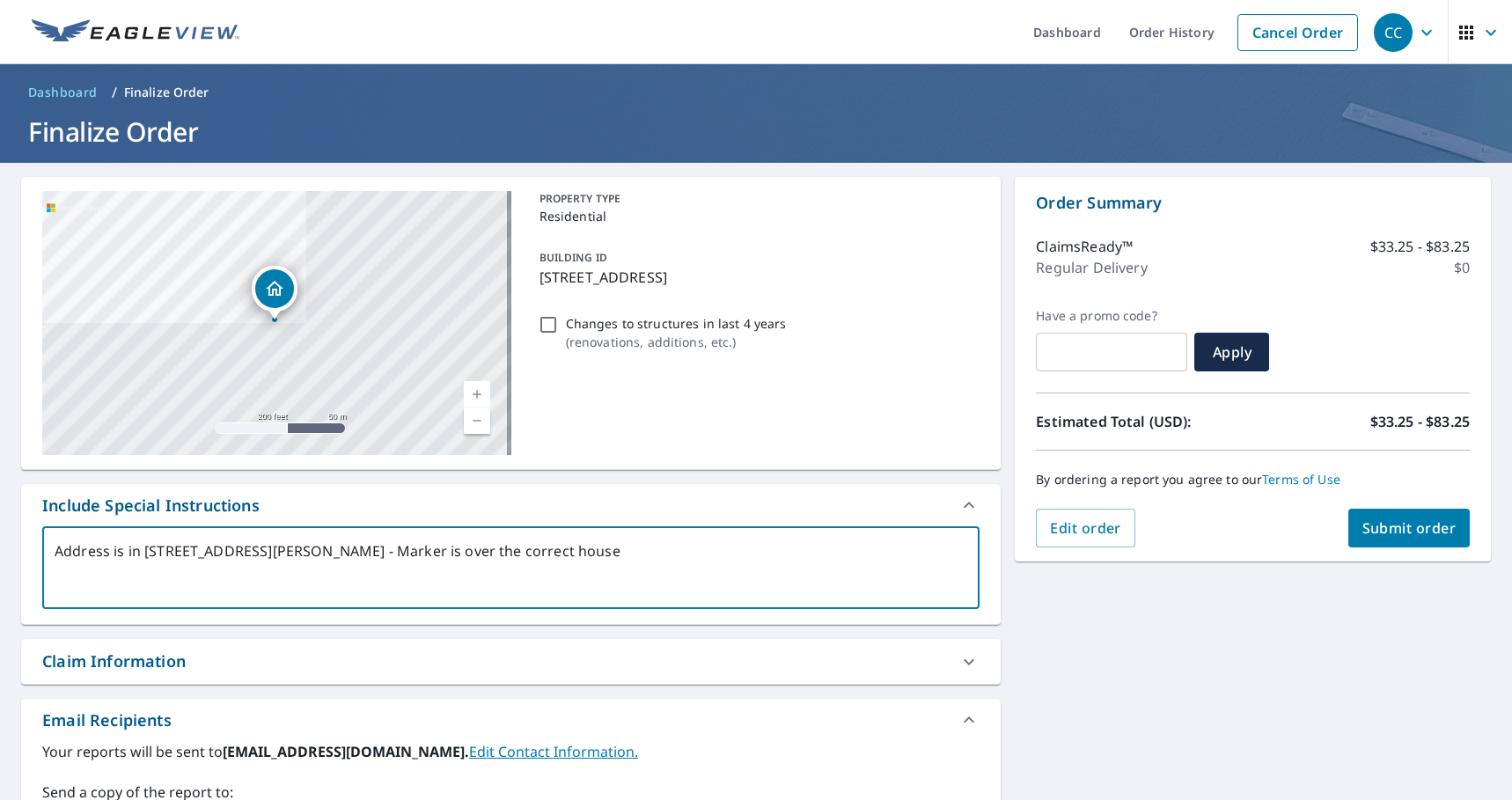
type textarea "Address is in [STREET_ADDRESS][PERSON_NAME] - Marker is over the correct house-"
type textarea "x"
type textarea "Address is in [STREET_ADDRESS][PERSON_NAME] - Marker is over the correct house-"
type textarea "x"
type textarea "Address is in [STREET_ADDRESS][PERSON_NAME] - Marker is over the correct house-…"
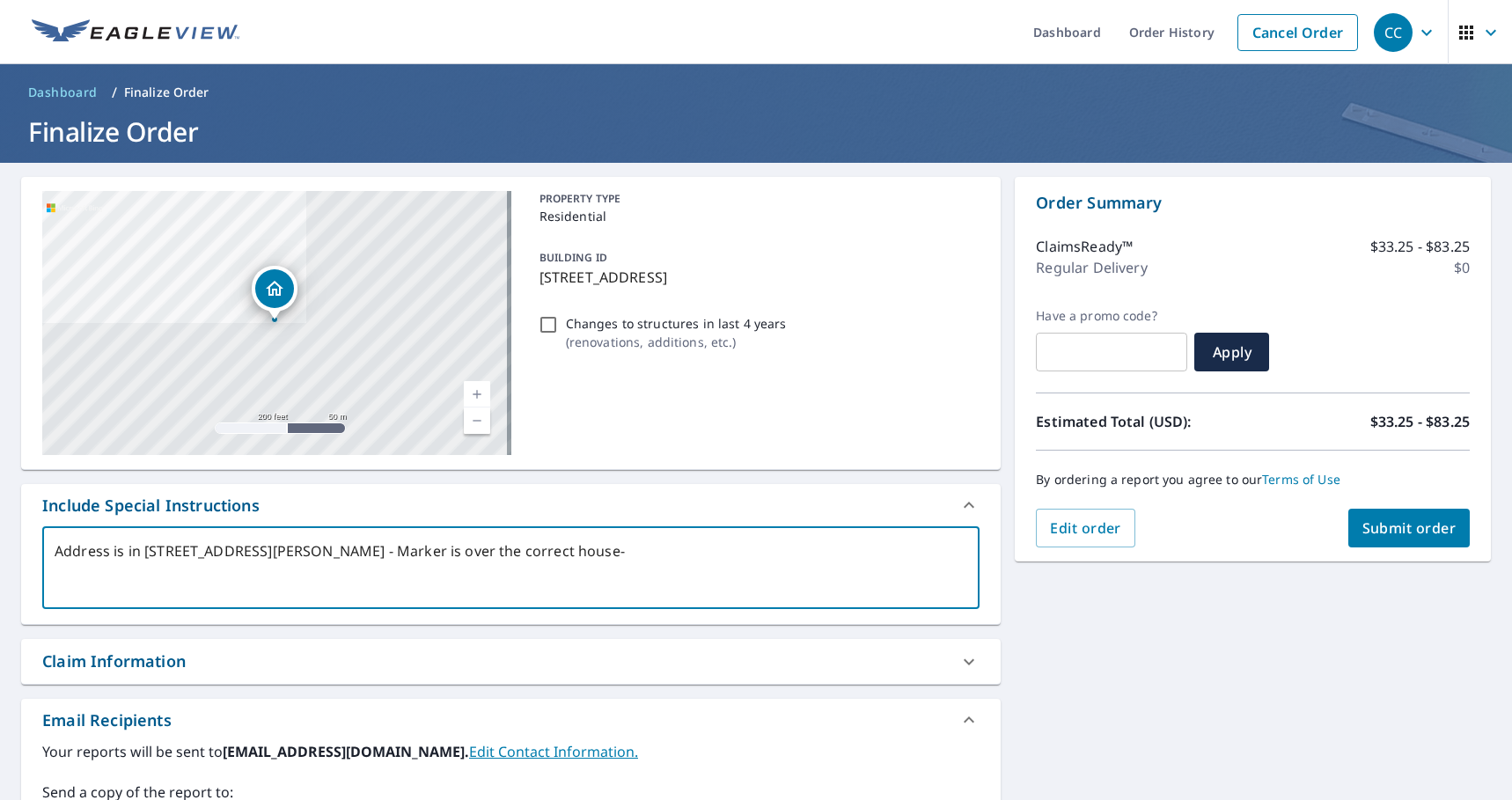
type textarea "x"
type textarea "Address is in [STREET_ADDRESS][PERSON_NAME] - Marker is over the correct house-…"
type textarea "x"
type textarea "Address is in [STREET_ADDRESS][PERSON_NAME] - Marker is over the correct house-…"
type textarea "x"
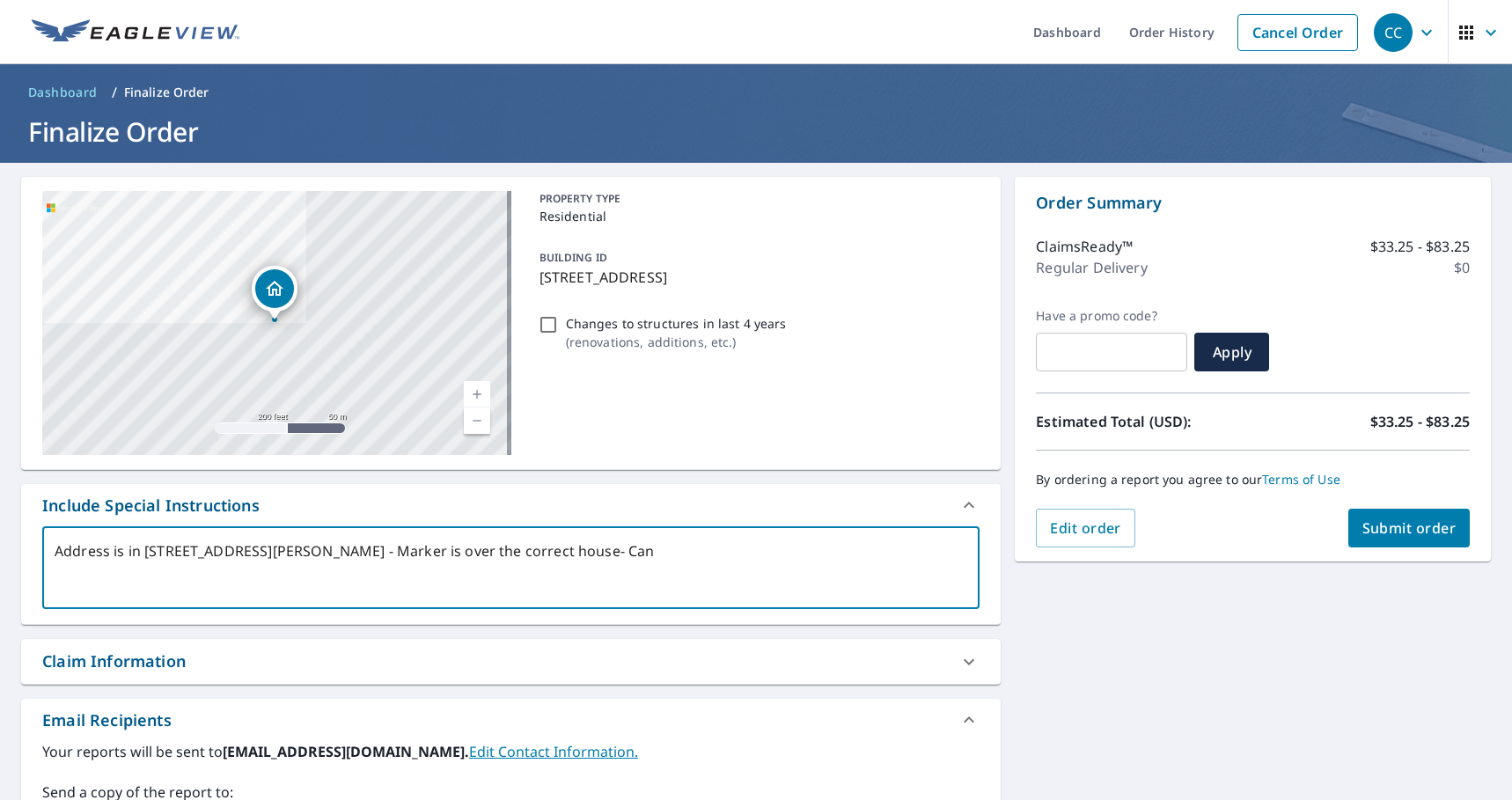
type textarea "Address is in [STREET_ADDRESS][PERSON_NAME] - Marker is over the correct house-…"
type textarea "x"
type textarea "Address is in [STREET_ADDRESS][PERSON_NAME] - Marker is over the correct house-…"
type textarea "x"
type textarea "Address is in [STREET_ADDRESS][PERSON_NAME] - Marker is over the correct house-…"
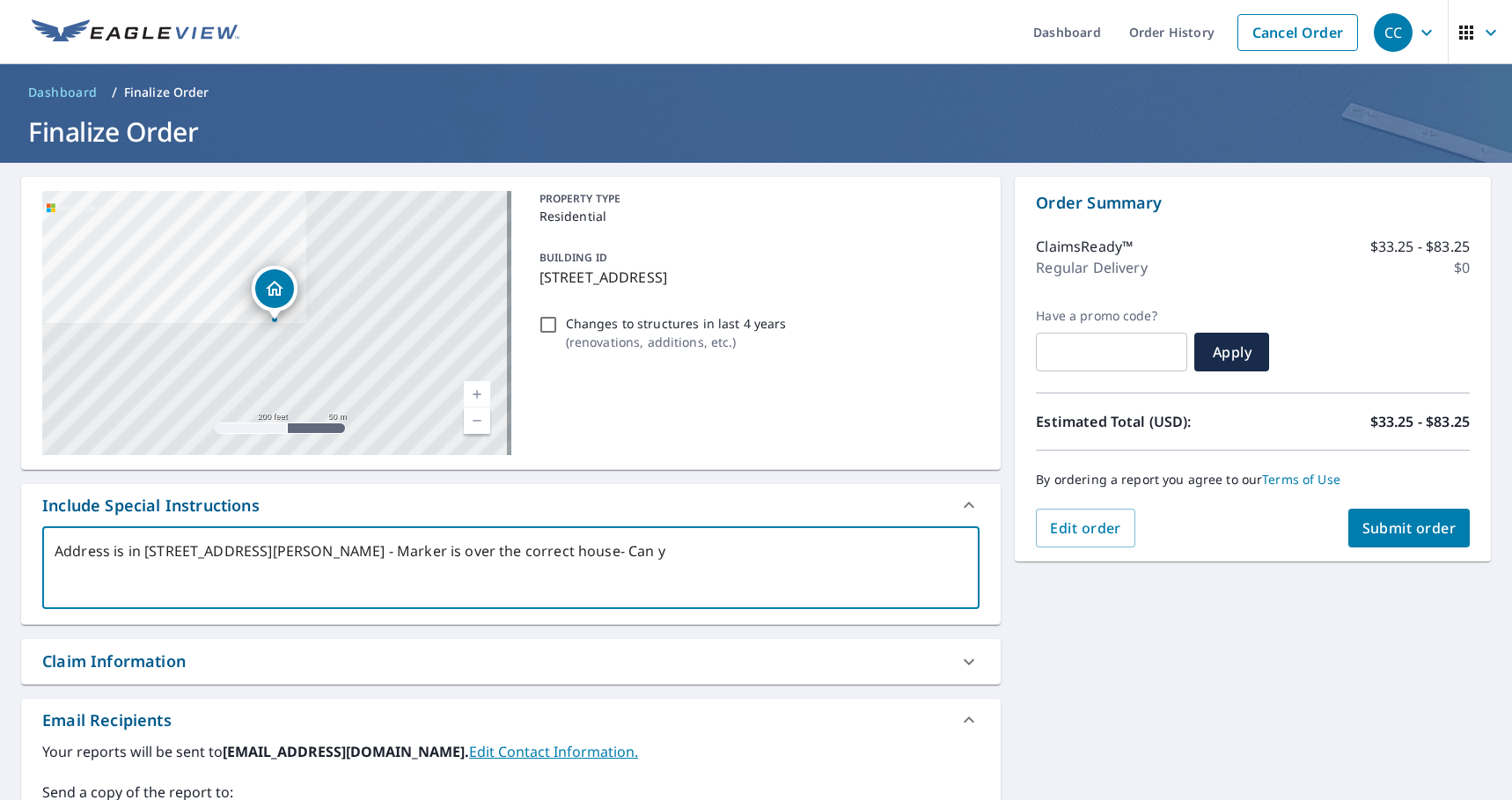
type textarea "x"
type textarea "Address is in fact [STREET_ADDRESS][PERSON_NAME] - Marker is over the correct h…"
type textarea "x"
type textarea "Address is in fact [STREET_ADDRESS][PERSON_NAME] - Marker is over the correct h…"
type textarea "x"
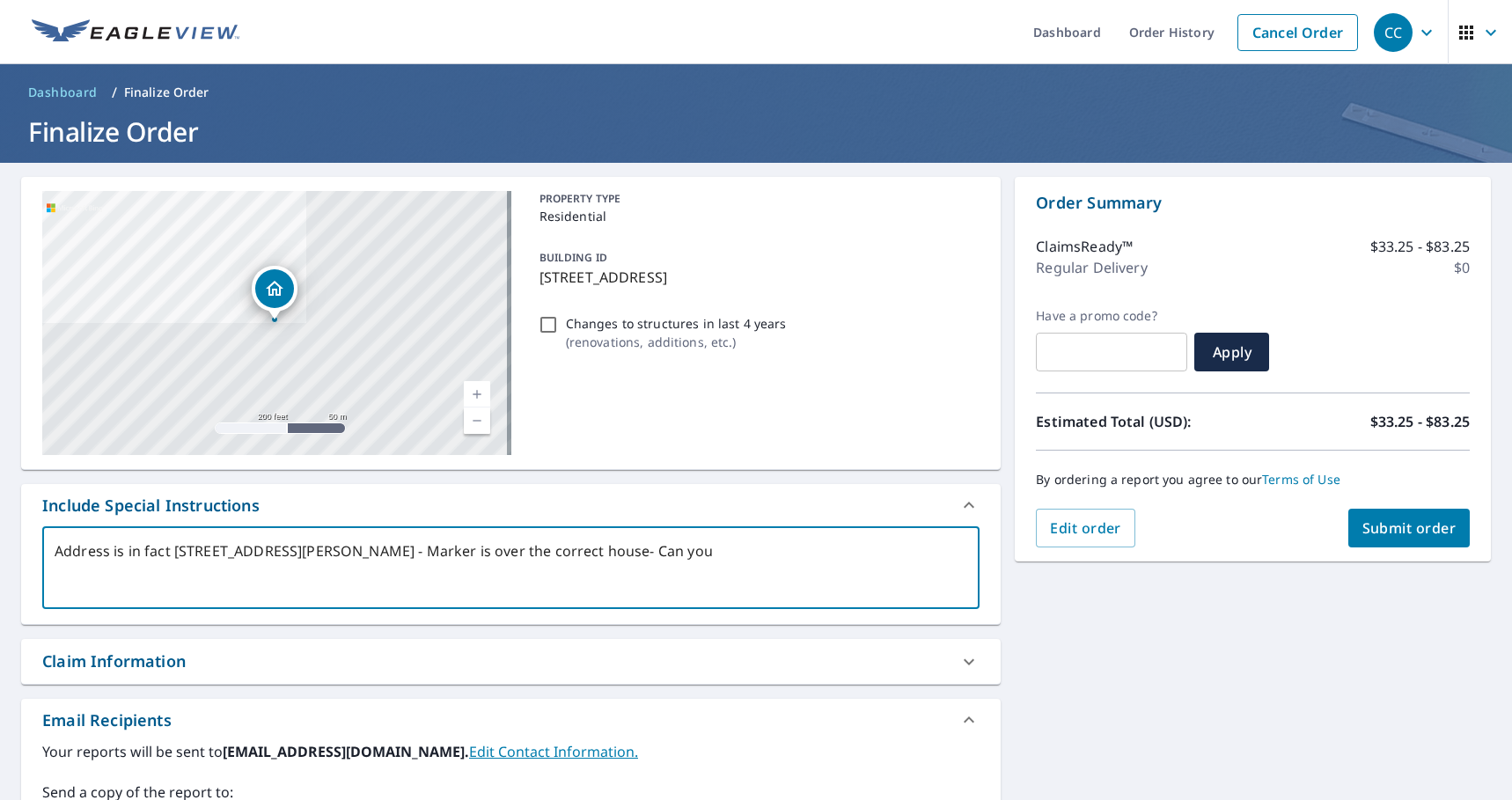
type textarea "Address is in [STREET_ADDRESS][PERSON_NAME] - Marker is over the correct house-…"
type textarea "x"
type textarea "Address is in [STREET_ADDRESS][PERSON_NAME] - Marker is over the correct house-…"
type textarea "x"
type textarea "Address is in [STREET_ADDRESS][PERSON_NAME] - Marker is over the correct house-…"
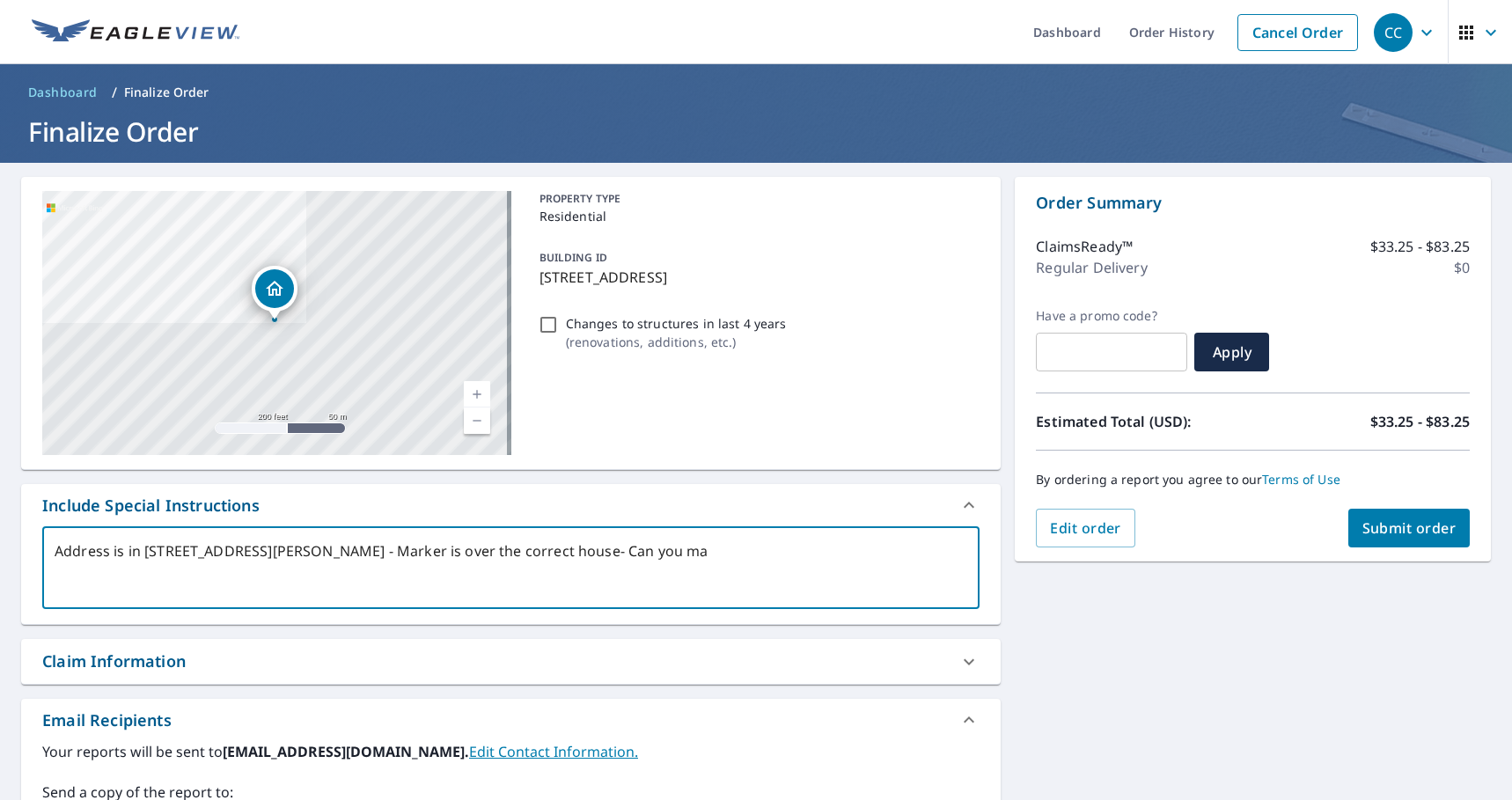
type textarea "x"
type textarea "Address is in [STREET_ADDRESS][PERSON_NAME] - Marker is over the correct house-…"
type textarea "x"
type textarea "Address is in [STREET_ADDRESS][PERSON_NAME] - Marker is over the correct house-…"
type textarea "x"
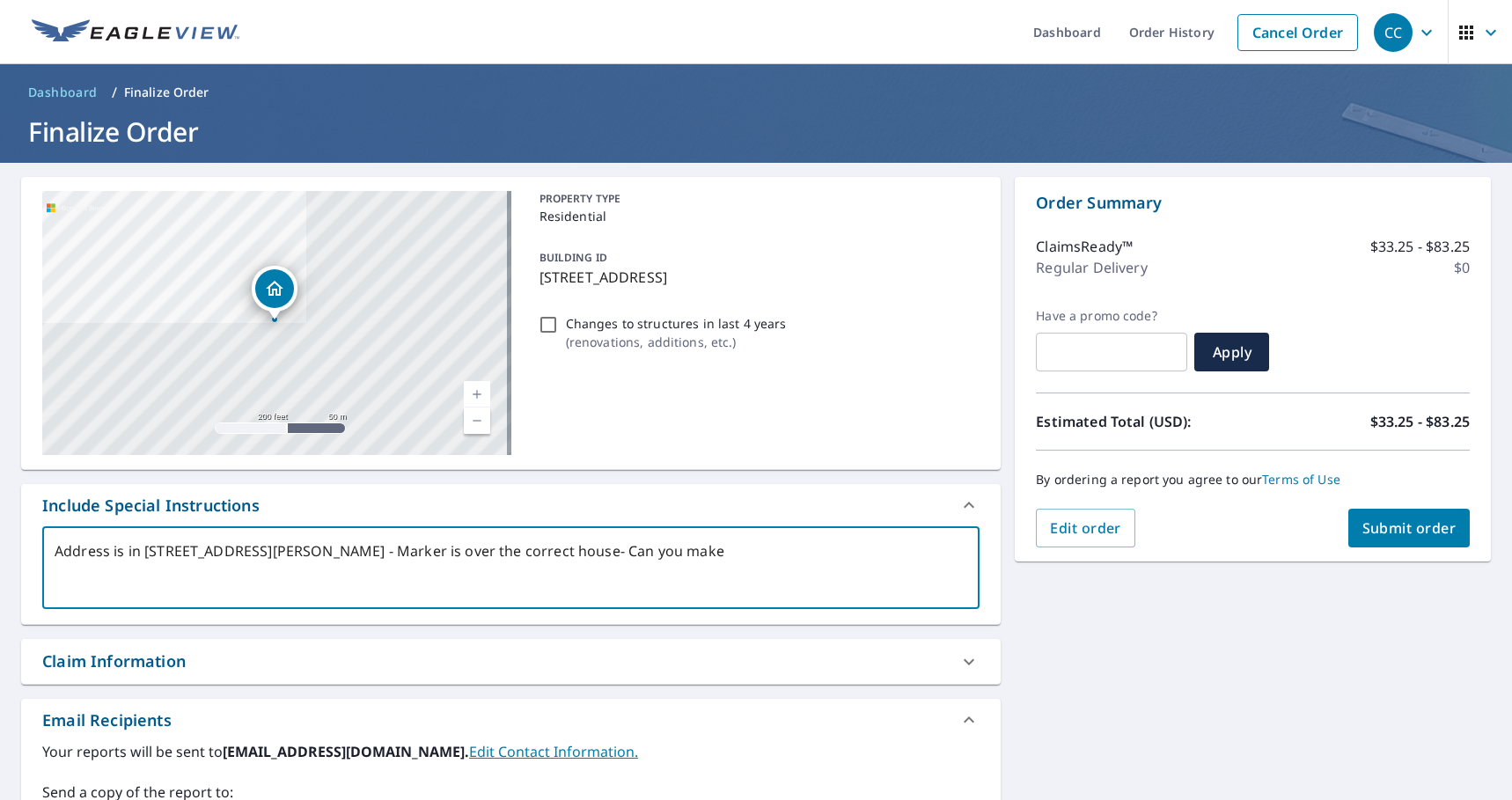
type textarea "Address is in [STREET_ADDRESS][PERSON_NAME] - Marker is over the correct house-…"
type textarea "x"
type textarea "Address is in [STREET_ADDRESS][PERSON_NAME] - Marker is over the correct house-…"
type textarea "x"
type textarea "Address is in [STREET_ADDRESS][PERSON_NAME] - Marker is over the correct house-…"
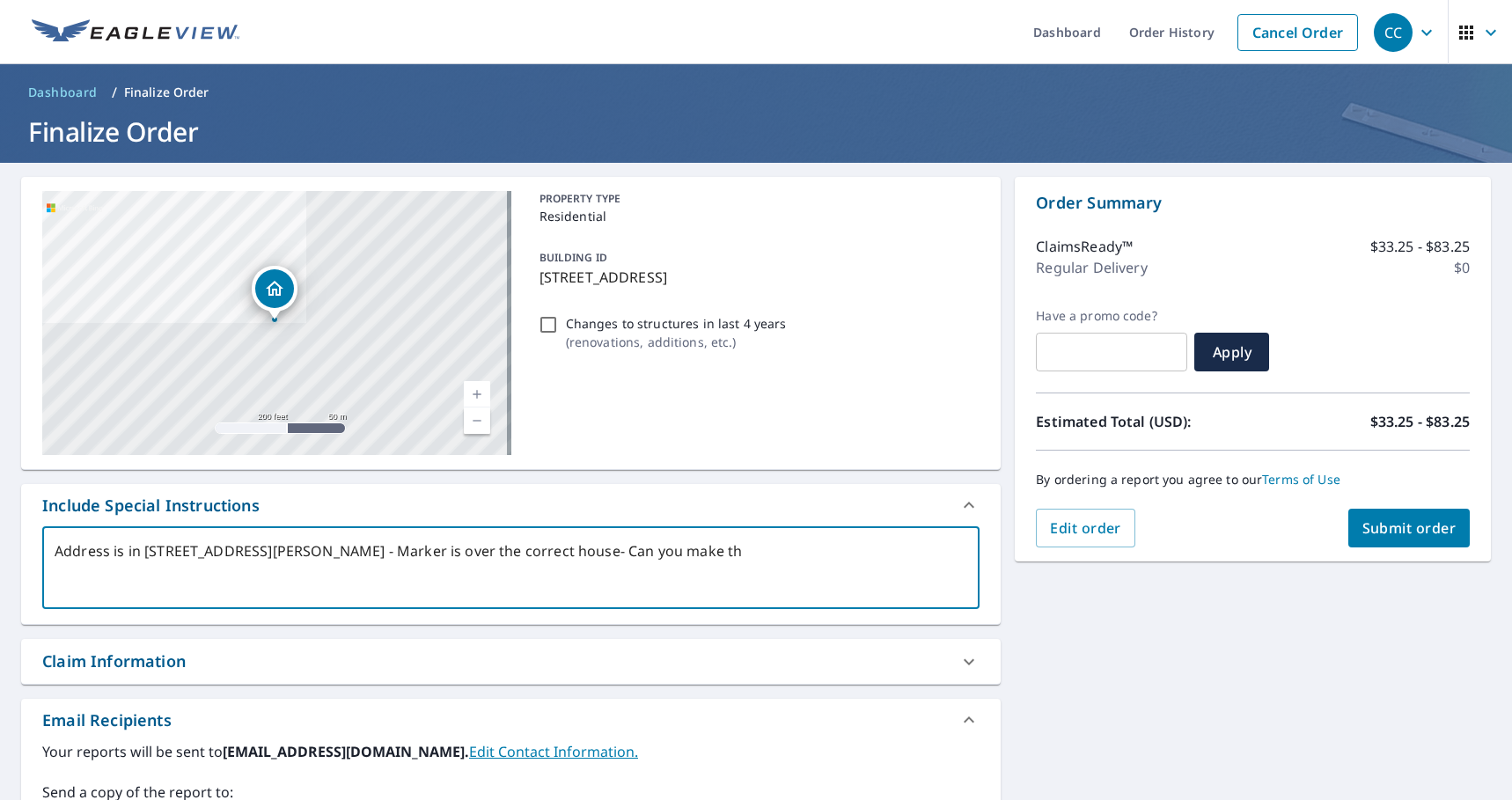
type textarea "x"
type textarea "Address is in [STREET_ADDRESS][PERSON_NAME] - Marker is over the correct house-…"
type textarea "x"
type textarea "Address is in [STREET_ADDRESS][PERSON_NAME] - Marker is over the correct house-…"
type textarea "x"
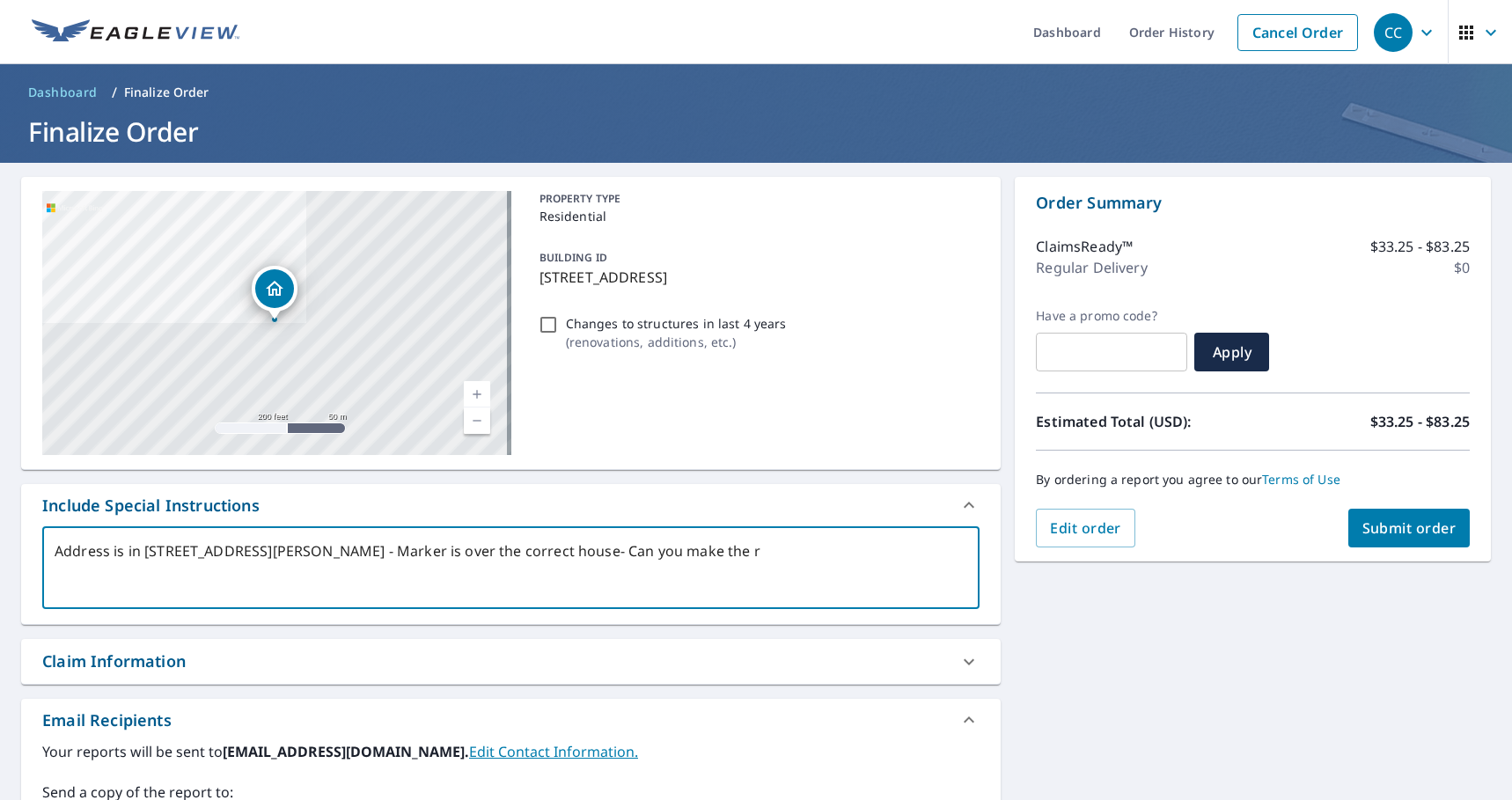
type textarea "Address is in [STREET_ADDRESS][PERSON_NAME] - Marker is over the correct house-…"
type textarea "x"
type textarea "Address is in [STREET_ADDRESS][PERSON_NAME] - Marker is over the correct house-…"
type textarea "x"
type textarea "Address is in [STREET_ADDRESS][PERSON_NAME] - Marker is over the correct house-…"
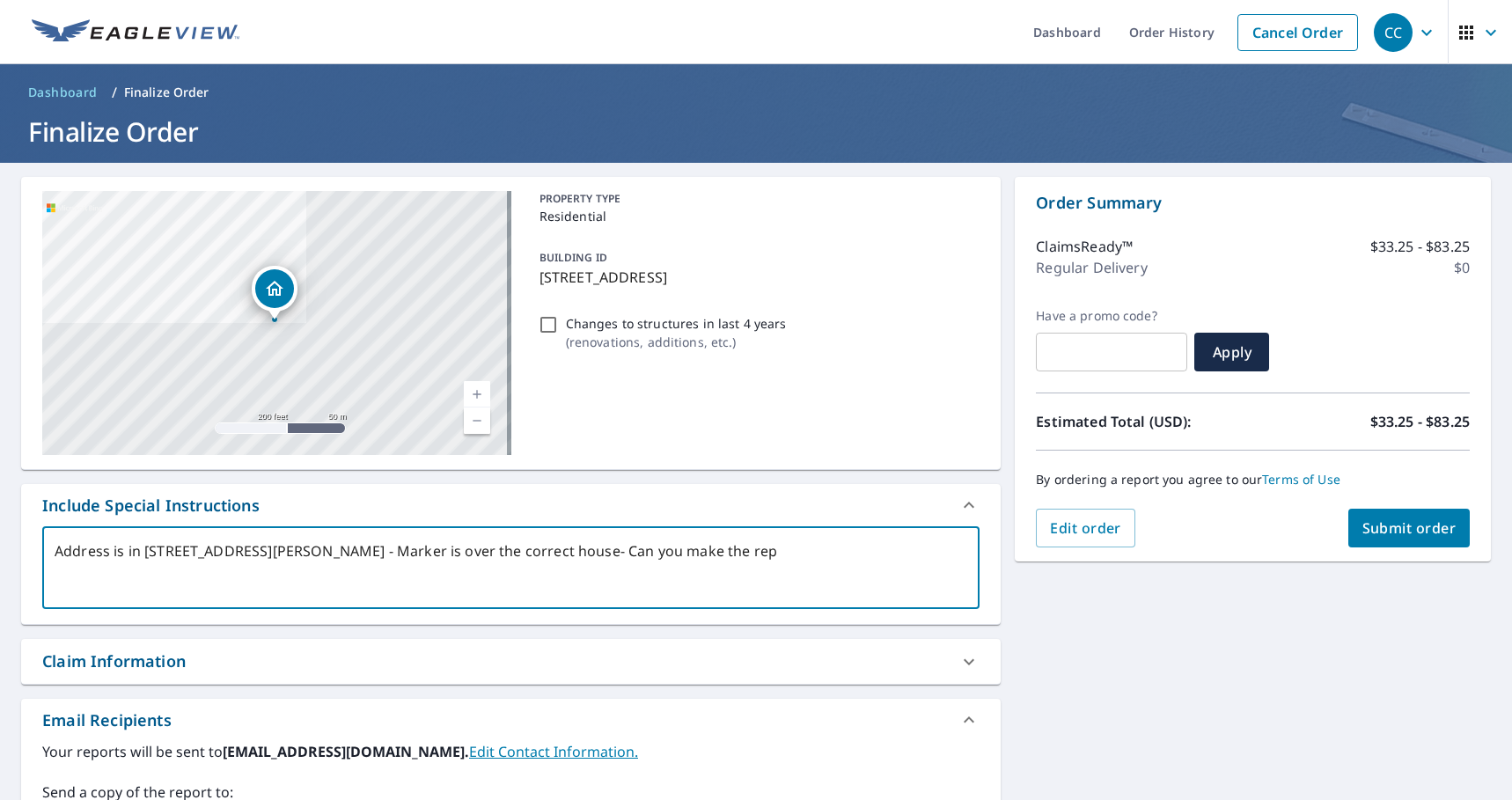
type textarea "x"
type textarea "Address is in [STREET_ADDRESS][PERSON_NAME] - Marker is over the correct house-…"
type textarea "x"
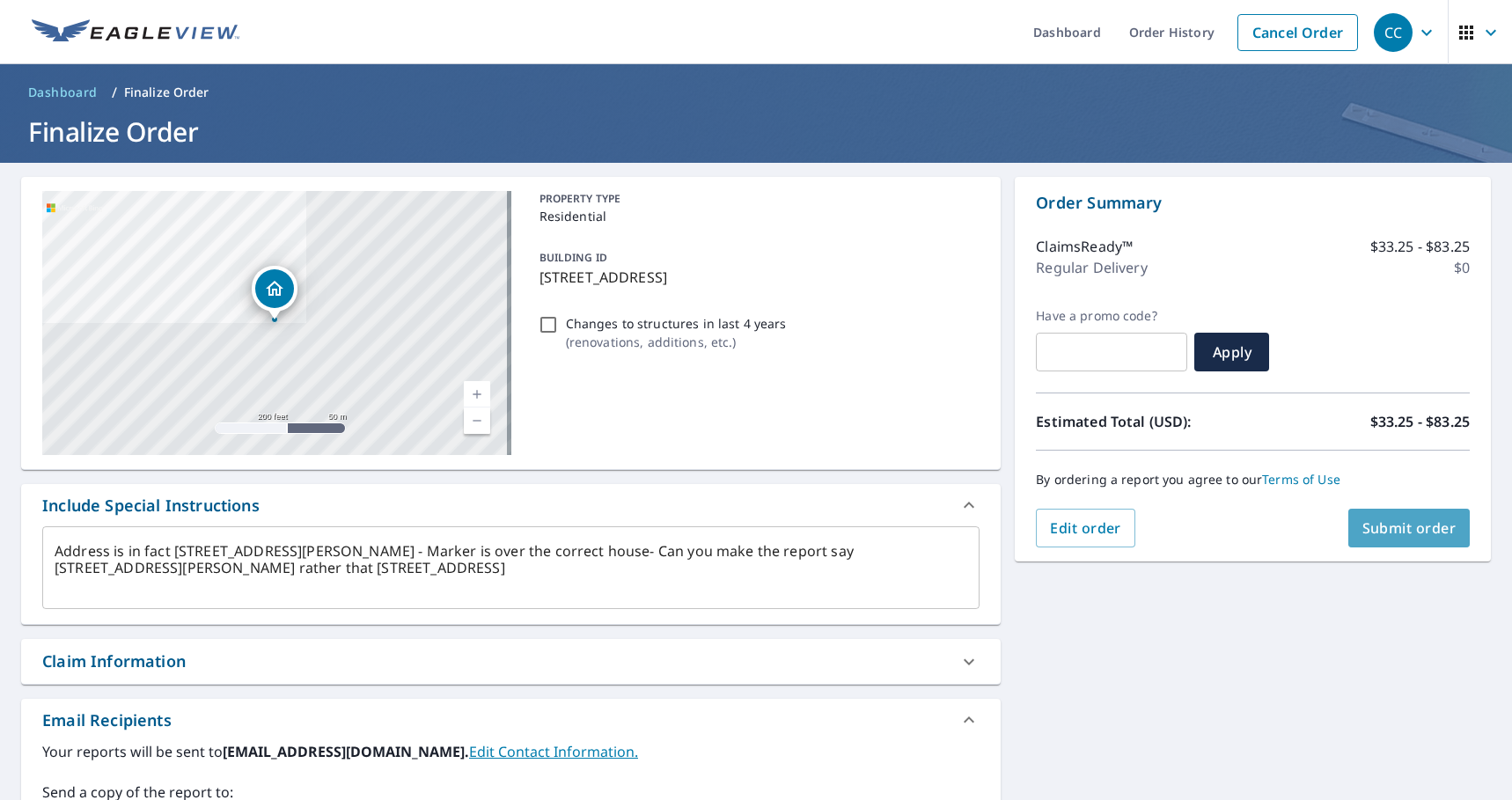
click at [1396, 512] on button "Submit order" at bounding box center [1410, 528] width 123 height 39
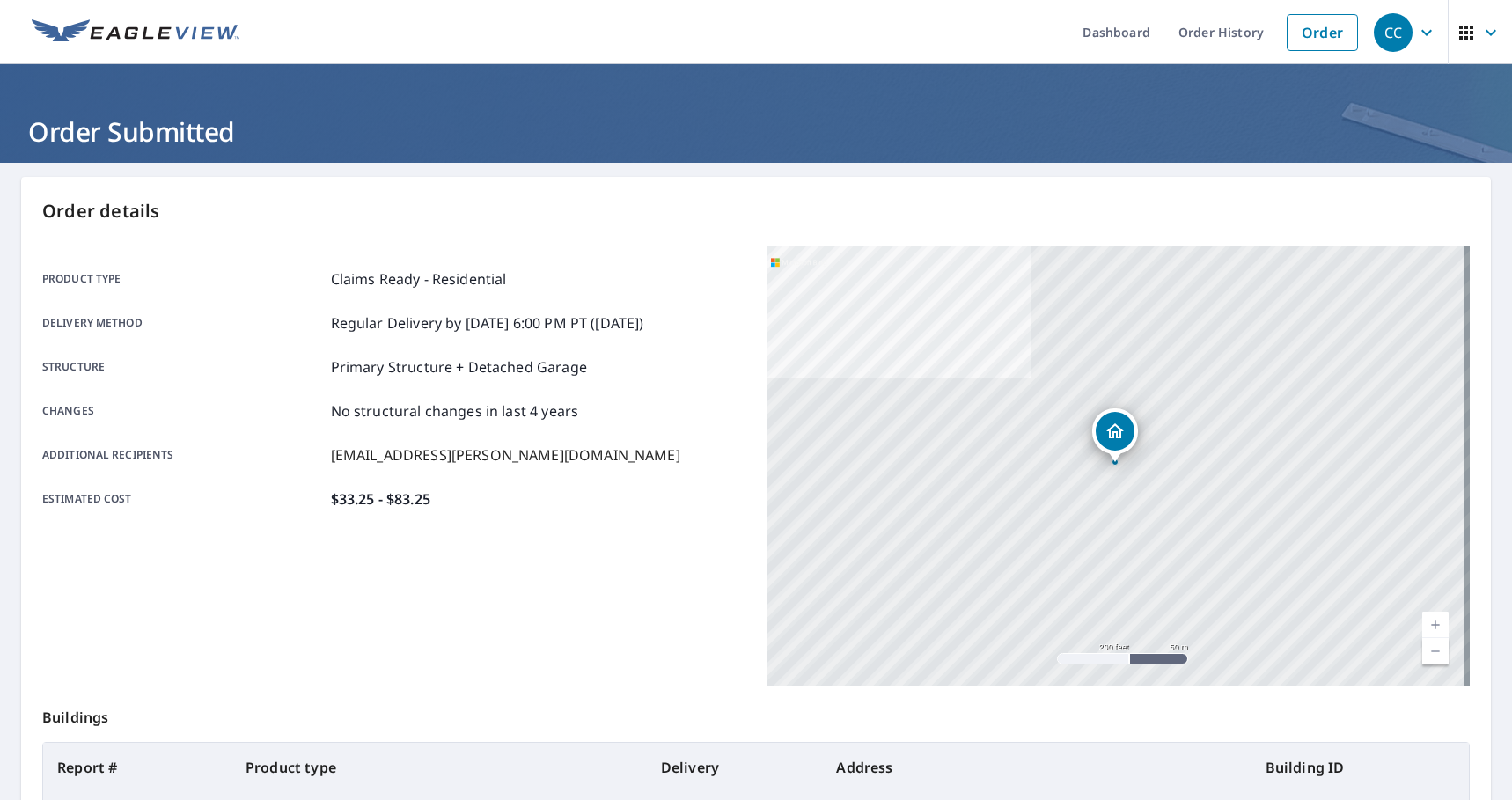
scroll to position [236, 0]
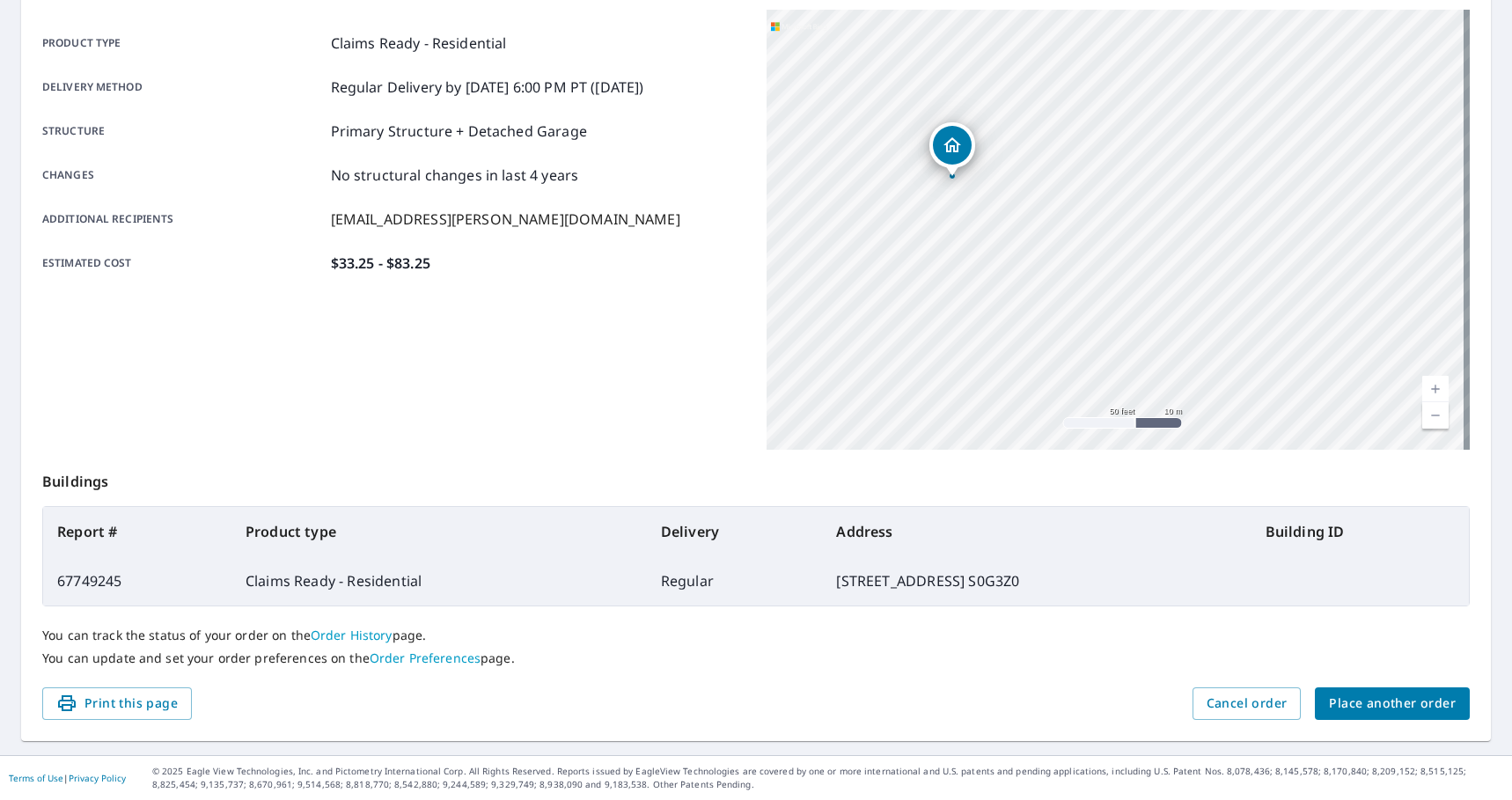
click at [621, 273] on div "Product type Claims Ready - Residential Delivery method Regular Delivery by [DA…" at bounding box center [394, 153] width 703 height 286
